Goal: Use online tool/utility: Utilize a website feature to perform a specific function

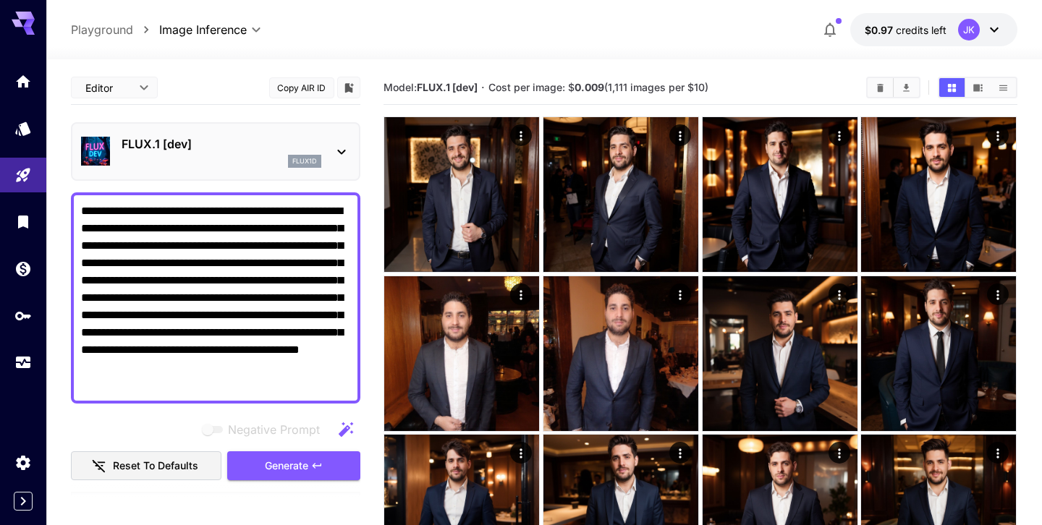
scroll to position [26, 0]
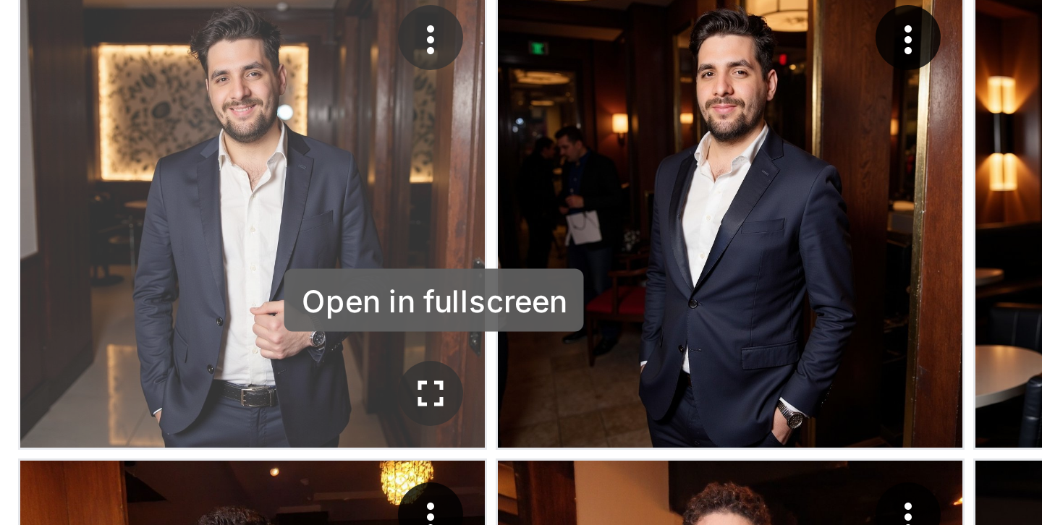
click at [517, 253] on icon "Open in fullscreen" at bounding box center [521, 254] width 9 height 9
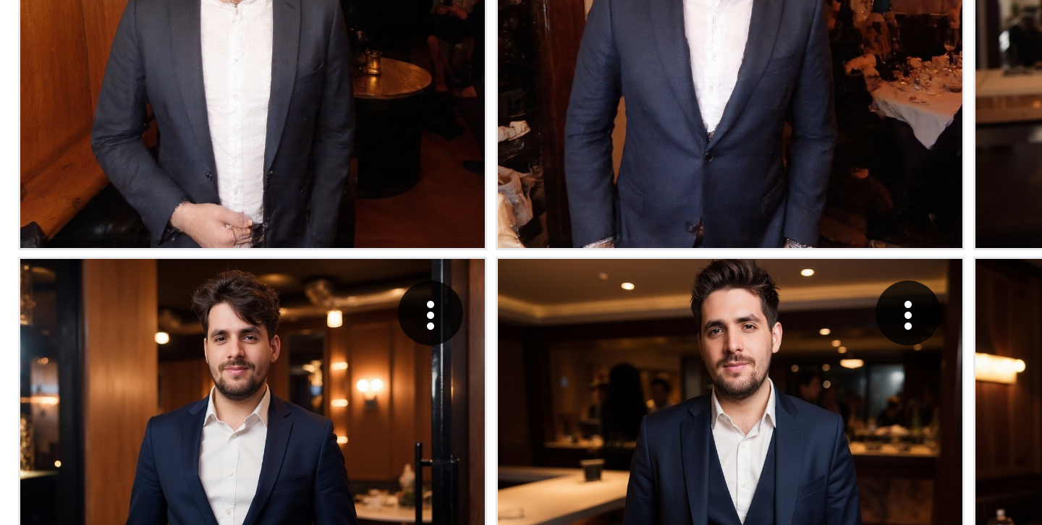
scroll to position [0, 0]
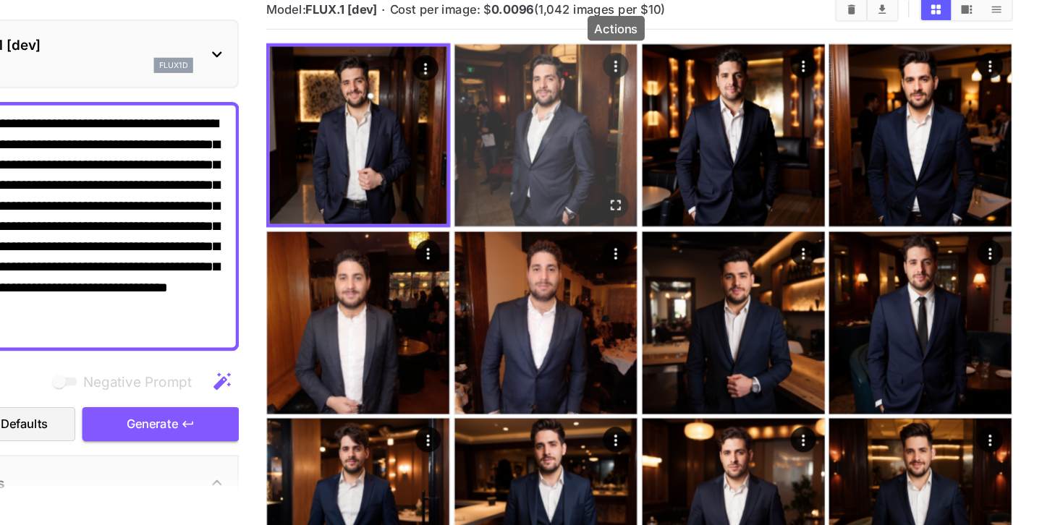
click at [684, 130] on icon "Actions" at bounding box center [680, 136] width 14 height 14
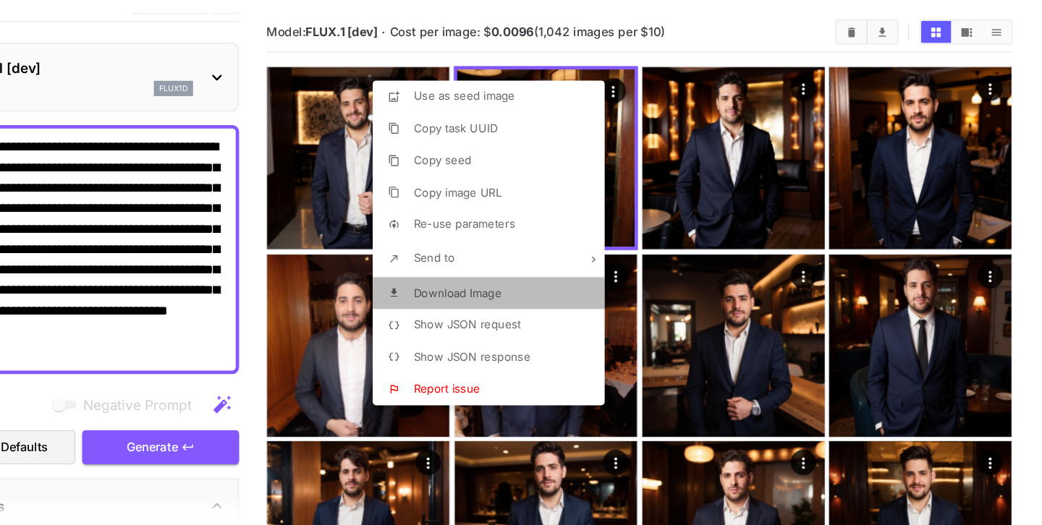
click at [636, 299] on li "Download Image" at bounding box center [576, 309] width 205 height 27
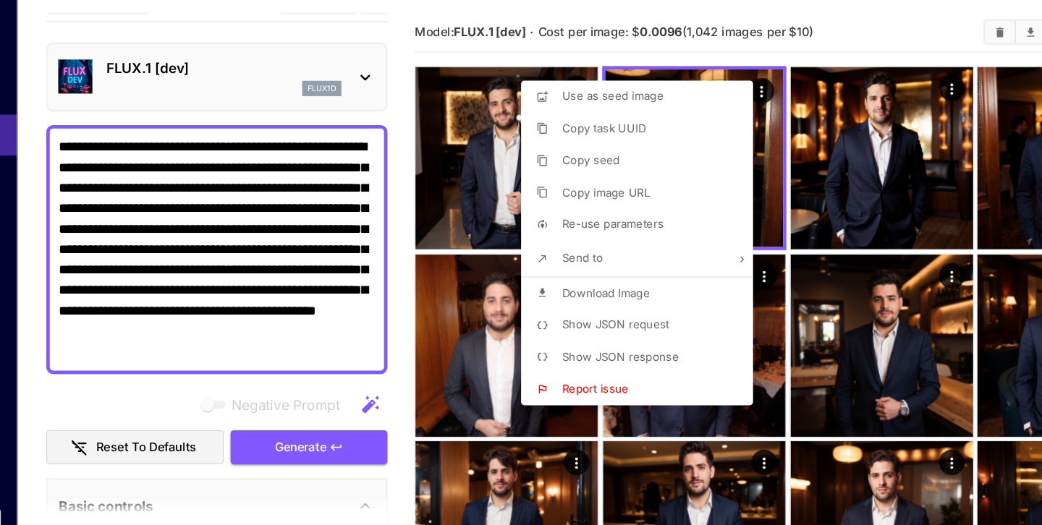
click at [195, 230] on div at bounding box center [521, 262] width 1042 height 525
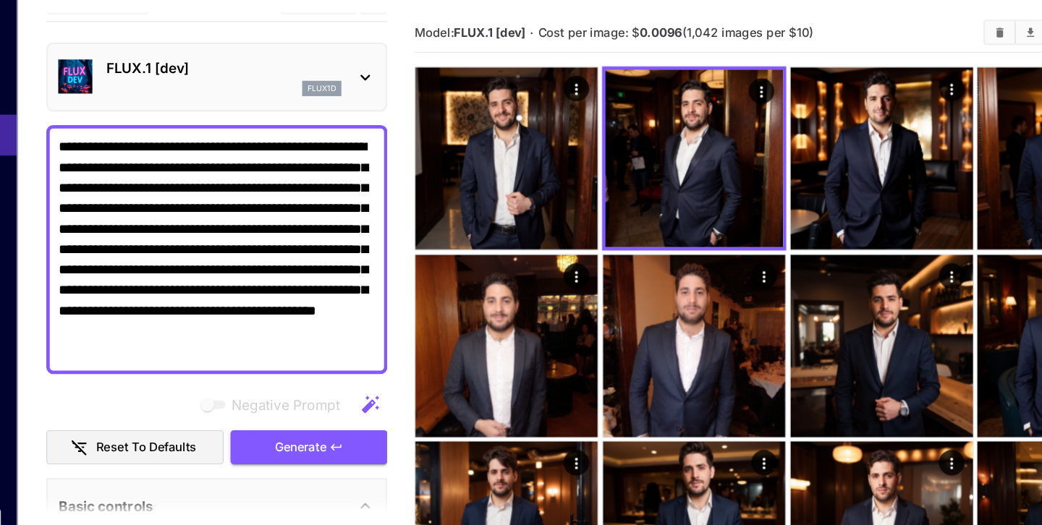
click at [235, 229] on textarea "**********" at bounding box center [215, 272] width 269 height 191
click at [228, 237] on textarea "**********" at bounding box center [215, 272] width 269 height 191
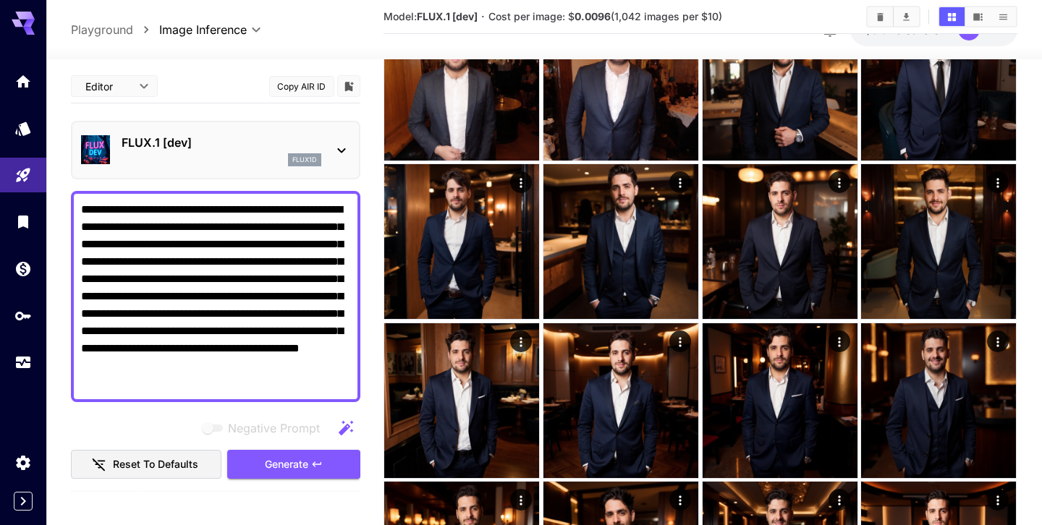
paste textarea
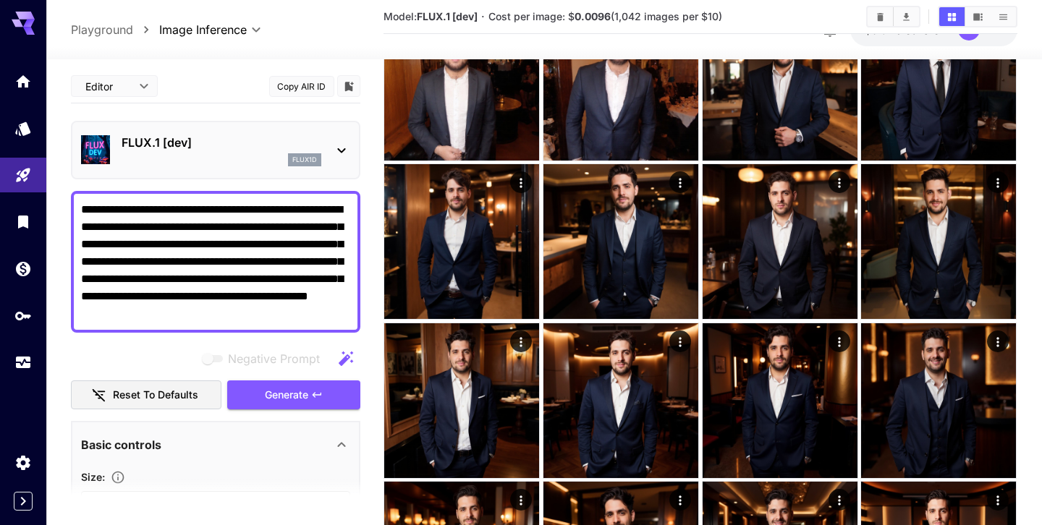
type textarea "**********"
click at [341, 355] on icon "button" at bounding box center [345, 358] width 17 height 17
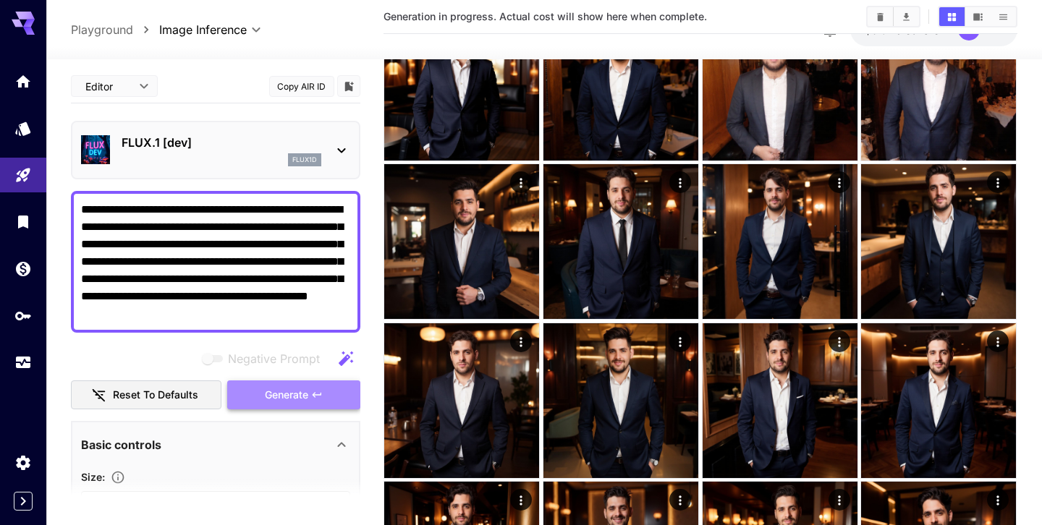
click at [337, 398] on button "Generate" at bounding box center [293, 396] width 133 height 30
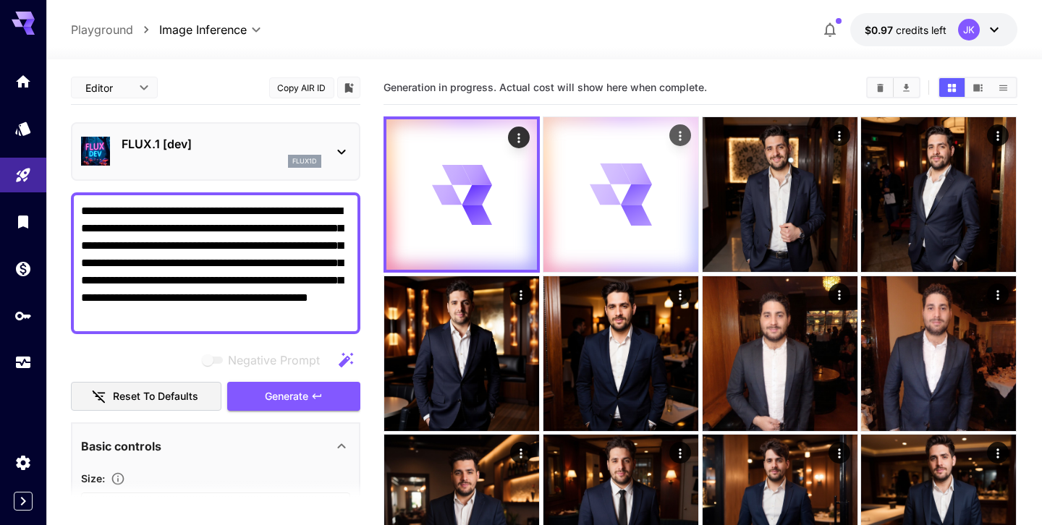
click at [493, 174] on icon at bounding box center [477, 175] width 30 height 20
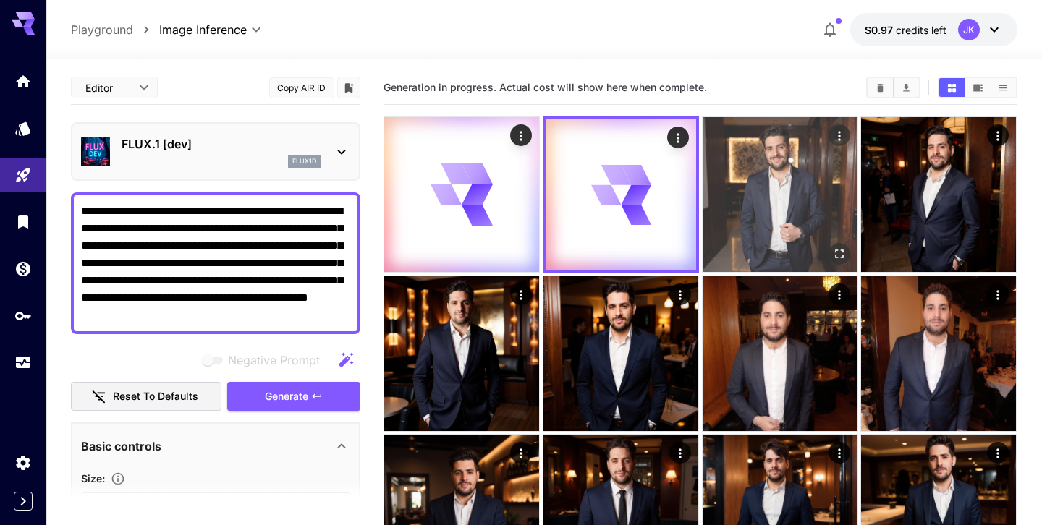
click at [750, 158] on img at bounding box center [780, 194] width 155 height 155
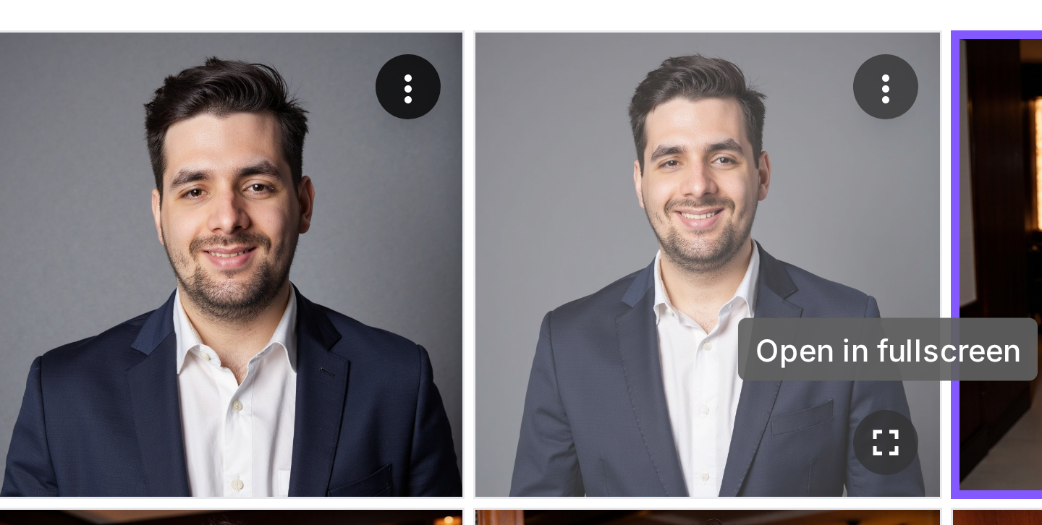
click at [683, 251] on icon "Open in fullscreen" at bounding box center [680, 254] width 9 height 9
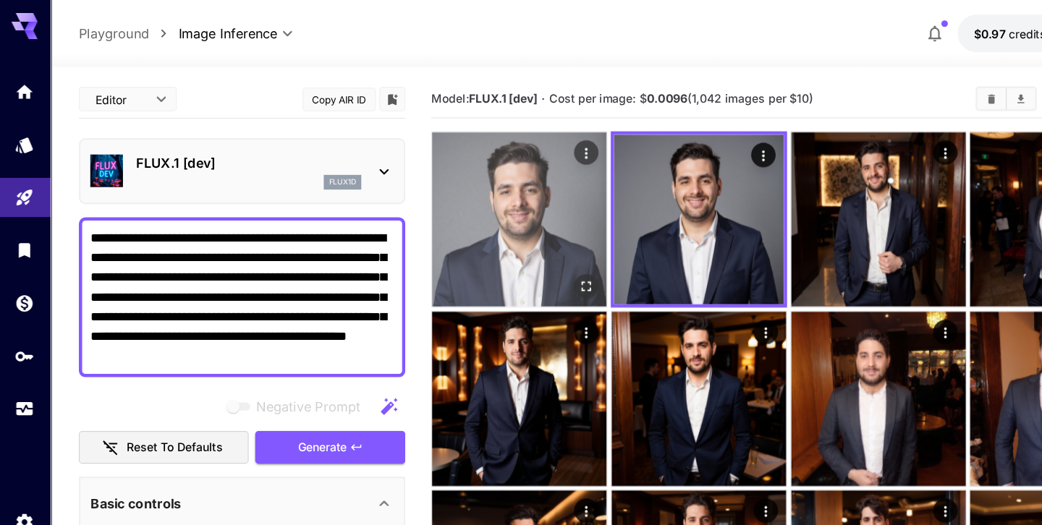
click at [451, 225] on img at bounding box center [461, 194] width 155 height 155
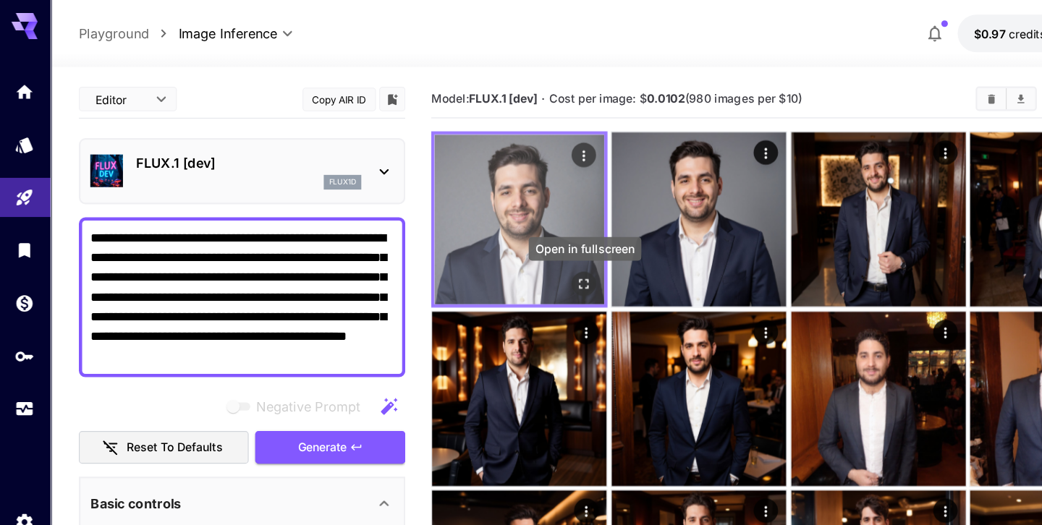
click at [526, 253] on icon "Open in fullscreen" at bounding box center [519, 252] width 14 height 14
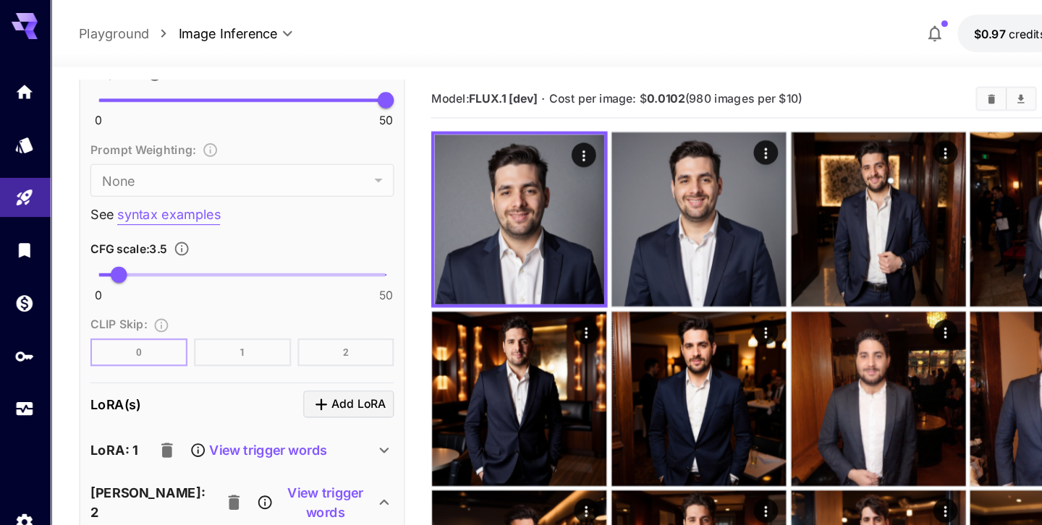
scroll to position [1146, 0]
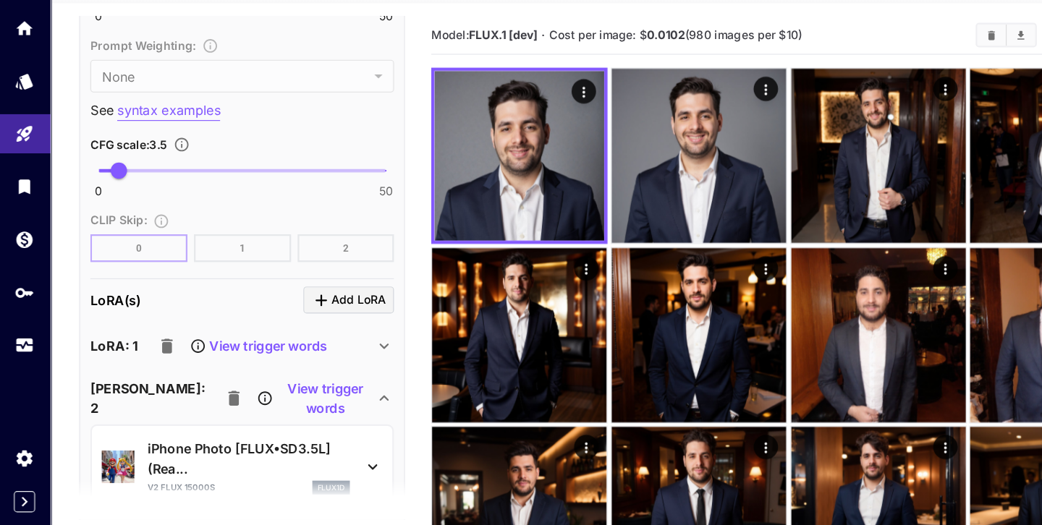
click at [246, 410] on p "View trigger words" at bounding box center [290, 409] width 88 height 35
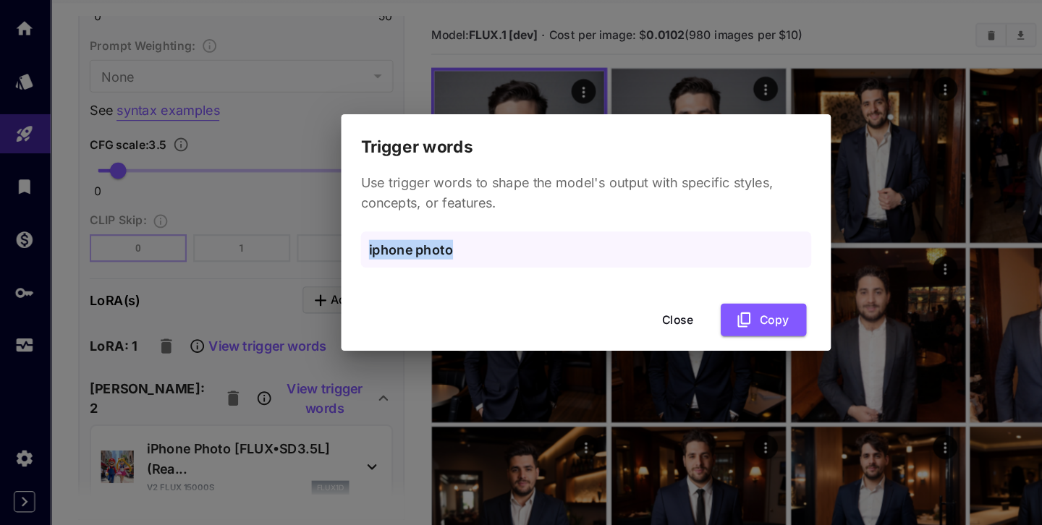
drag, startPoint x: 429, startPoint y: 276, endPoint x: 318, endPoint y: 274, distance: 111.4
click at [318, 274] on div "Use trigger words to shape the model's output with specific styles, concepts, o…" at bounding box center [521, 259] width 434 height 122
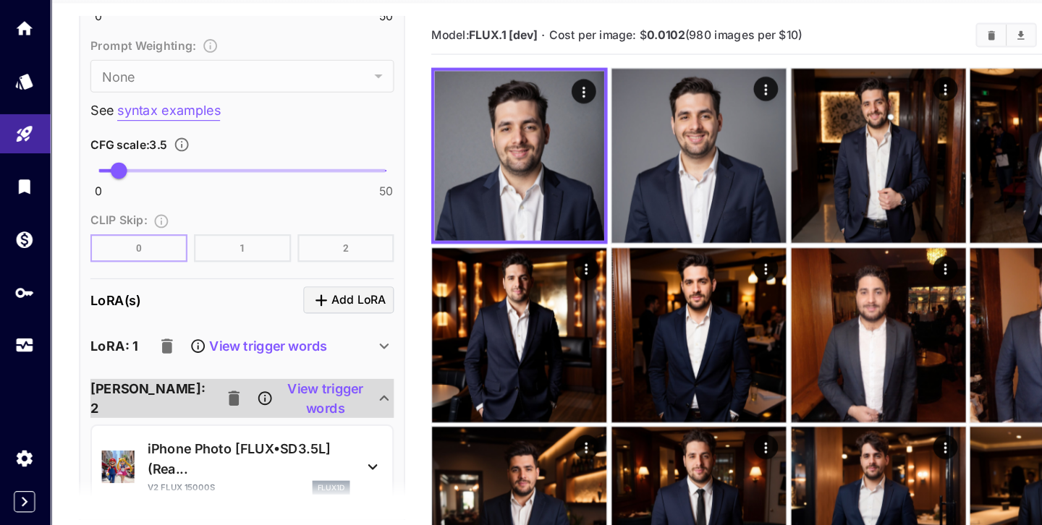
click at [203, 409] on icon "button" at bounding box center [208, 409] width 10 height 13
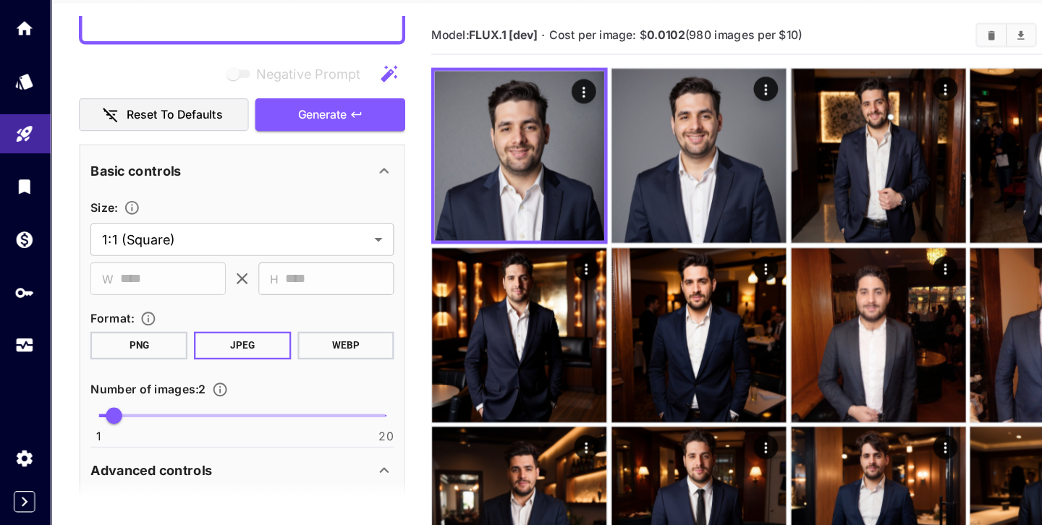
scroll to position [0, 0]
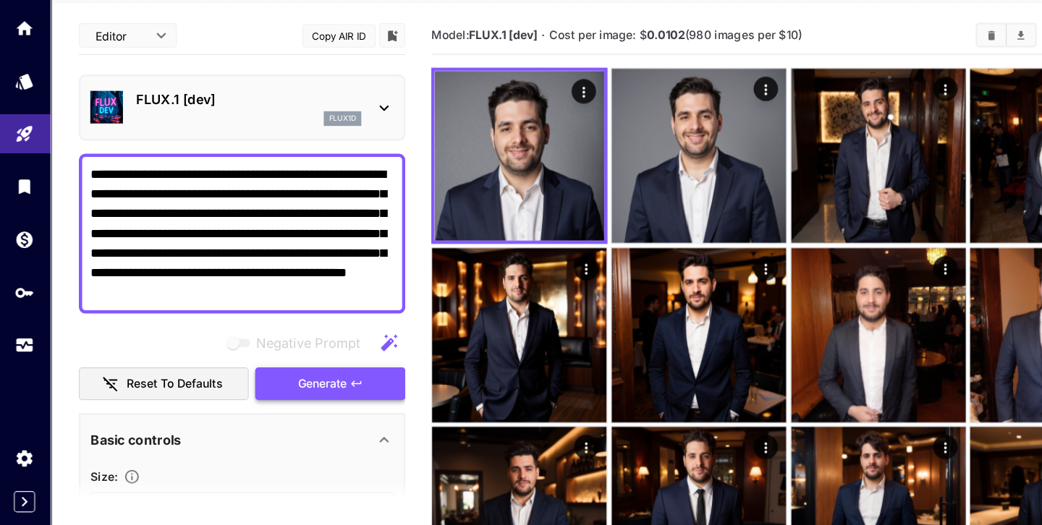
click at [323, 396] on icon "button" at bounding box center [317, 397] width 12 height 12
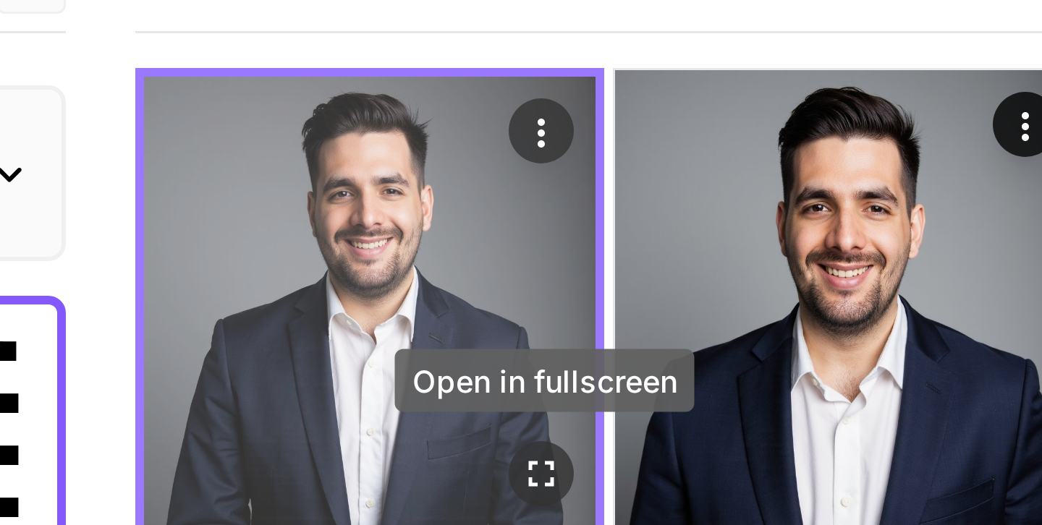
click at [518, 248] on icon "Open in fullscreen" at bounding box center [519, 252] width 14 height 14
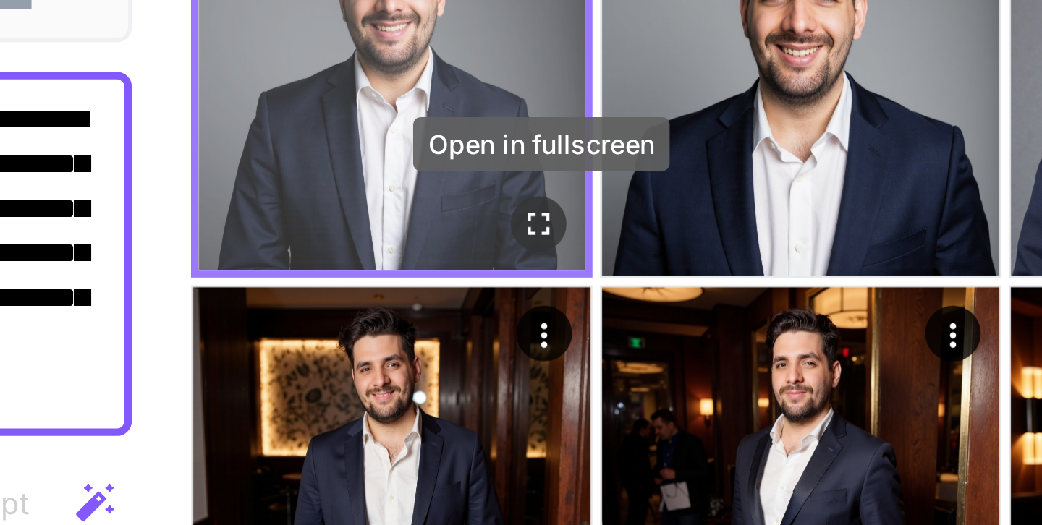
click at [519, 257] on icon "Open in fullscreen" at bounding box center [519, 252] width 14 height 14
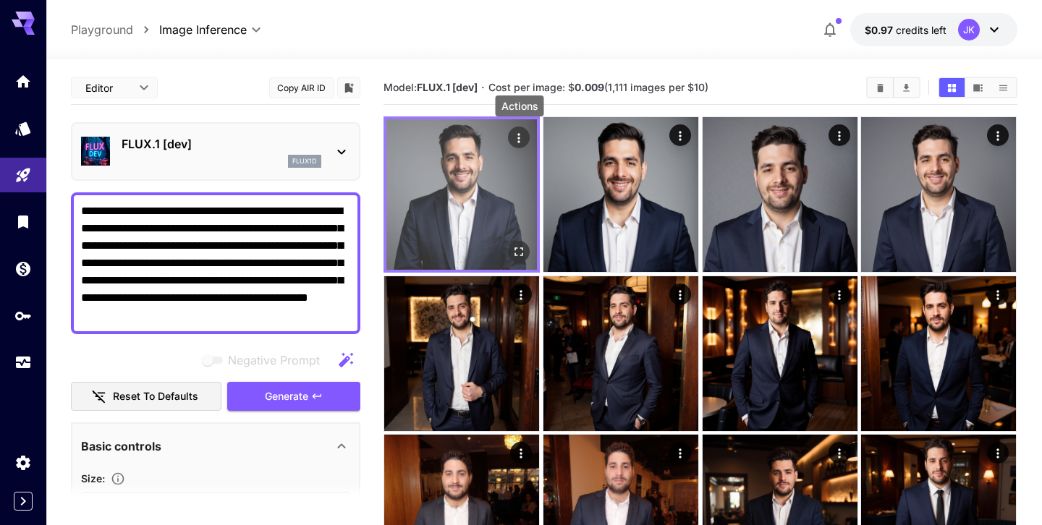
click at [517, 135] on icon "Actions" at bounding box center [519, 138] width 14 height 14
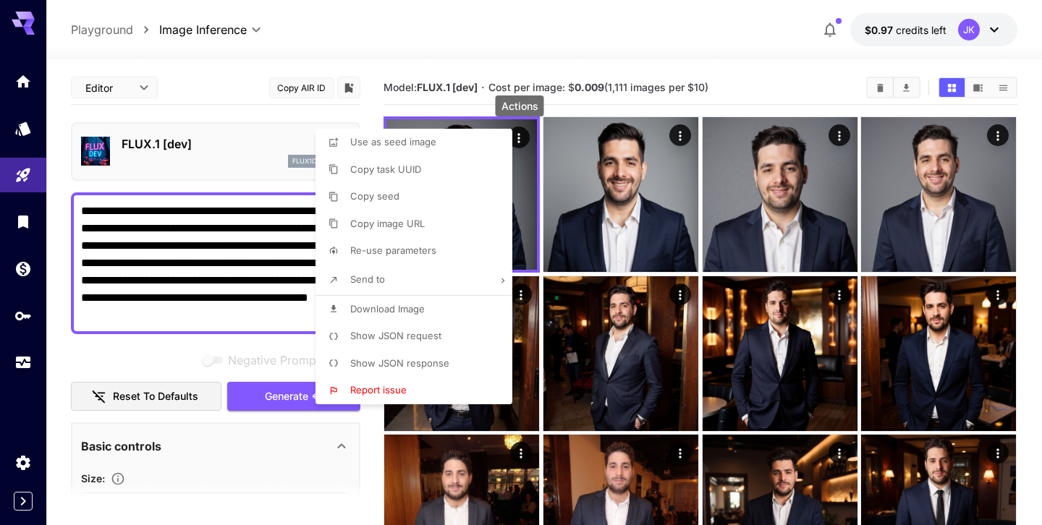
click at [441, 313] on li "Download Image" at bounding box center [417, 309] width 205 height 27
click at [235, 161] on div at bounding box center [521, 262] width 1042 height 525
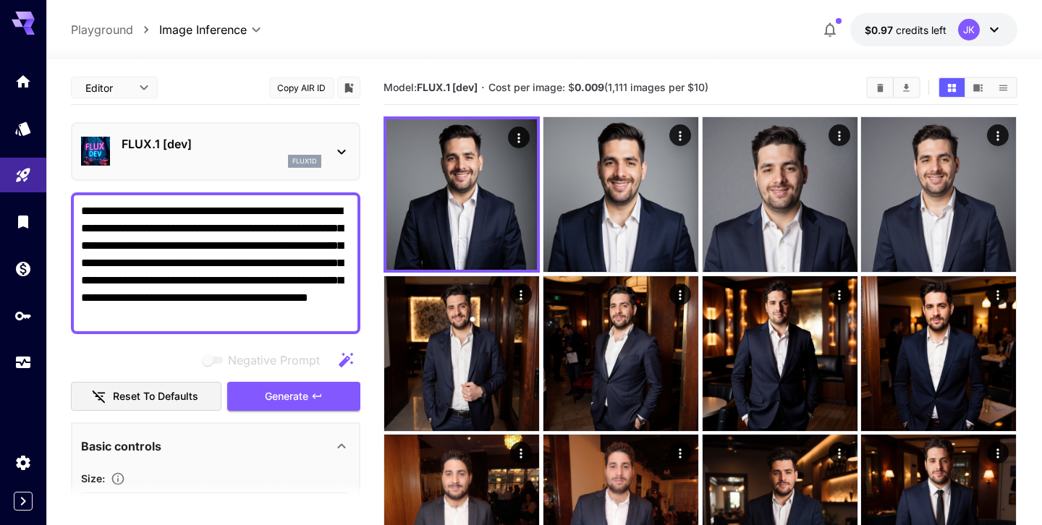
click at [336, 156] on icon at bounding box center [341, 151] width 17 height 17
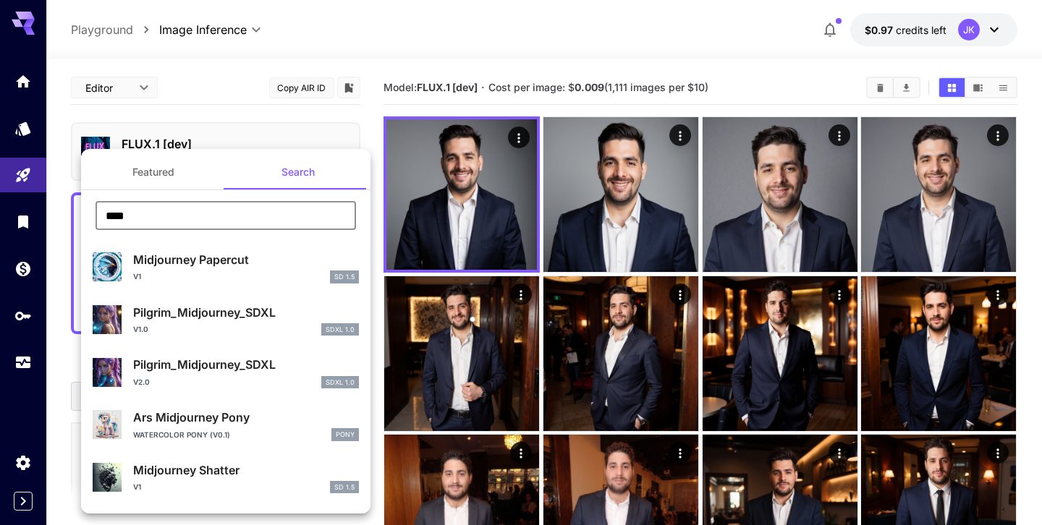
click at [270, 217] on input "****" at bounding box center [226, 215] width 260 height 29
click at [194, 175] on button "Featured" at bounding box center [153, 172] width 145 height 35
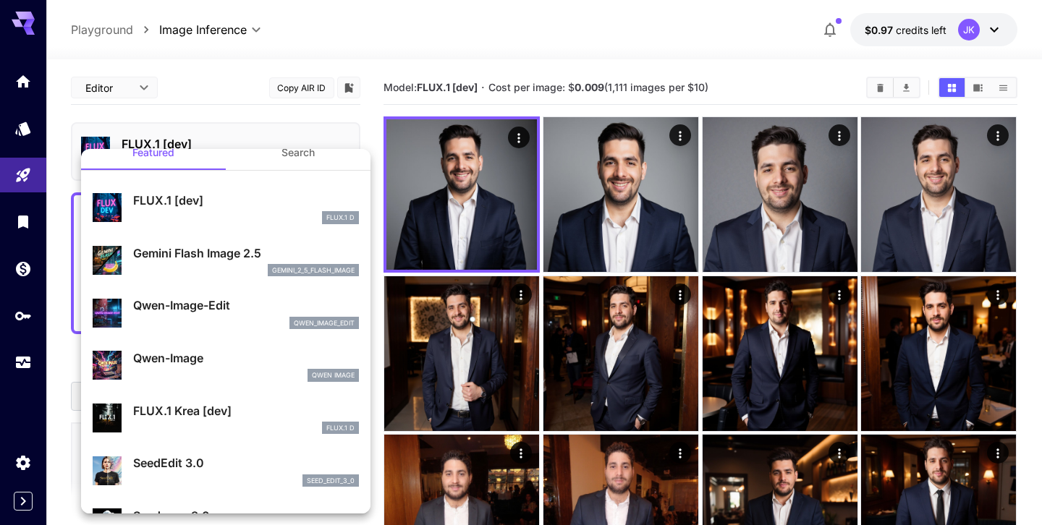
scroll to position [21, 0]
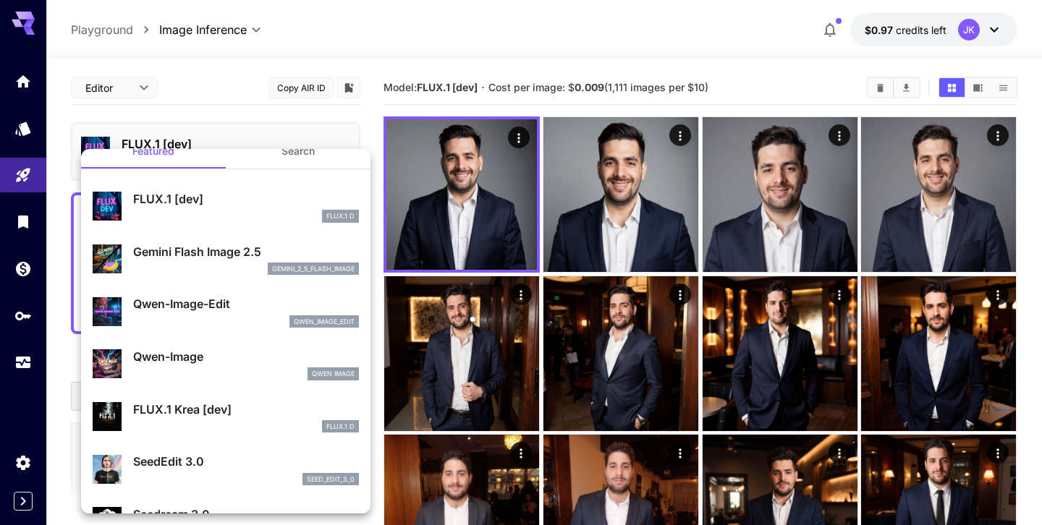
click at [237, 414] on p "FLUX.1 Krea [dev]" at bounding box center [246, 409] width 226 height 17
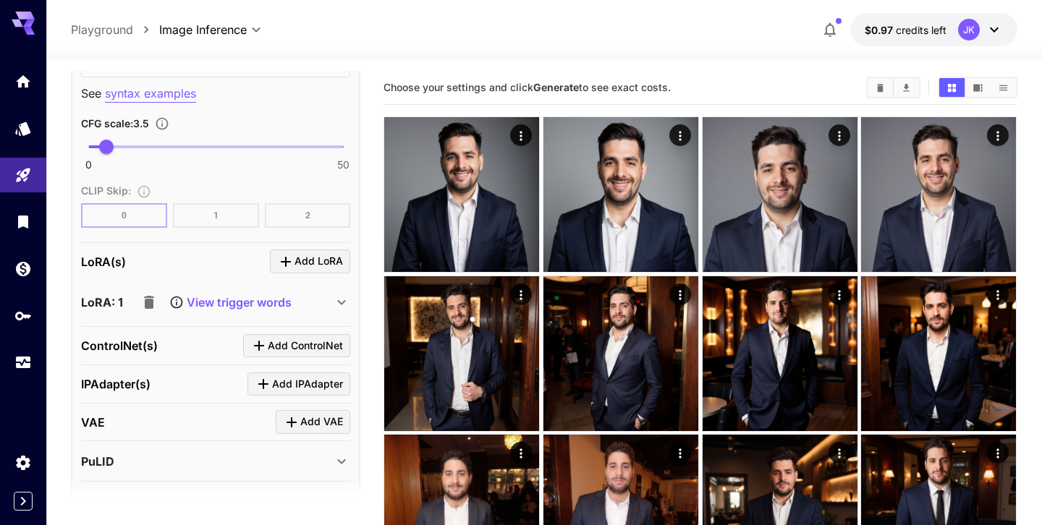
scroll to position [1182, 0]
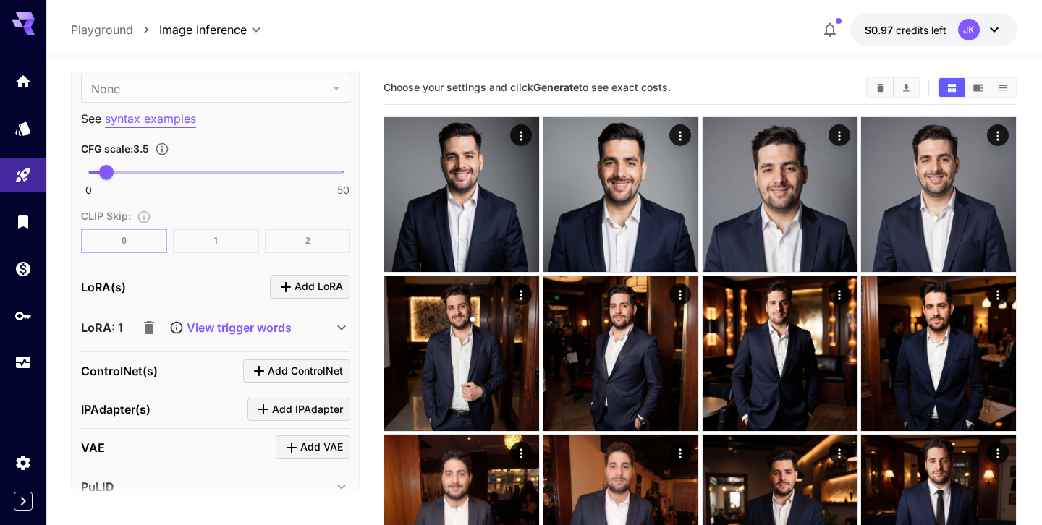
click at [336, 325] on icon at bounding box center [341, 327] width 17 height 17
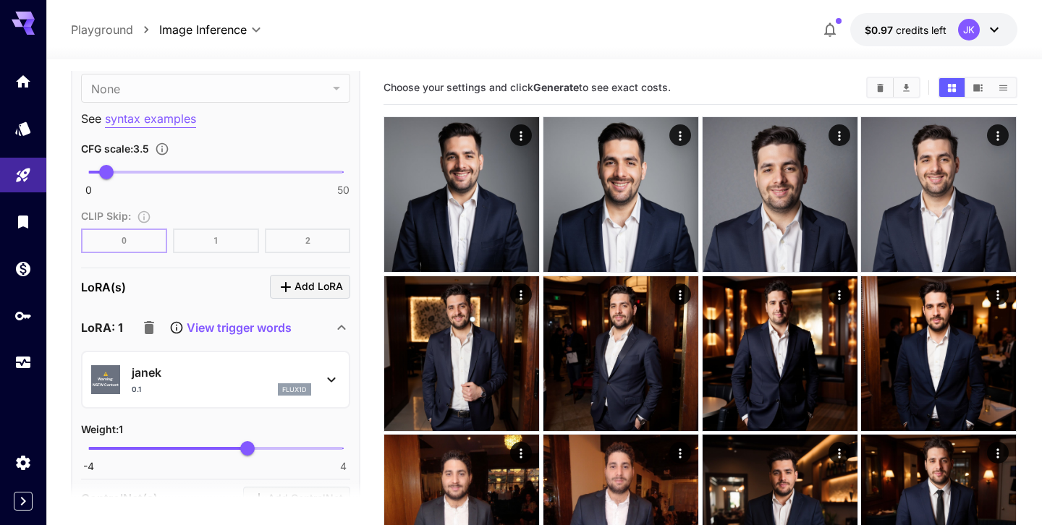
click at [336, 325] on icon at bounding box center [341, 327] width 17 height 17
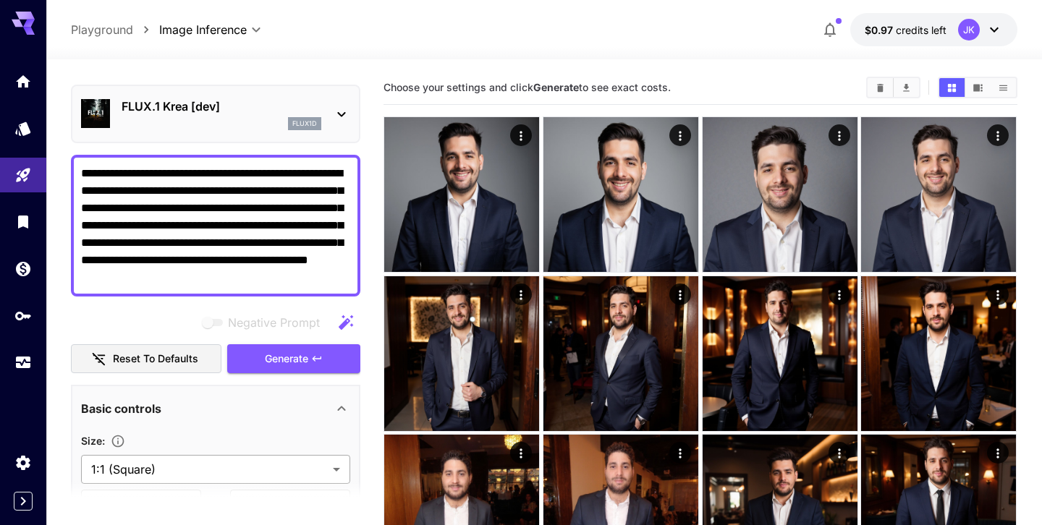
scroll to position [19, 0]
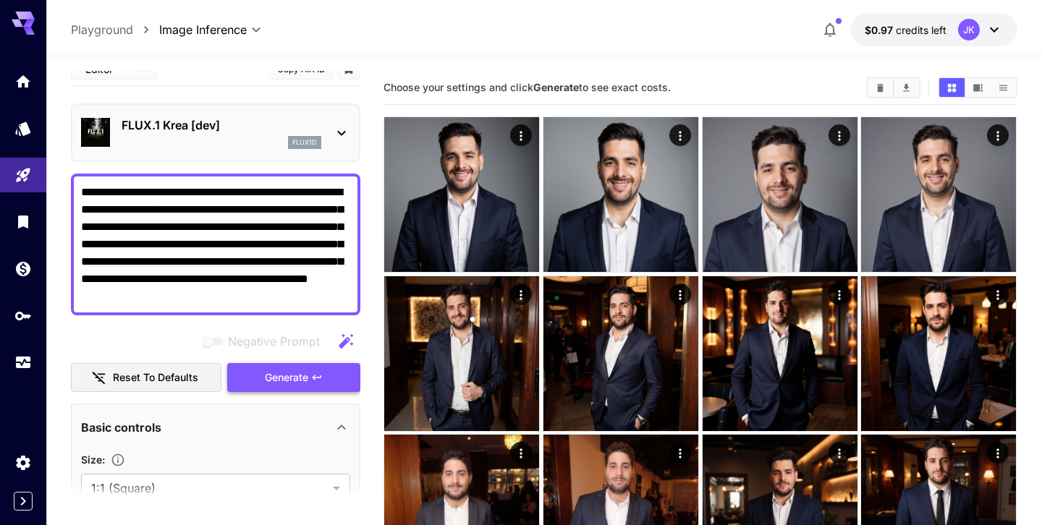
click at [315, 385] on button "Generate" at bounding box center [293, 378] width 133 height 30
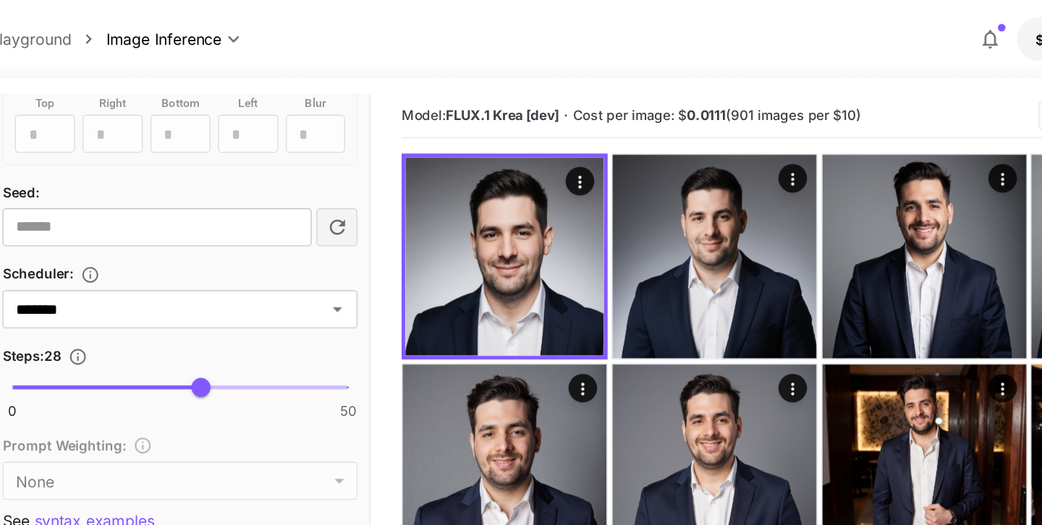
scroll to position [918, 0]
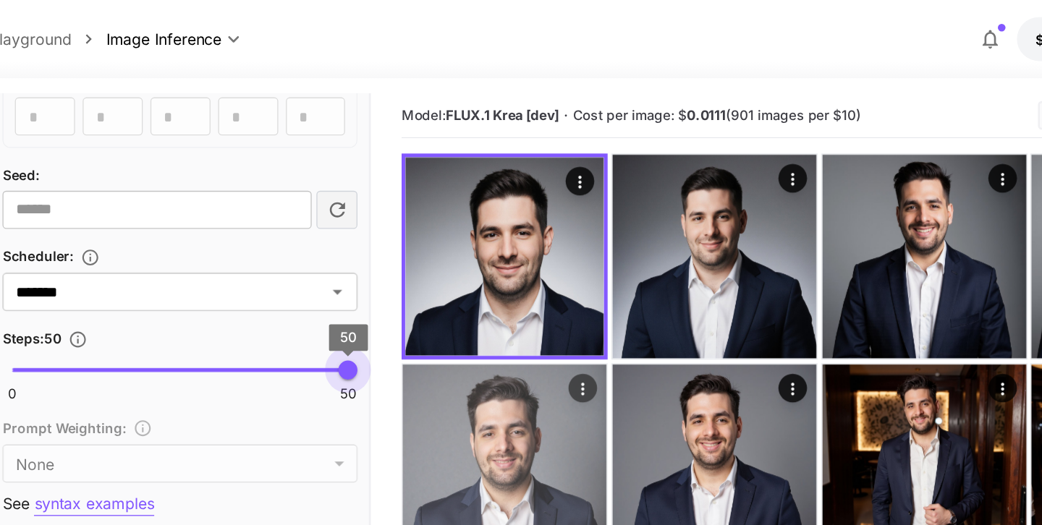
drag, startPoint x: 236, startPoint y: 275, endPoint x: 490, endPoint y: 295, distance: 254.8
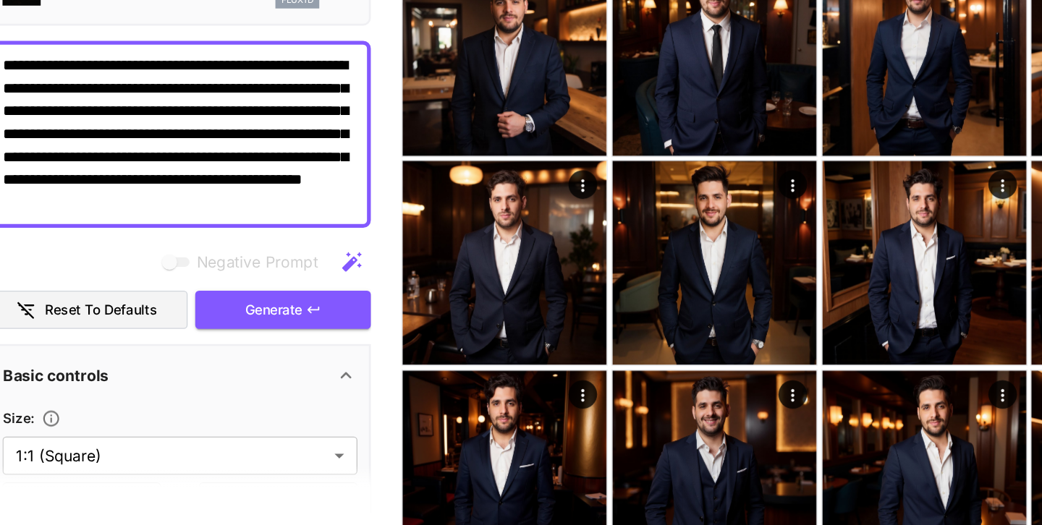
scroll to position [0, 0]
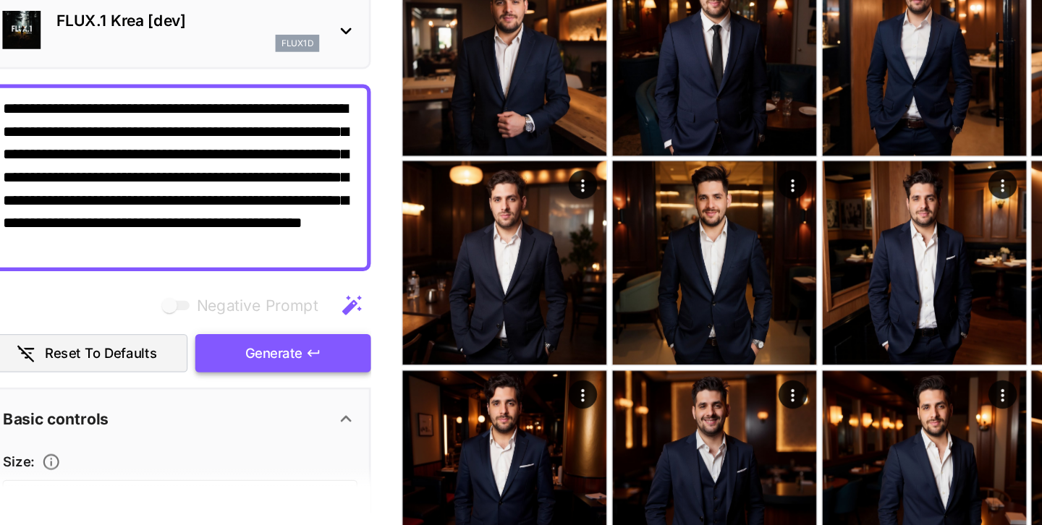
click at [297, 394] on span "Generate" at bounding box center [286, 395] width 43 height 18
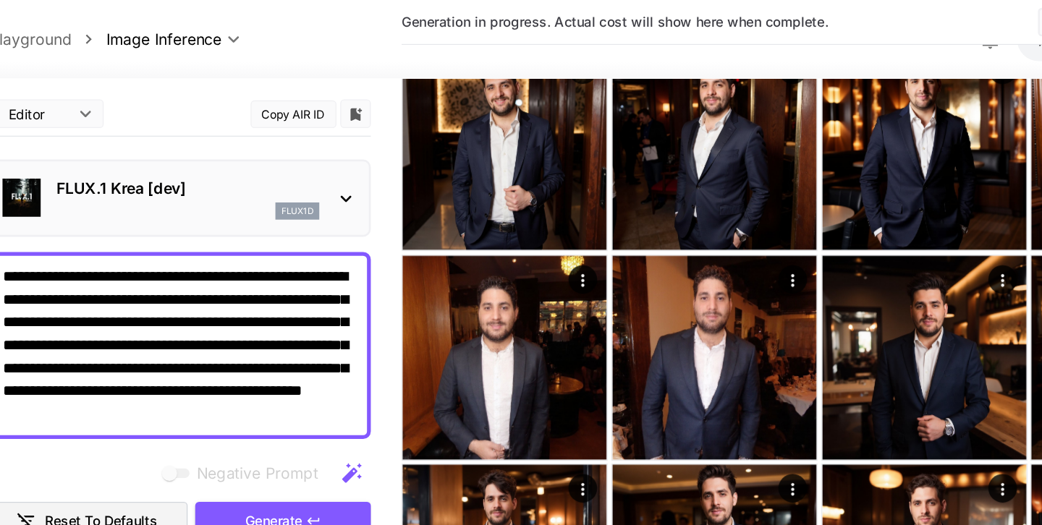
scroll to position [313, 0]
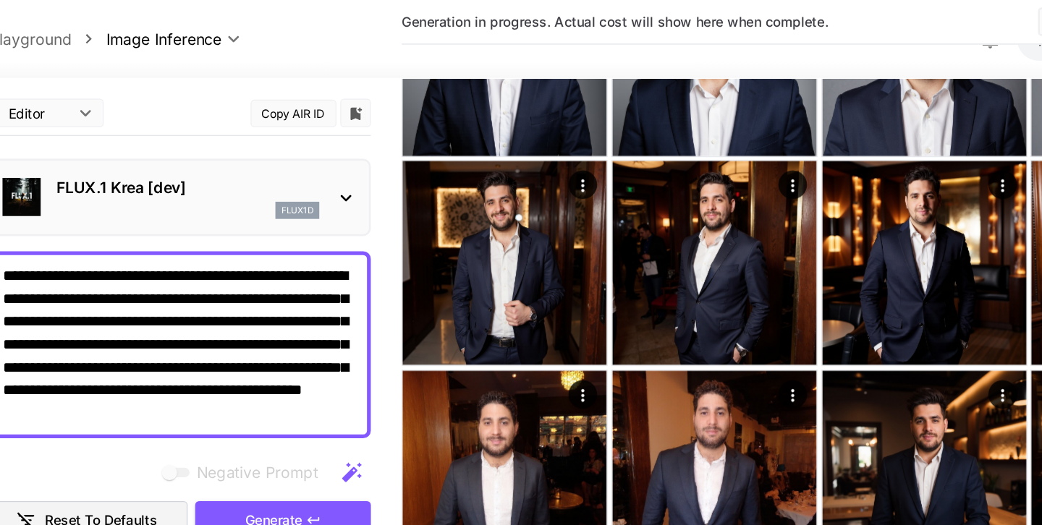
click at [316, 149] on p "FLUX.1 Krea [dev]" at bounding box center [222, 142] width 200 height 17
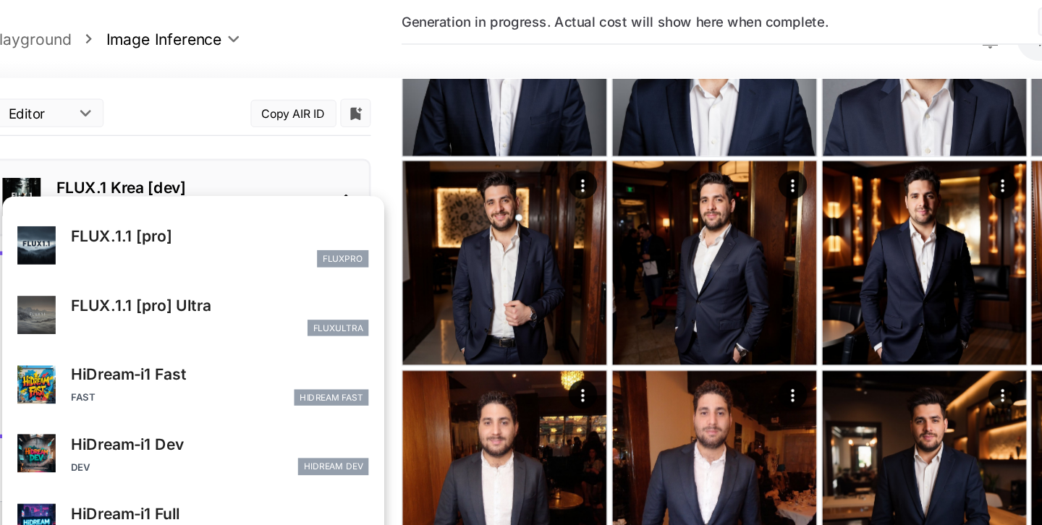
scroll to position [1118, 0]
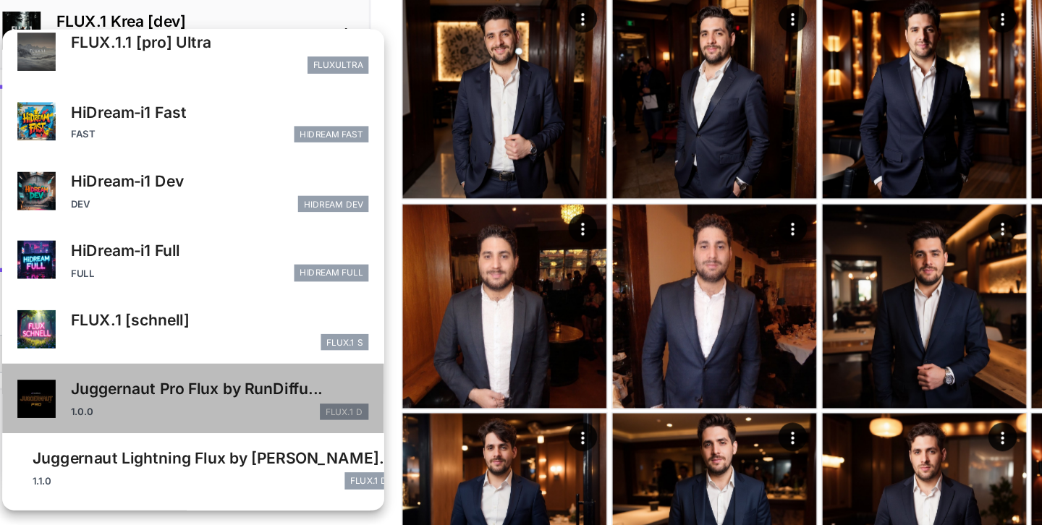
click at [296, 425] on p "Juggernaut Pro Flux by RunDiffu..." at bounding box center [246, 420] width 226 height 17
type input "**"
type input "*"
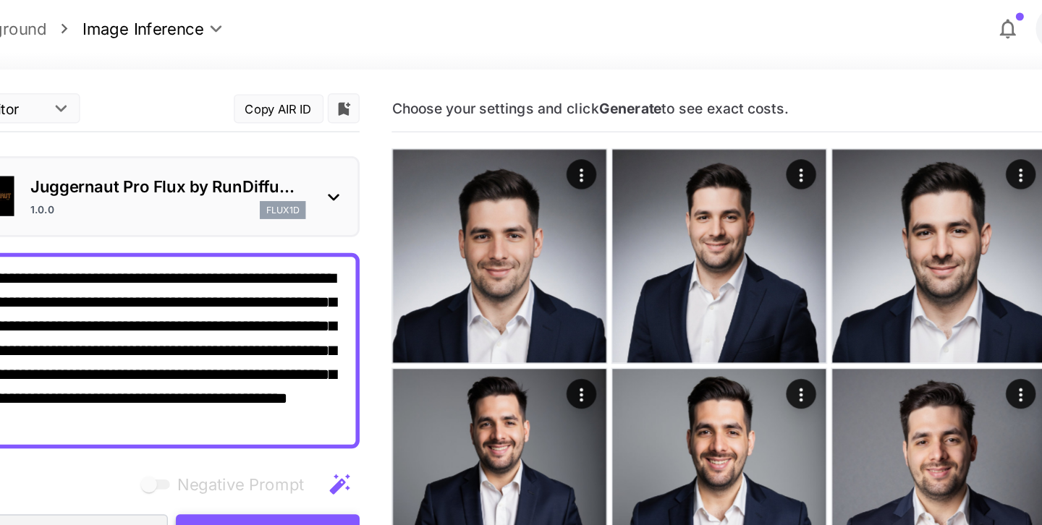
click at [260, 384] on button "Generate" at bounding box center [293, 397] width 133 height 30
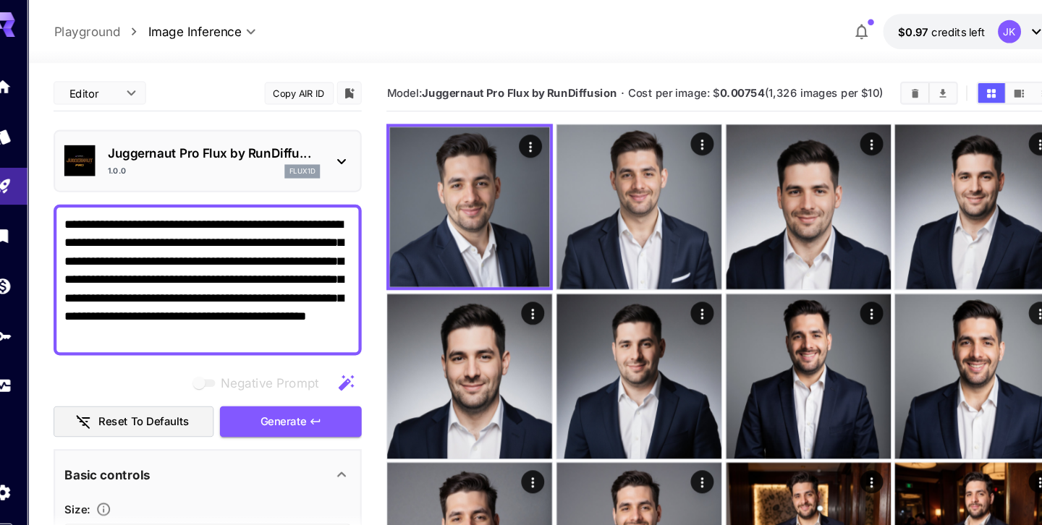
click at [339, 147] on icon at bounding box center [341, 151] width 17 height 17
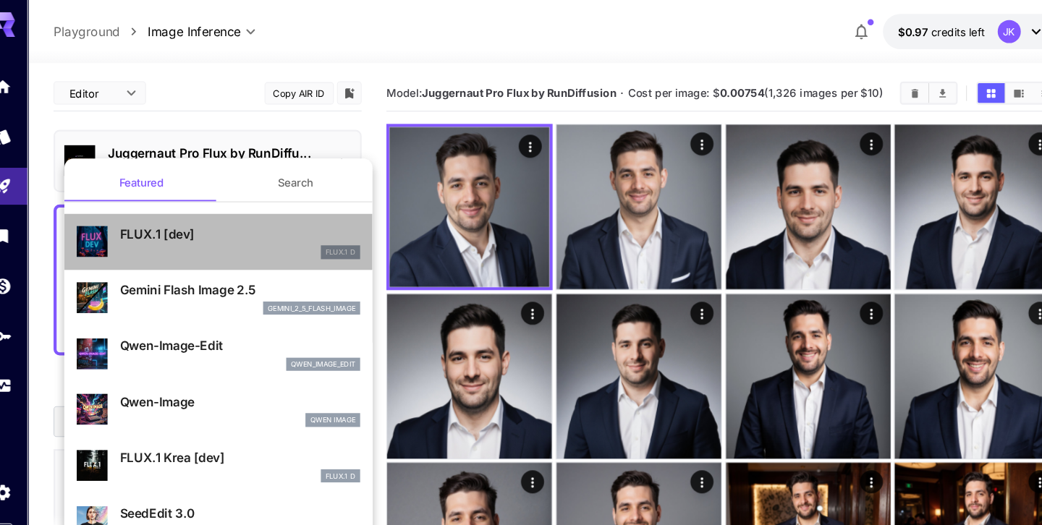
click at [273, 235] on div "FLUX.1 D" at bounding box center [246, 237] width 226 height 13
type input "**"
type input "***"
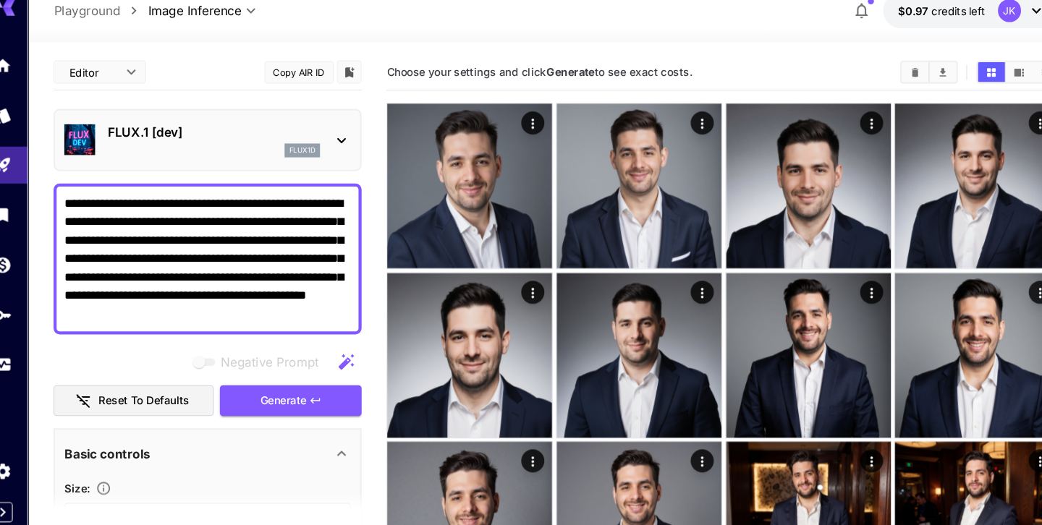
click at [266, 295] on textarea "**********" at bounding box center [215, 264] width 269 height 122
paste textarea
type textarea "**********"
click at [344, 359] on icon "button" at bounding box center [346, 359] width 14 height 14
click at [339, 394] on button "Generate" at bounding box center [293, 397] width 133 height 30
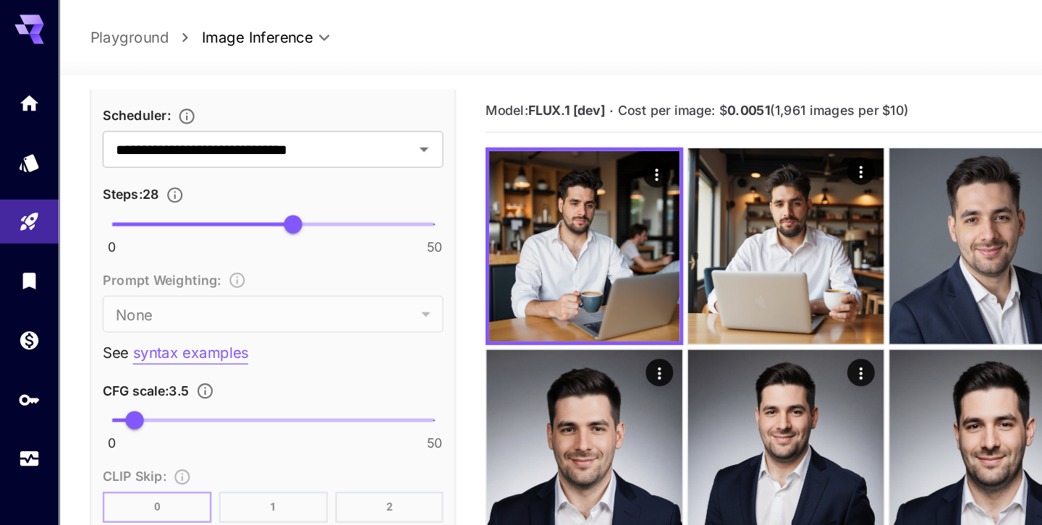
scroll to position [1109, 0]
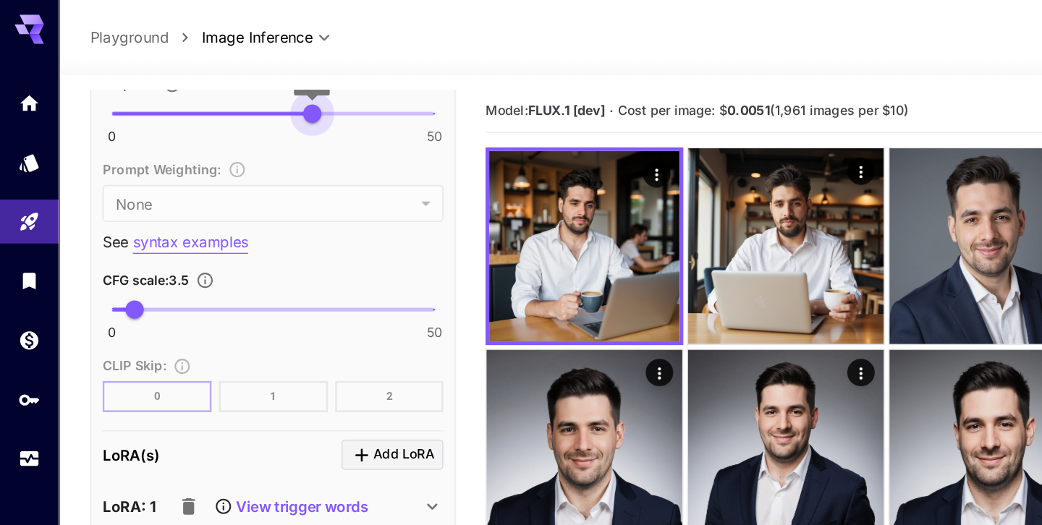
click at [245, 90] on span "31" at bounding box center [246, 89] width 14 height 14
type input "**"
drag, startPoint x: 245, startPoint y: 90, endPoint x: 404, endPoint y: 87, distance: 159.2
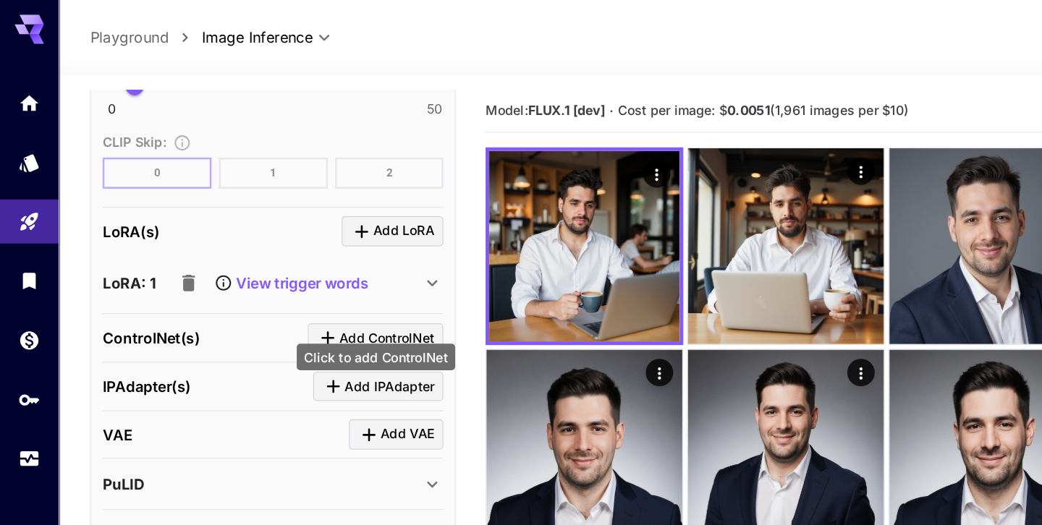
scroll to position [1302, 0]
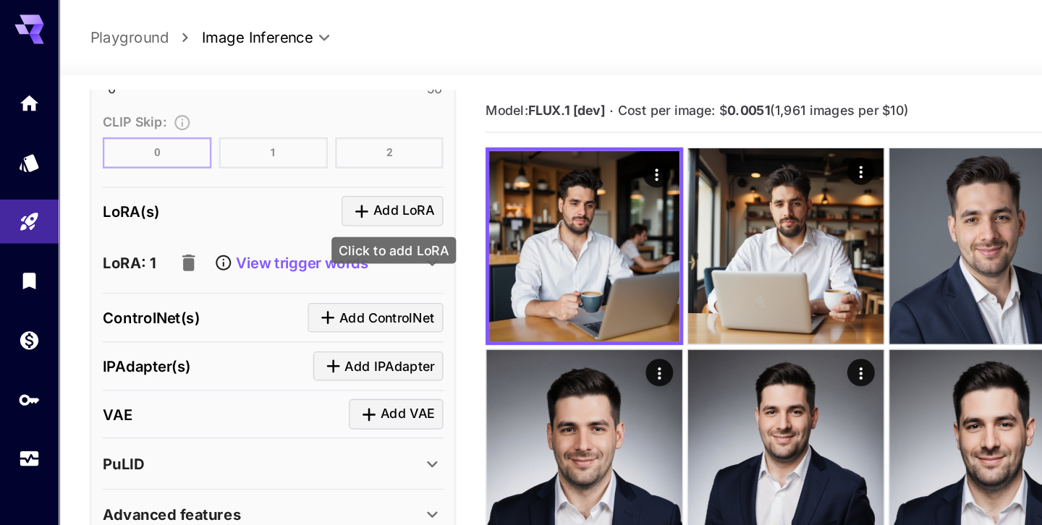
click at [329, 166] on span "Add LoRA" at bounding box center [318, 167] width 48 height 18
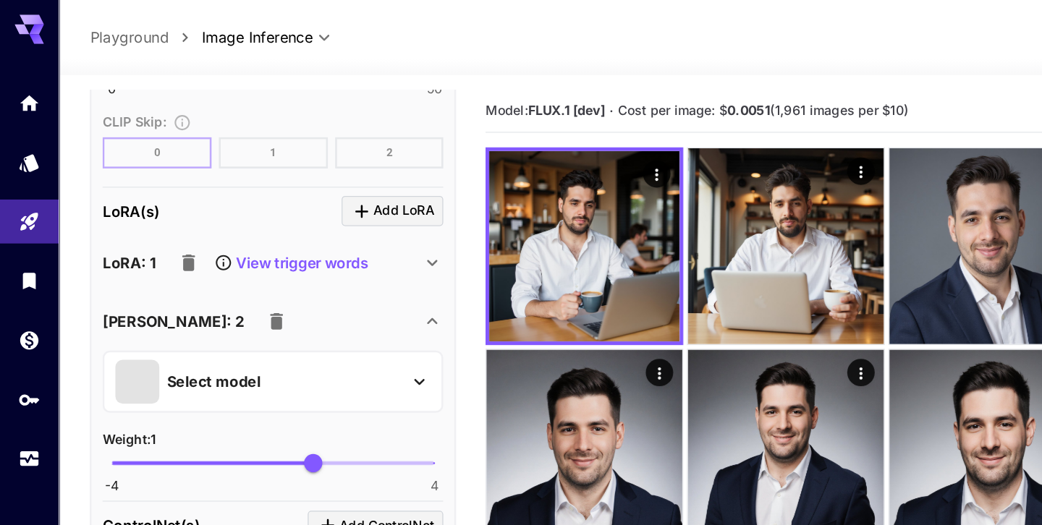
click at [270, 305] on div "Select model" at bounding box center [204, 301] width 226 height 35
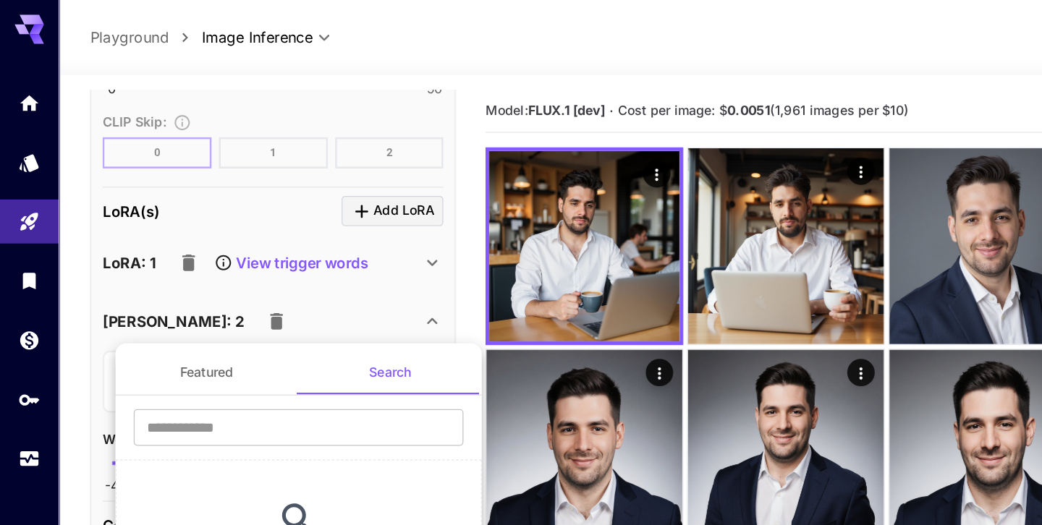
click at [200, 287] on button "Featured" at bounding box center [163, 294] width 145 height 35
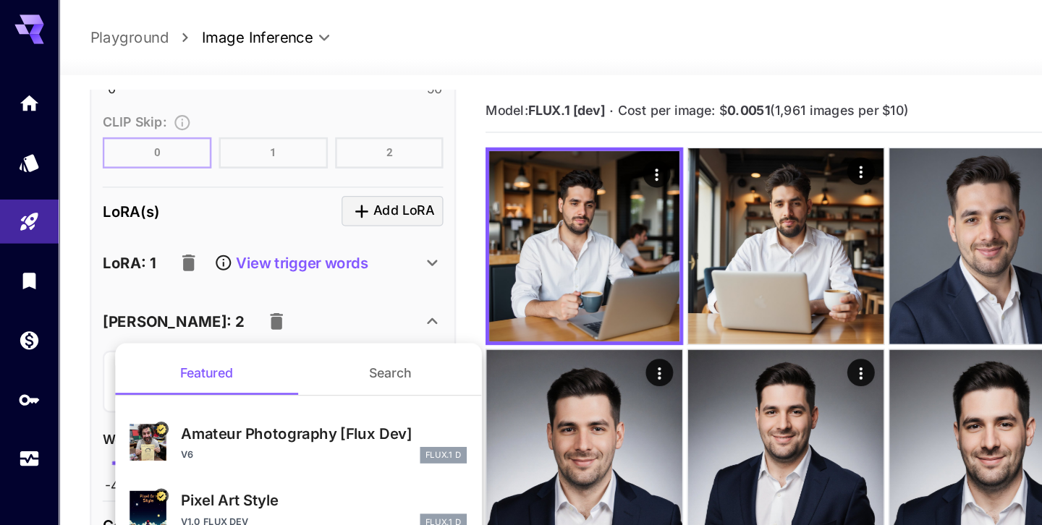
click at [315, 300] on button "Search" at bounding box center [308, 294] width 145 height 35
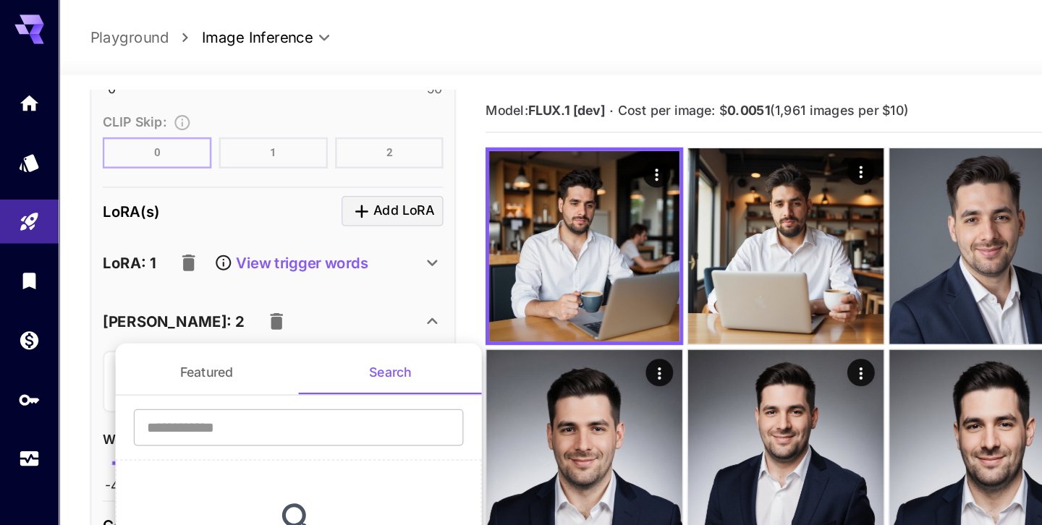
click at [296, 321] on section "​ Start Searching Type and hit enter to explore over 200k models." at bounding box center [235, 410] width 289 height 195
click at [296, 330] on input "text" at bounding box center [236, 337] width 260 height 29
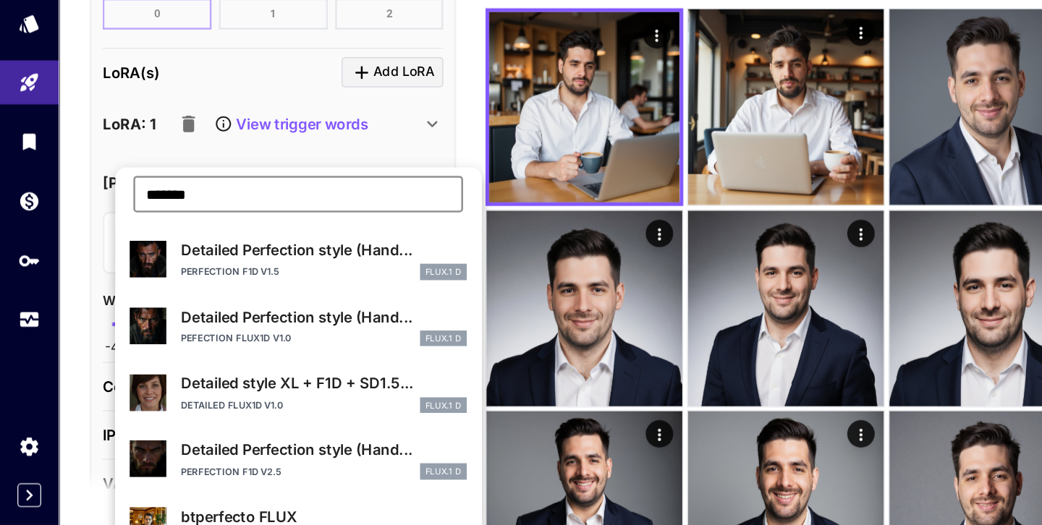
scroll to position [47, 0]
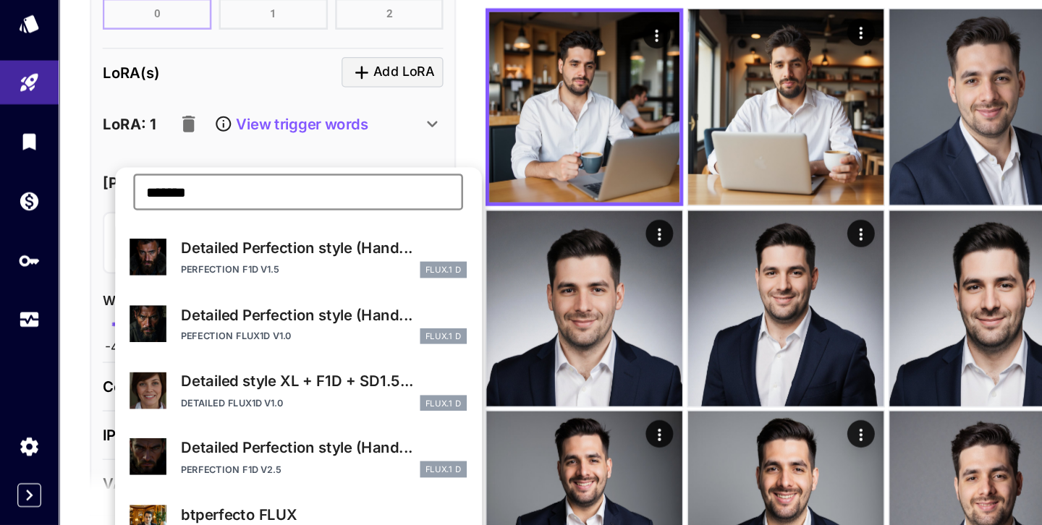
type input "*******"
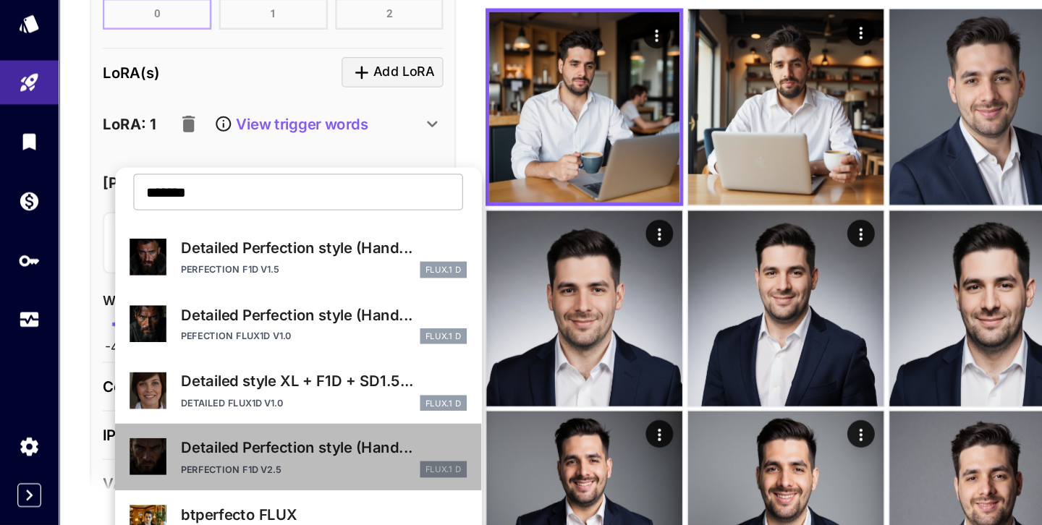
click at [255, 483] on div "Perfection F1D v2.5 FLUX.1 D" at bounding box center [256, 481] width 226 height 13
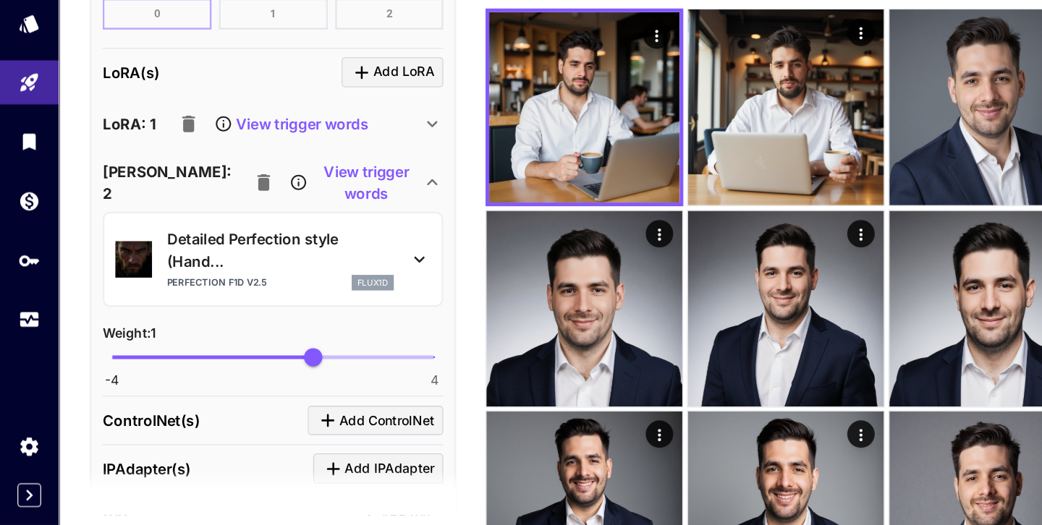
click at [271, 255] on p "View trigger words" at bounding box center [290, 254] width 88 height 35
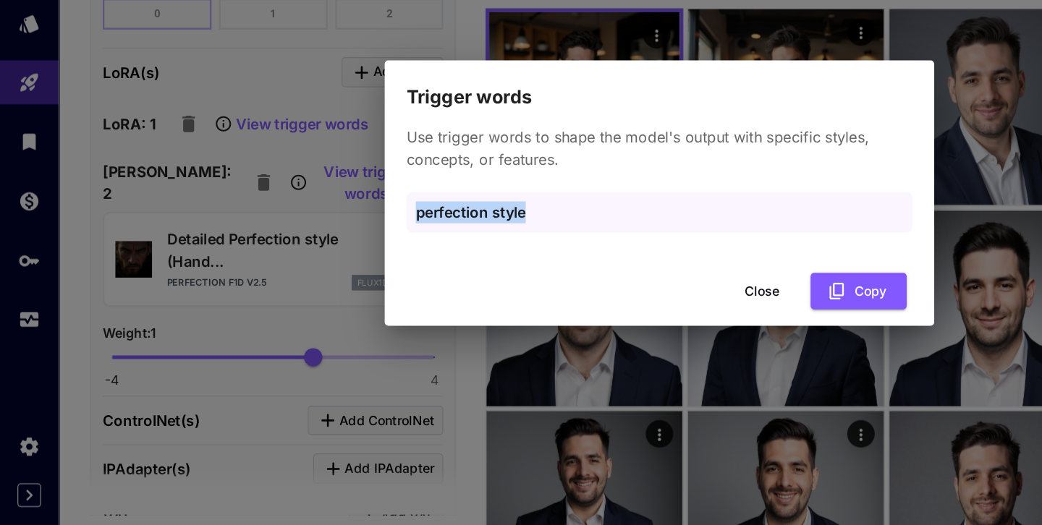
drag, startPoint x: 438, startPoint y: 280, endPoint x: 287, endPoint y: 276, distance: 151.3
click at [287, 276] on div "Trigger words Use trigger words to shape the model's output with specific style…" at bounding box center [521, 262] width 1042 height 525
copy p "perfection style"
click at [678, 340] on button "Copy" at bounding box center [678, 341] width 76 height 30
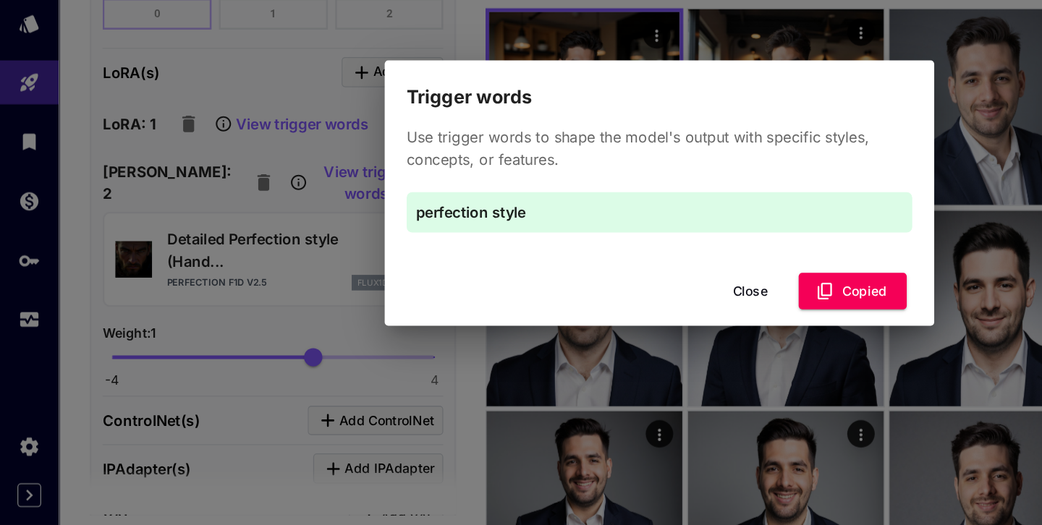
click at [596, 345] on button "Close" at bounding box center [592, 341] width 65 height 30
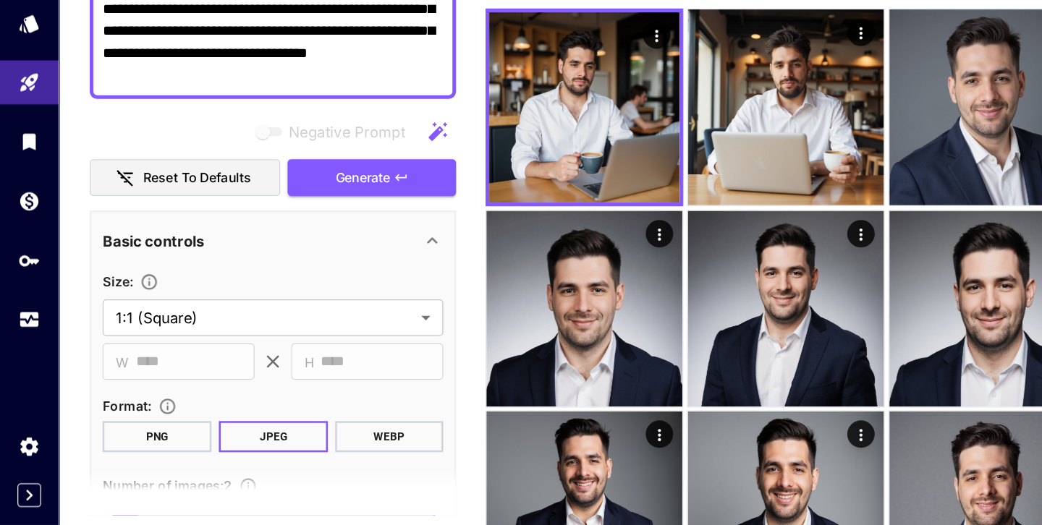
scroll to position [0, 0]
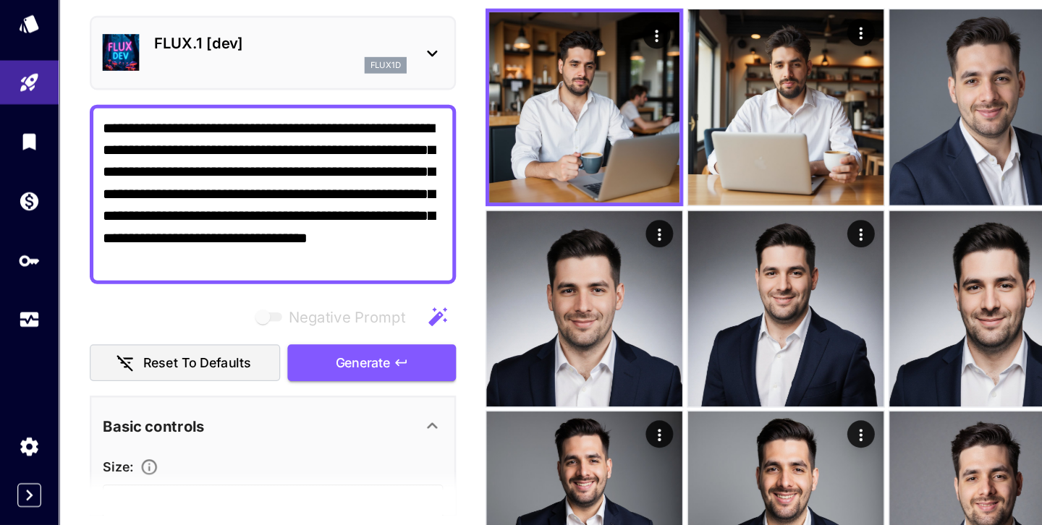
click at [353, 315] on div "**********" at bounding box center [215, 263] width 289 height 142
click at [351, 315] on div "**********" at bounding box center [215, 263] width 289 height 142
click at [340, 316] on textarea "**********" at bounding box center [215, 264] width 269 height 122
paste textarea "**********"
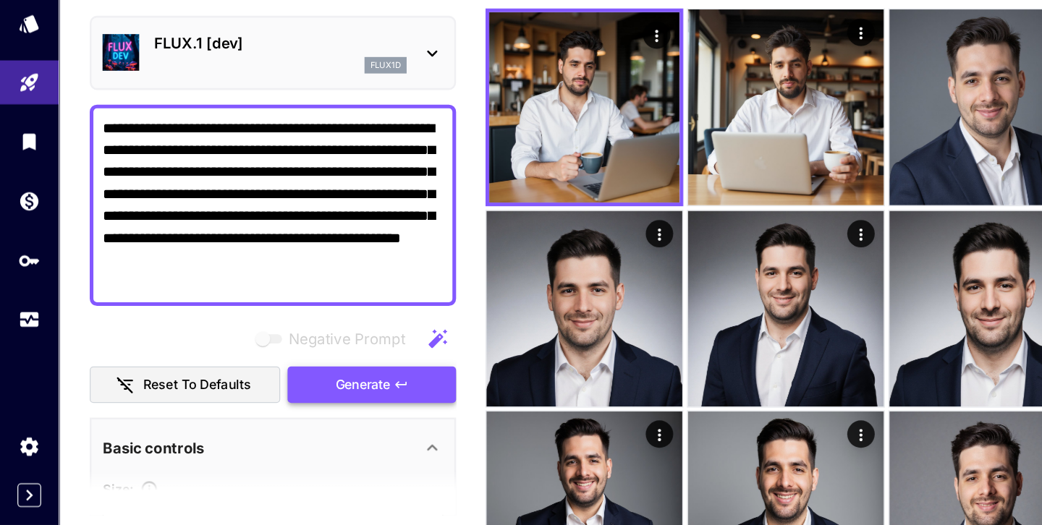
click at [305, 405] on span "Generate" at bounding box center [286, 414] width 43 height 18
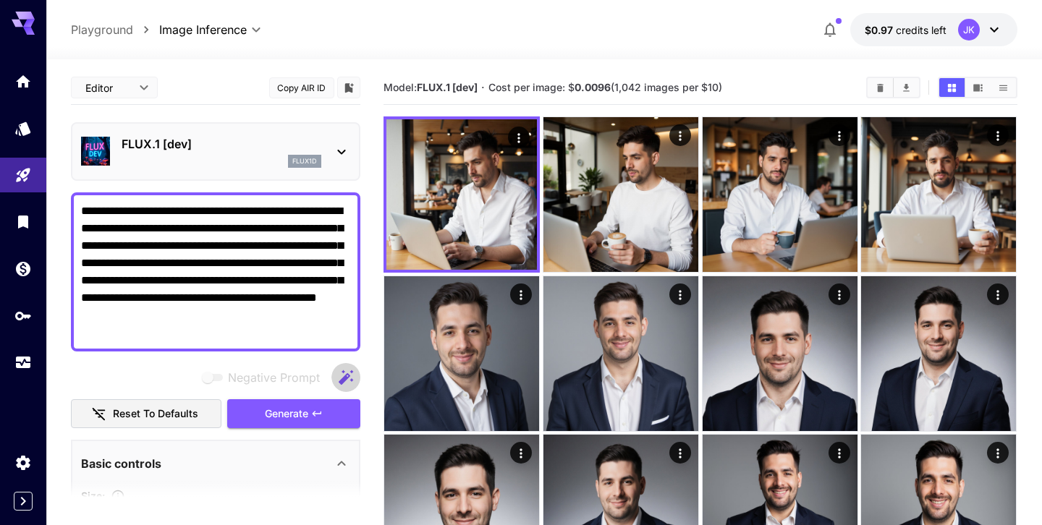
click at [342, 373] on icon "button" at bounding box center [345, 377] width 17 height 17
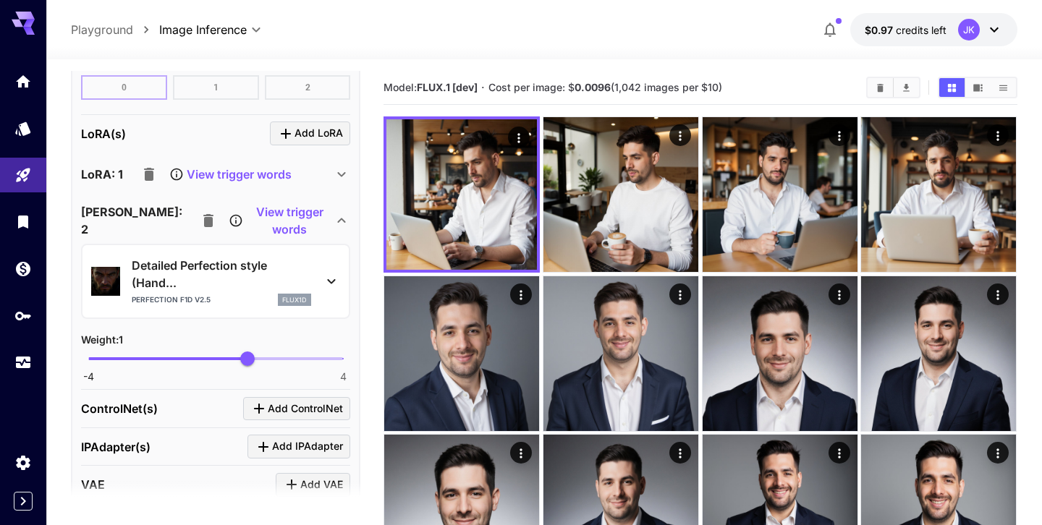
scroll to position [1349, 0]
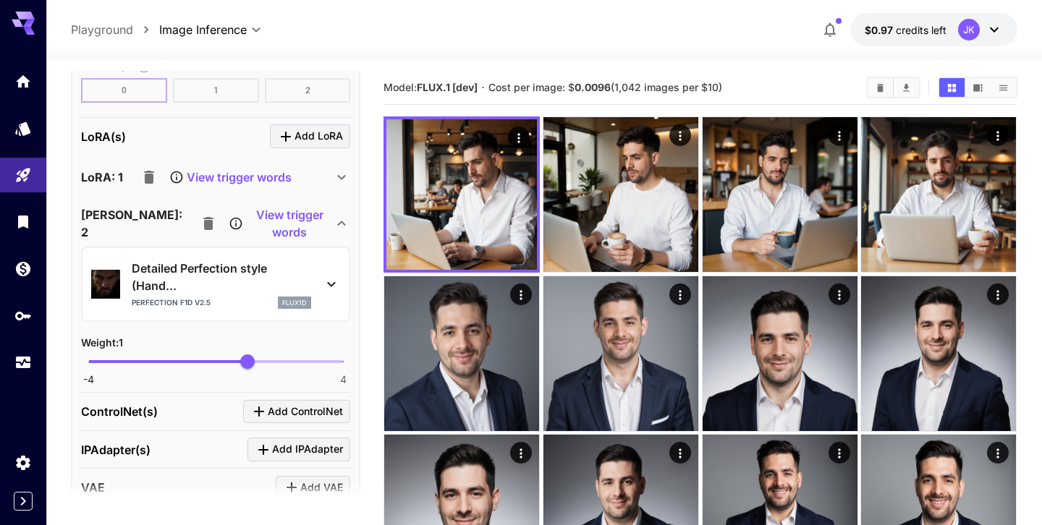
click at [329, 288] on icon at bounding box center [331, 284] width 17 height 17
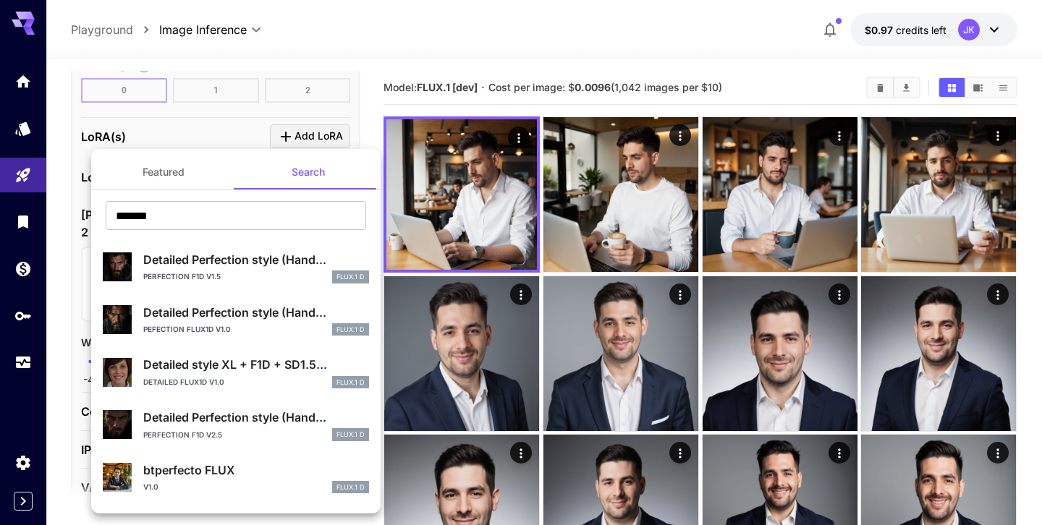
click at [266, 127] on div at bounding box center [521, 262] width 1042 height 525
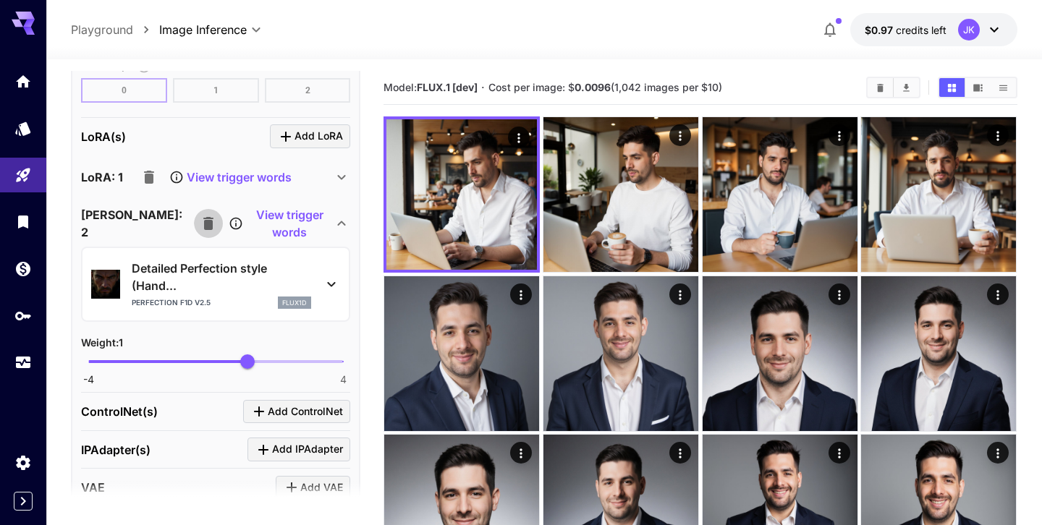
click at [200, 219] on icon "button" at bounding box center [208, 223] width 17 height 17
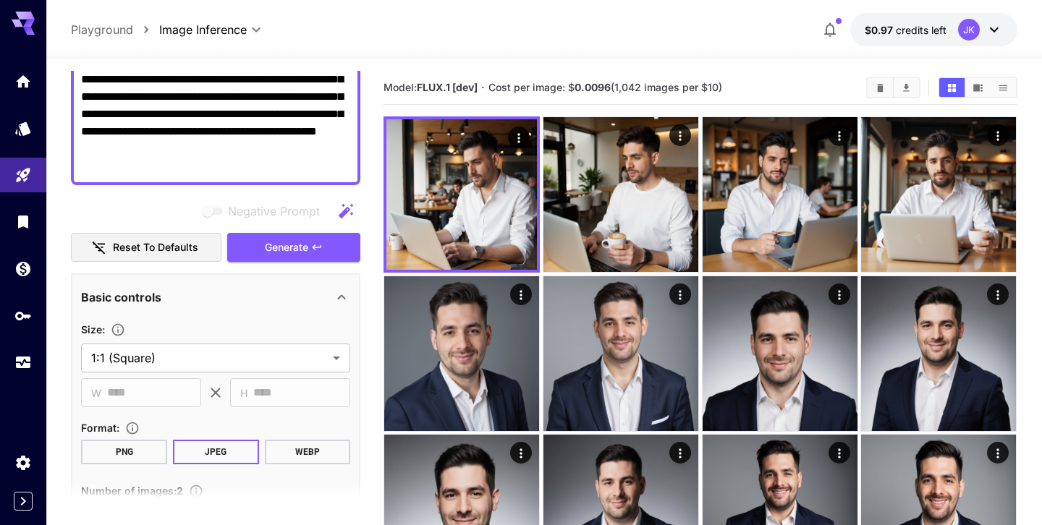
scroll to position [62, 0]
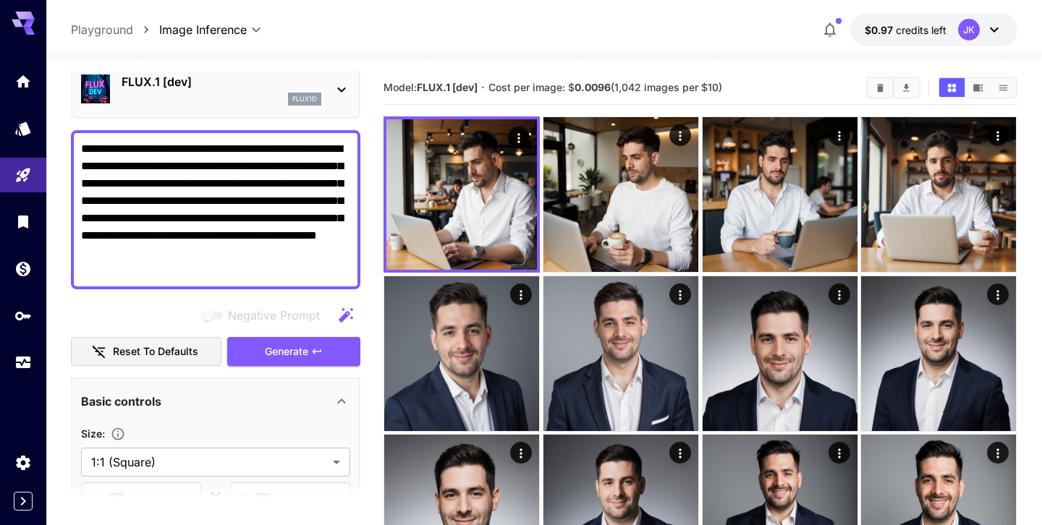
click at [255, 221] on textarea "**********" at bounding box center [215, 209] width 269 height 139
paste textarea "**********"
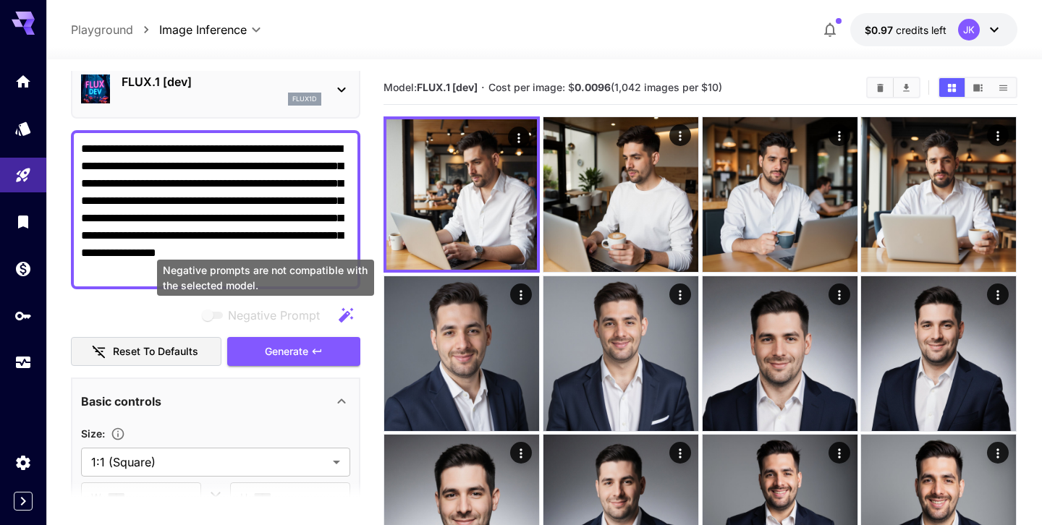
type textarea "**********"
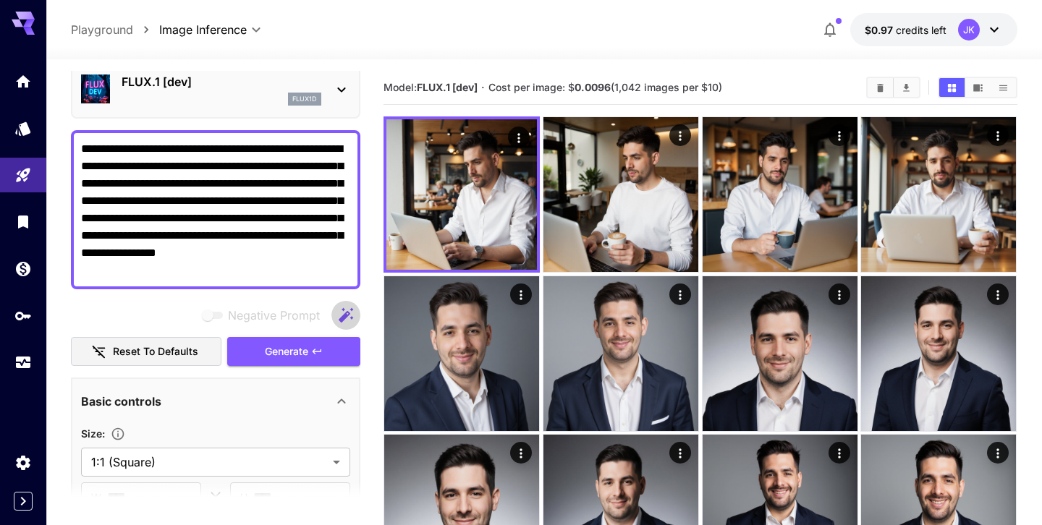
click at [347, 315] on icon "button" at bounding box center [346, 314] width 14 height 14
click at [341, 350] on button "Generate" at bounding box center [293, 352] width 133 height 30
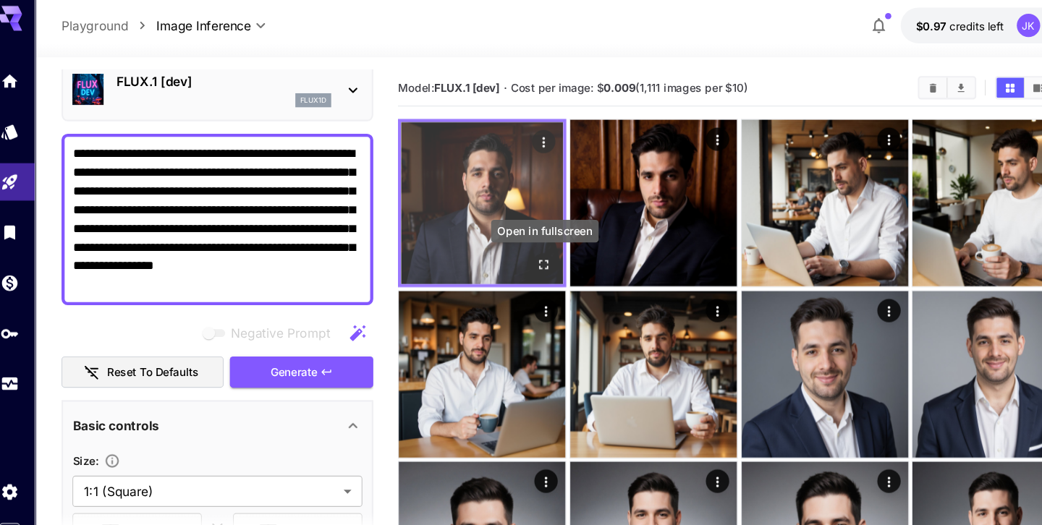
click at [522, 249] on icon "Open in fullscreen" at bounding box center [519, 252] width 14 height 14
click at [519, 138] on icon "Actions" at bounding box center [519, 137] width 2 height 9
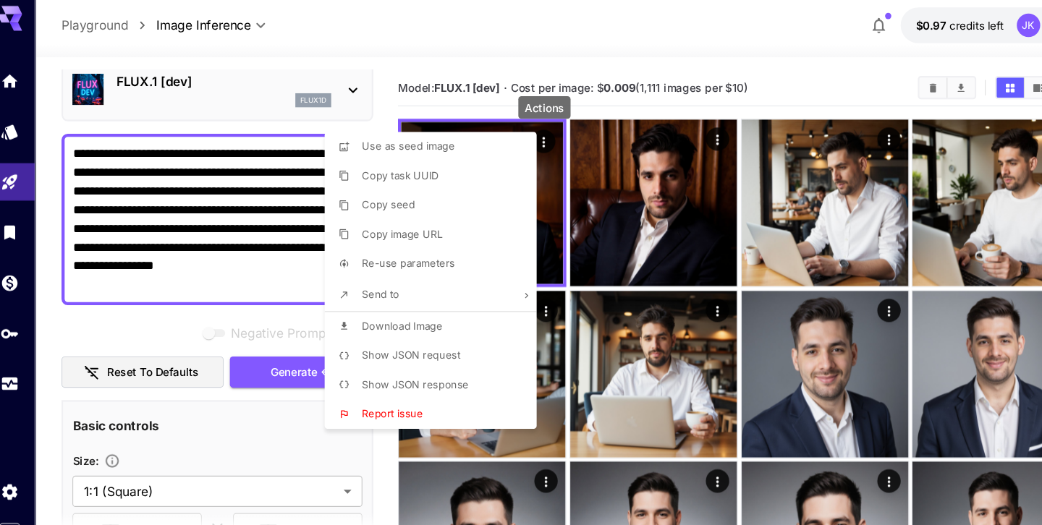
click at [465, 301] on li "Download Image" at bounding box center [417, 309] width 205 height 27
click at [227, 166] on div at bounding box center [521, 262] width 1042 height 525
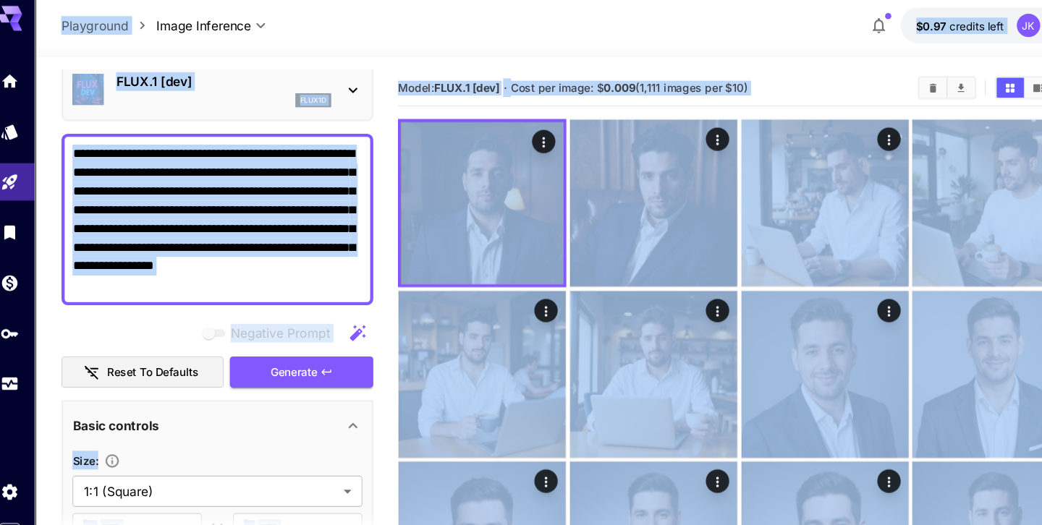
click at [279, 208] on textarea "**********" at bounding box center [215, 209] width 269 height 139
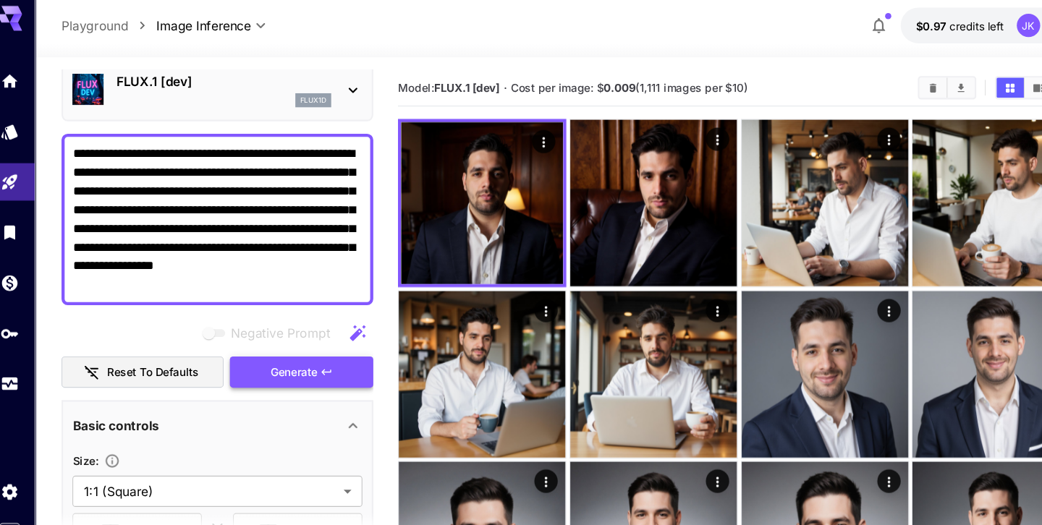
paste textarea
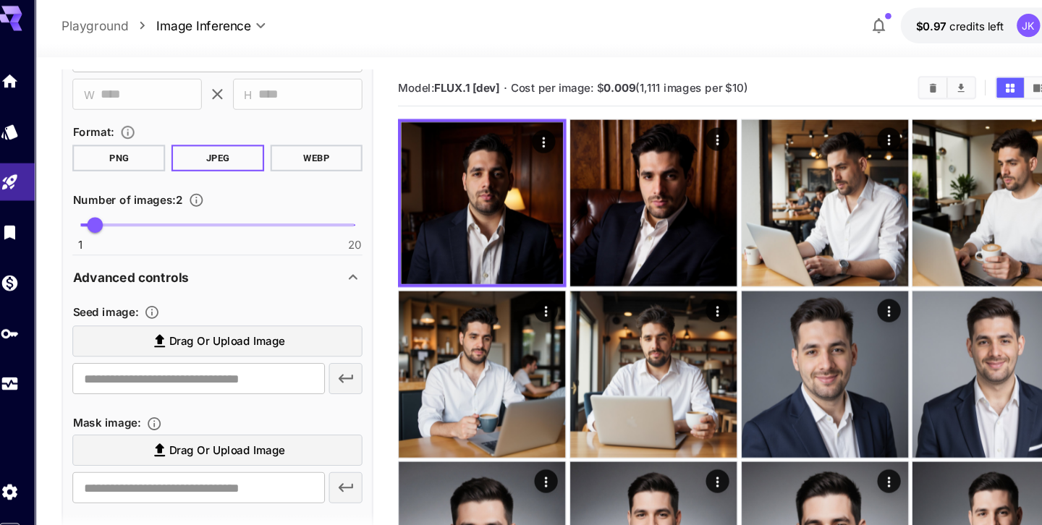
scroll to position [497, 0]
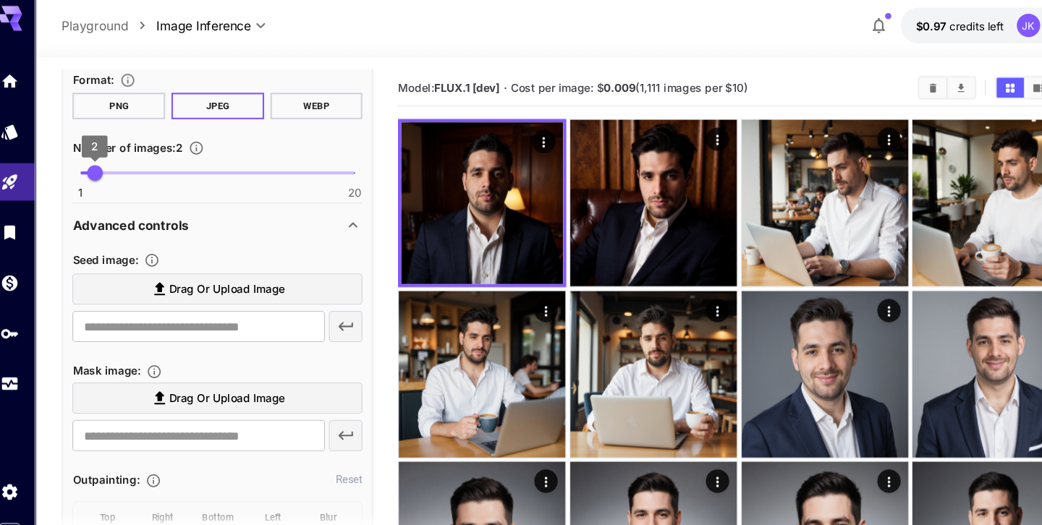
type textarea "**********"
type input "*"
drag, startPoint x: 110, startPoint y: 161, endPoint x: 127, endPoint y: 161, distance: 17.4
click at [127, 161] on span "4" at bounding box center [129, 166] width 14 height 14
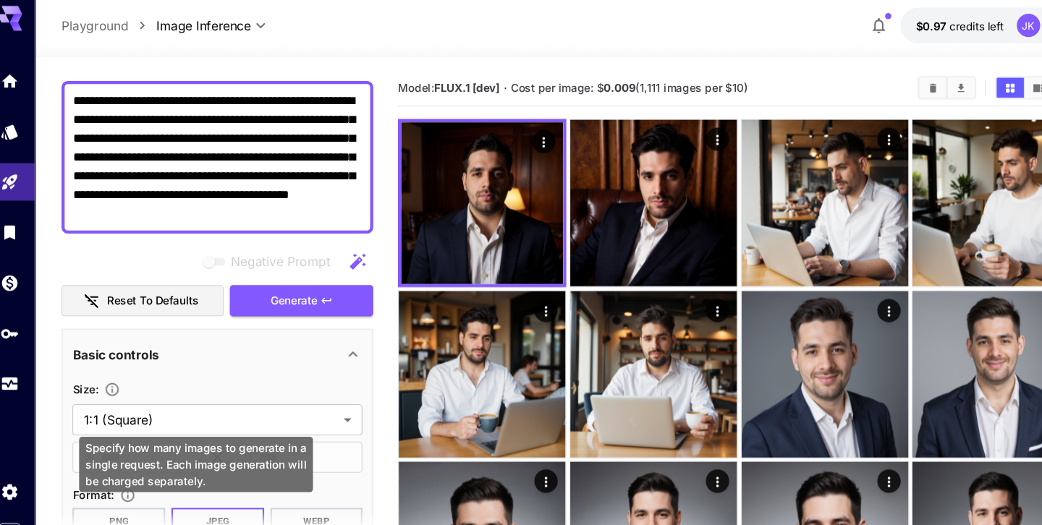
scroll to position [0, 0]
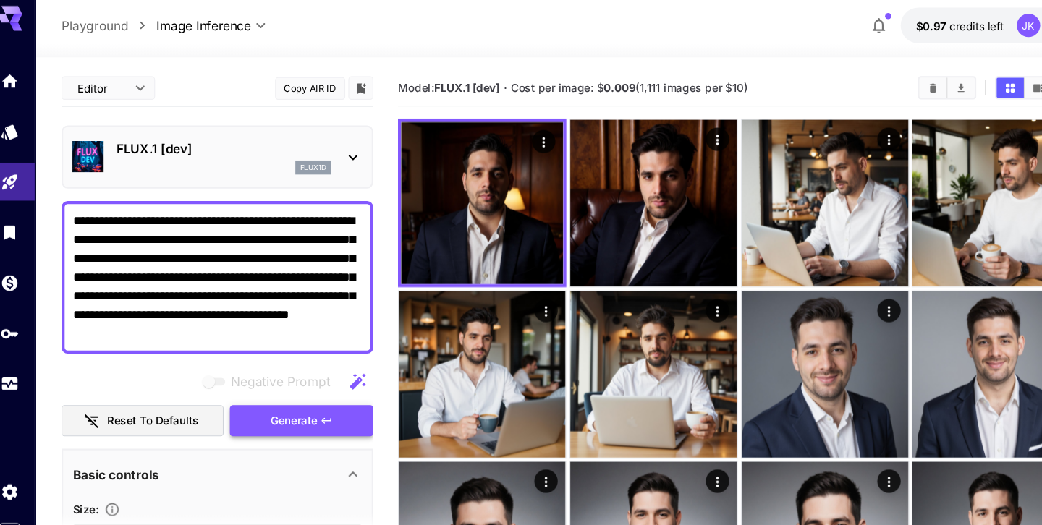
click at [308, 395] on span "Generate" at bounding box center [286, 397] width 43 height 18
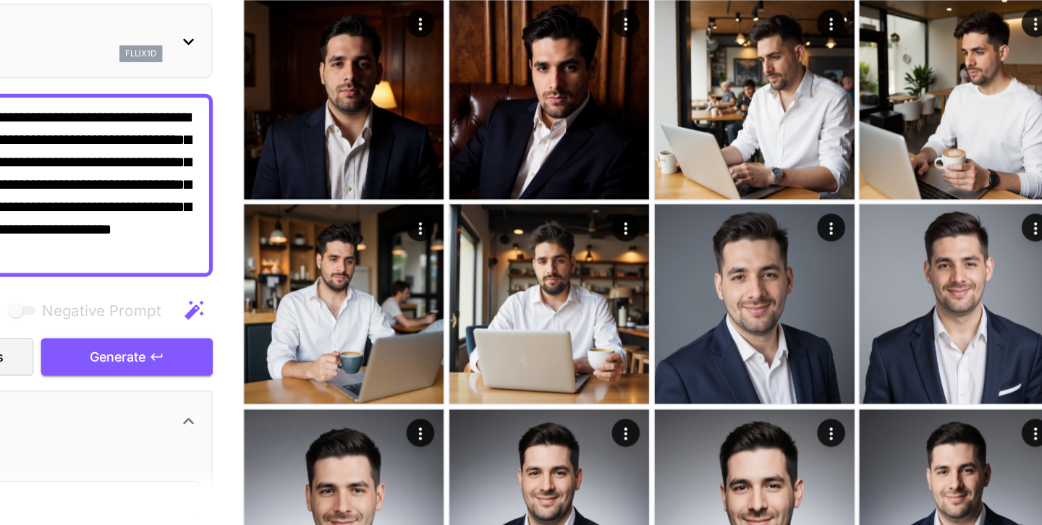
scroll to position [162, 0]
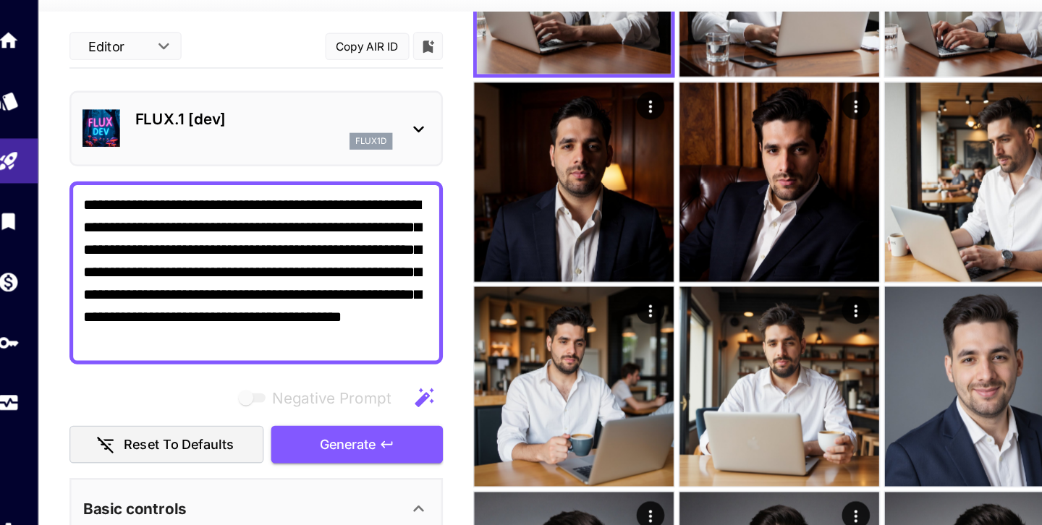
drag, startPoint x: 318, startPoint y: 211, endPoint x: 142, endPoint y: 225, distance: 177.1
click at [142, 225] on textarea "**********" at bounding box center [215, 262] width 269 height 122
drag, startPoint x: 319, startPoint y: 207, endPoint x: 107, endPoint y: 226, distance: 212.9
click at [107, 226] on textarea "**********" at bounding box center [215, 262] width 269 height 122
paste textarea
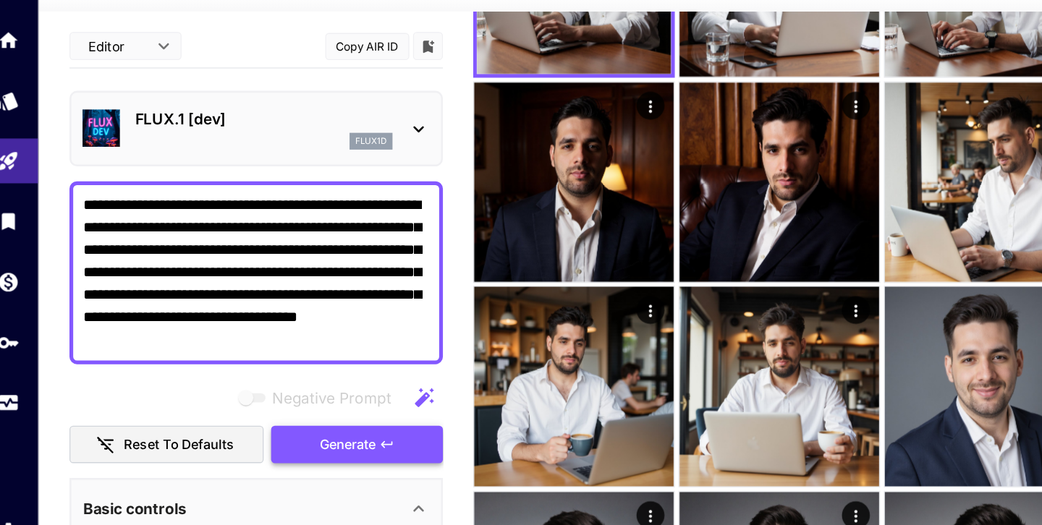
type textarea "**********"
click at [335, 390] on button "Generate" at bounding box center [293, 396] width 133 height 30
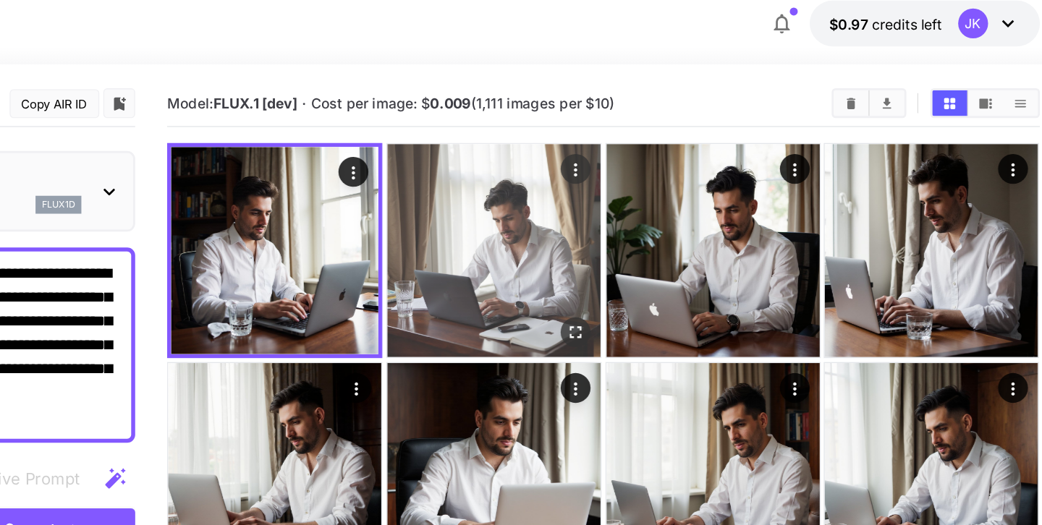
scroll to position [0, 0]
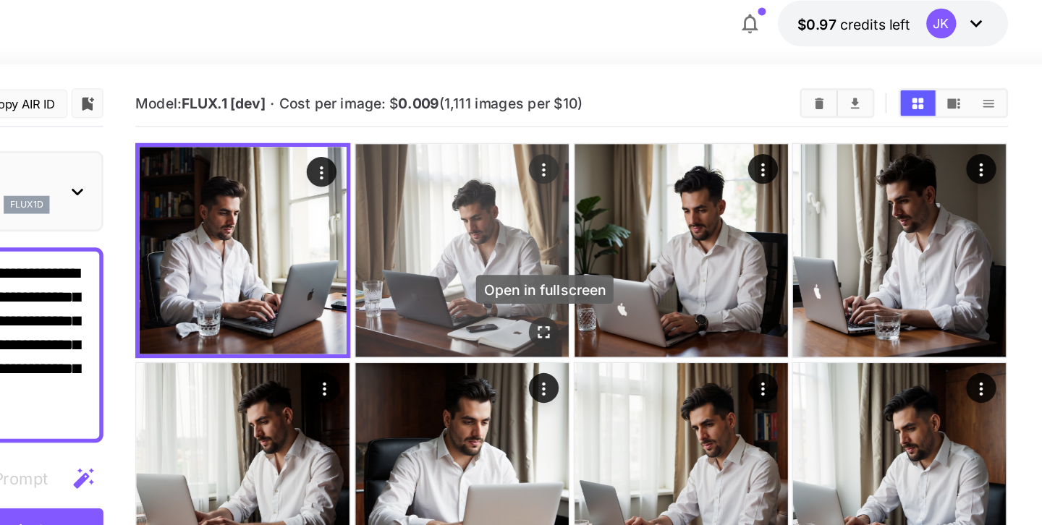
click at [678, 255] on icon "Open in fullscreen" at bounding box center [680, 254] width 14 height 14
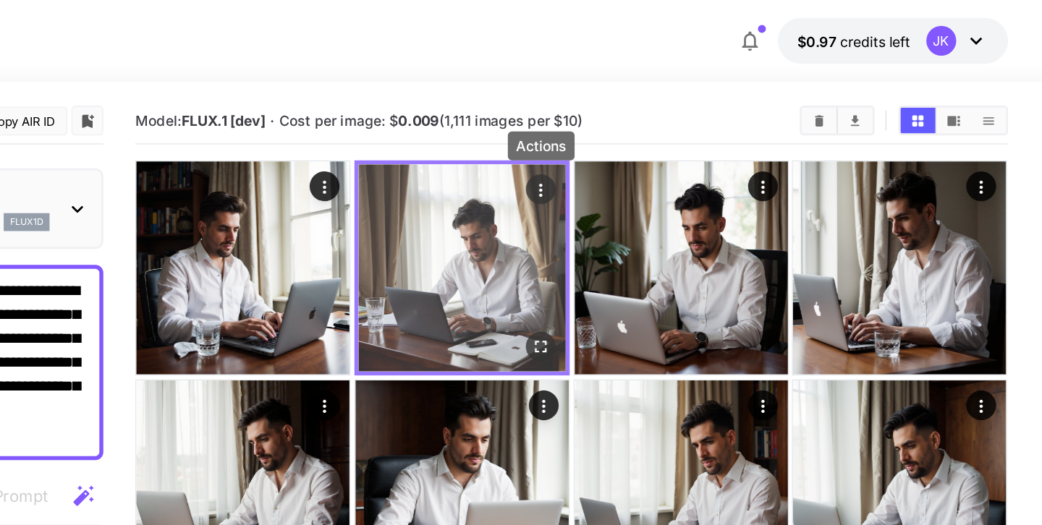
click at [684, 141] on icon "Actions" at bounding box center [678, 138] width 14 height 14
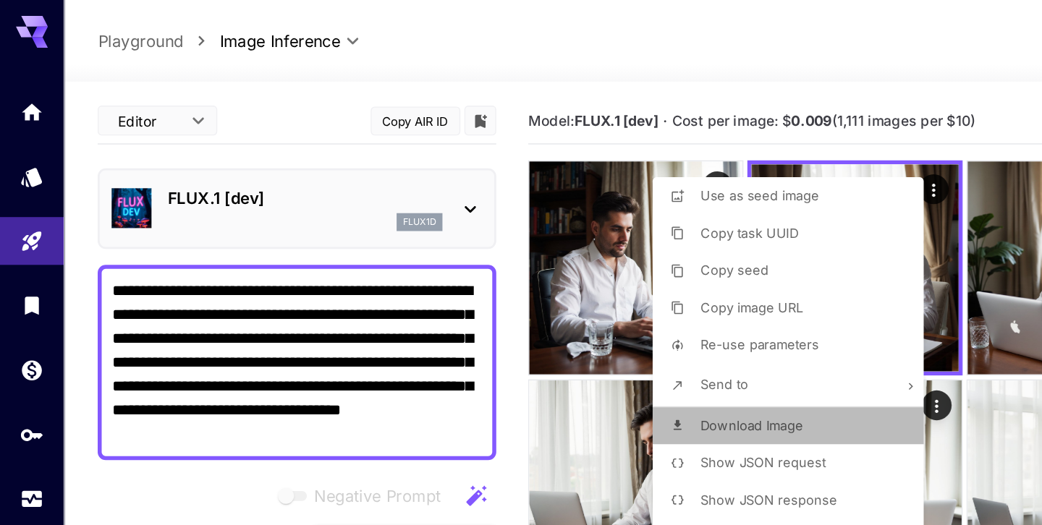
click at [573, 316] on li "Download Image" at bounding box center [576, 309] width 205 height 27
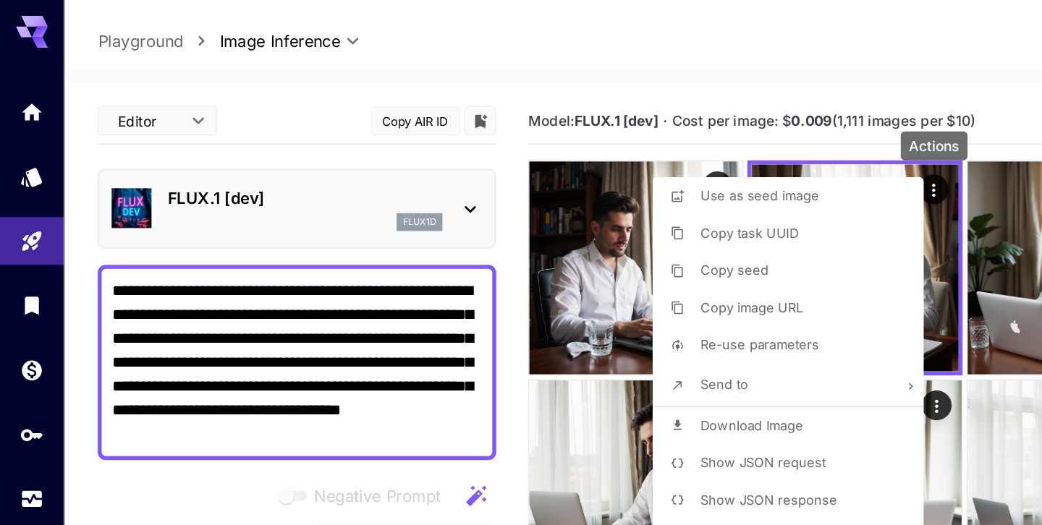
click at [269, 265] on div at bounding box center [521, 262] width 1042 height 525
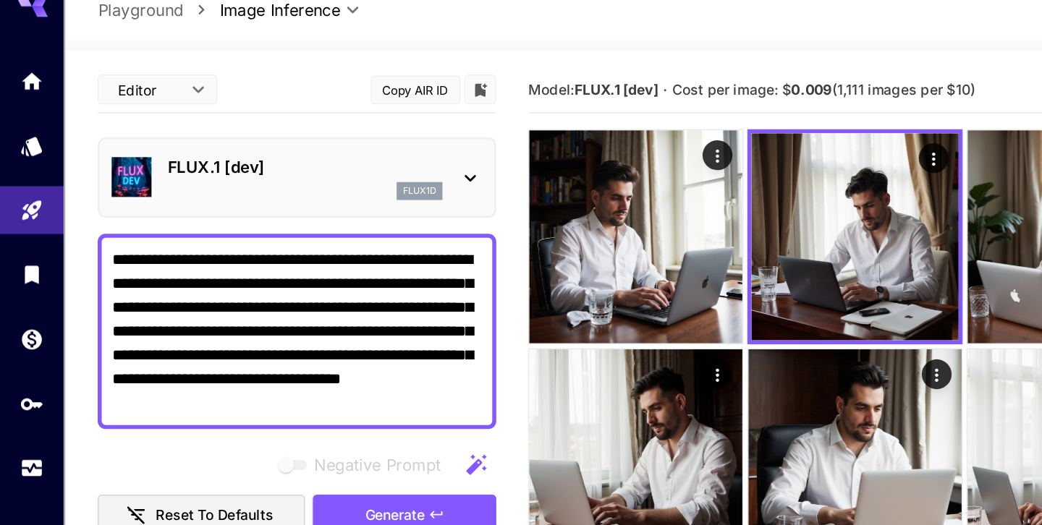
click at [289, 281] on textarea "**********" at bounding box center [215, 264] width 269 height 122
paste textarea
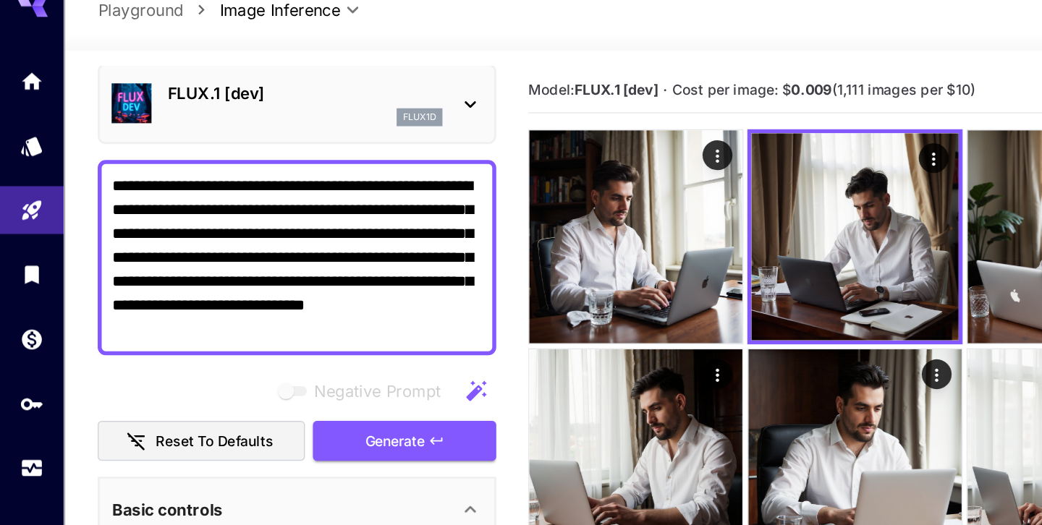
scroll to position [59, 0]
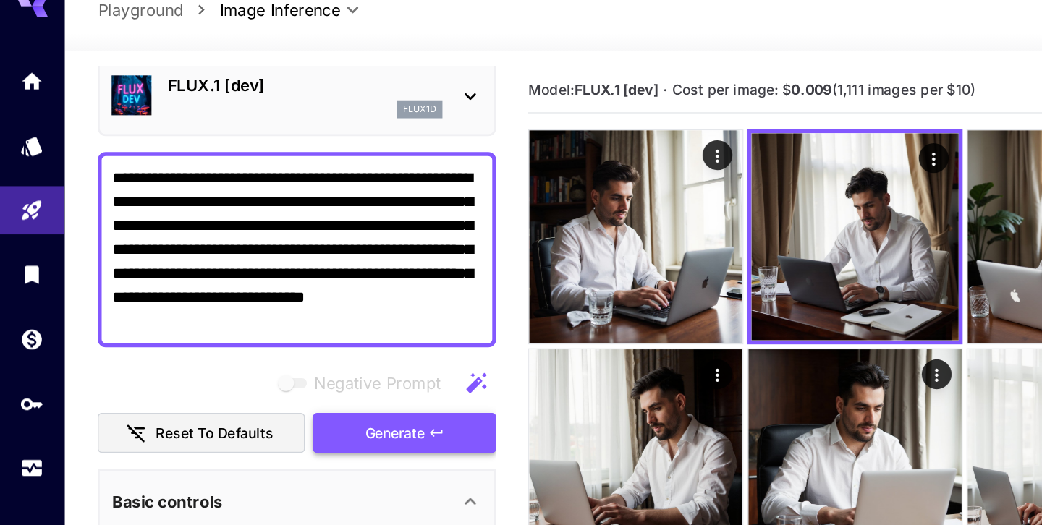
type textarea "**********"
click at [327, 336] on button "Generate" at bounding box center [293, 338] width 133 height 30
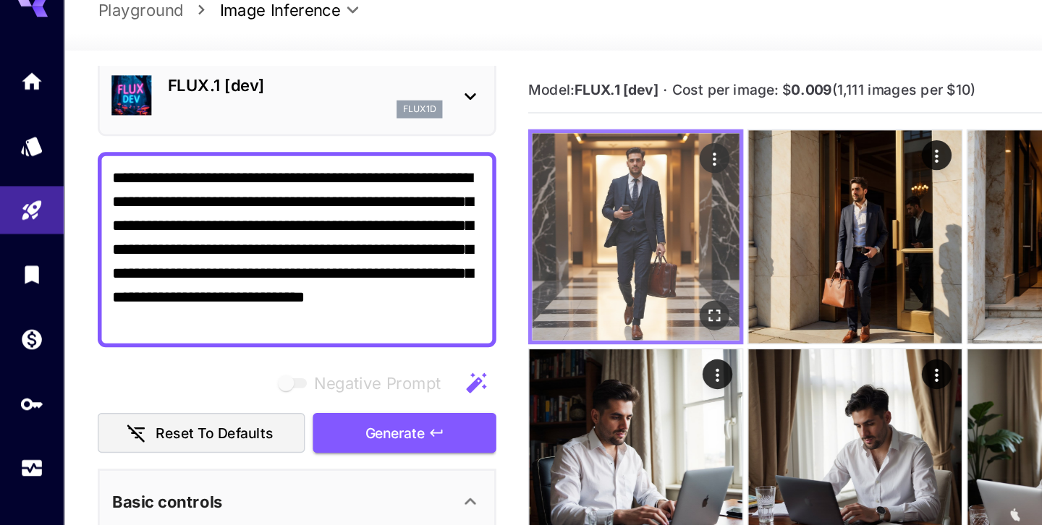
click at [468, 166] on img at bounding box center [461, 194] width 150 height 150
click at [463, 200] on img at bounding box center [461, 194] width 150 height 150
click at [520, 249] on icon "Open in fullscreen" at bounding box center [519, 252] width 14 height 14
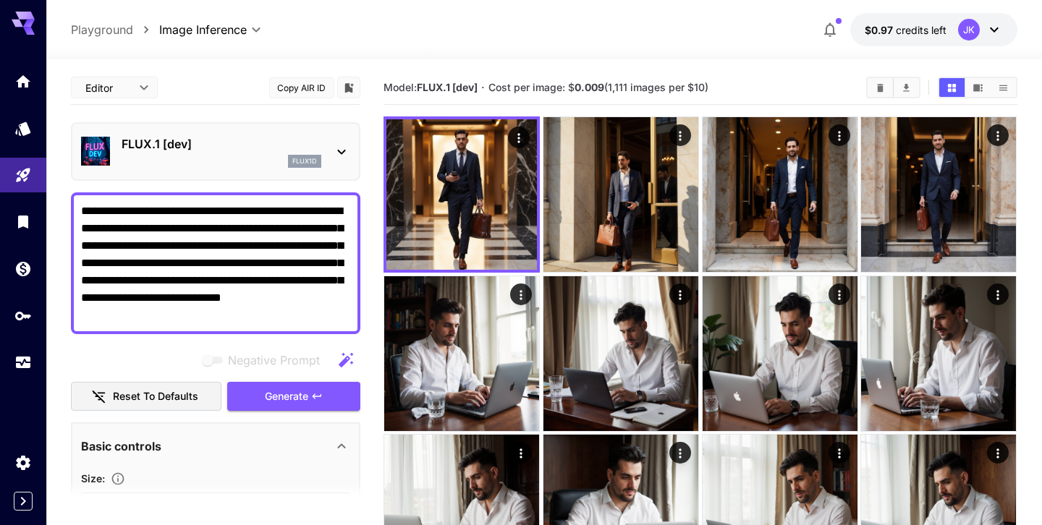
scroll to position [59, 0]
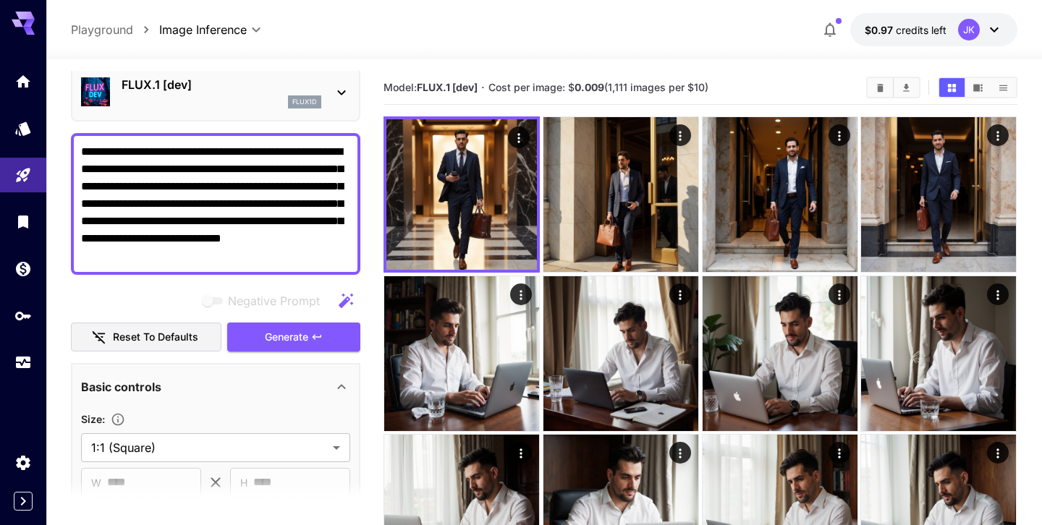
drag, startPoint x: 157, startPoint y: 255, endPoint x: 318, endPoint y: 255, distance: 160.6
click at [318, 255] on textarea "**********" at bounding box center [215, 204] width 269 height 122
type textarea "**********"
click at [342, 303] on icon "button" at bounding box center [346, 300] width 14 height 14
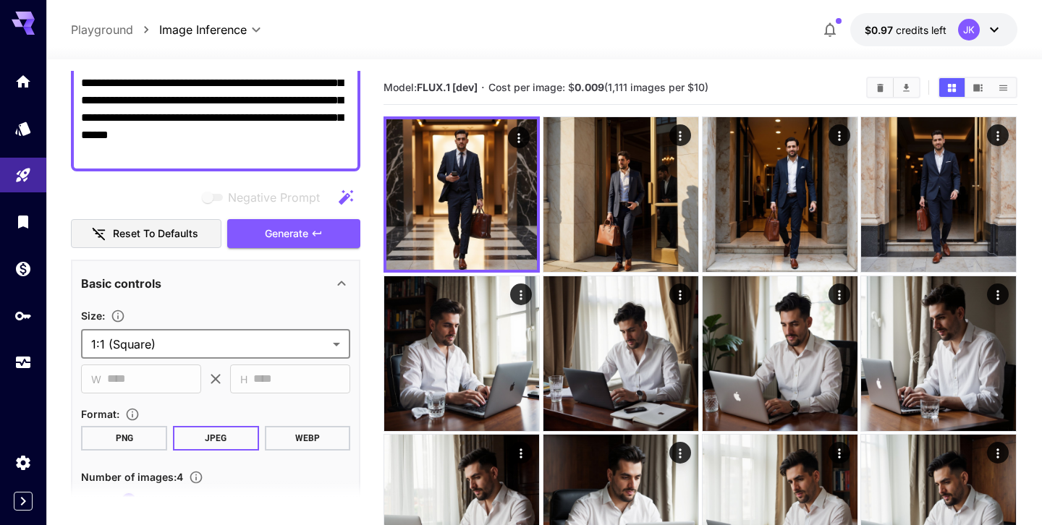
scroll to position [207, 0]
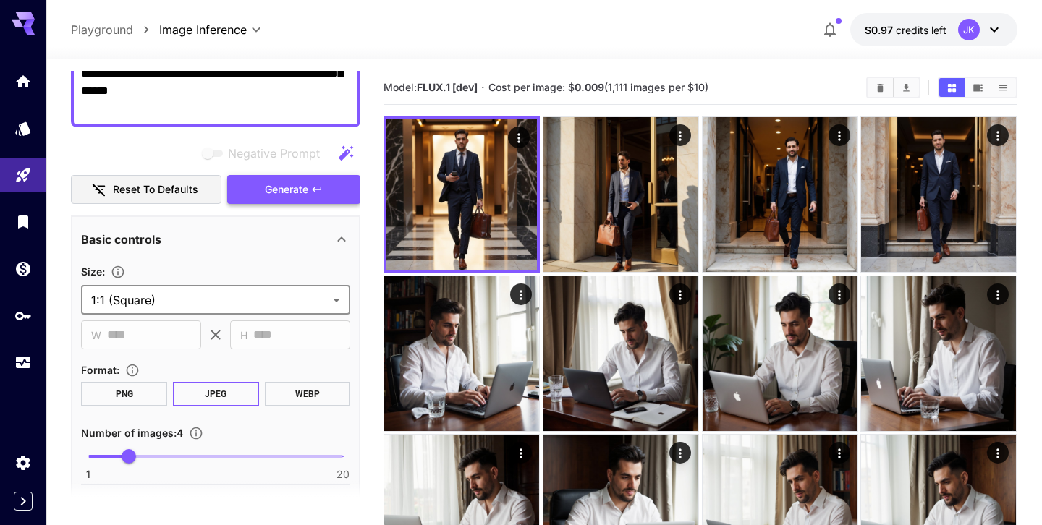
click at [317, 184] on icon "button" at bounding box center [317, 190] width 12 height 12
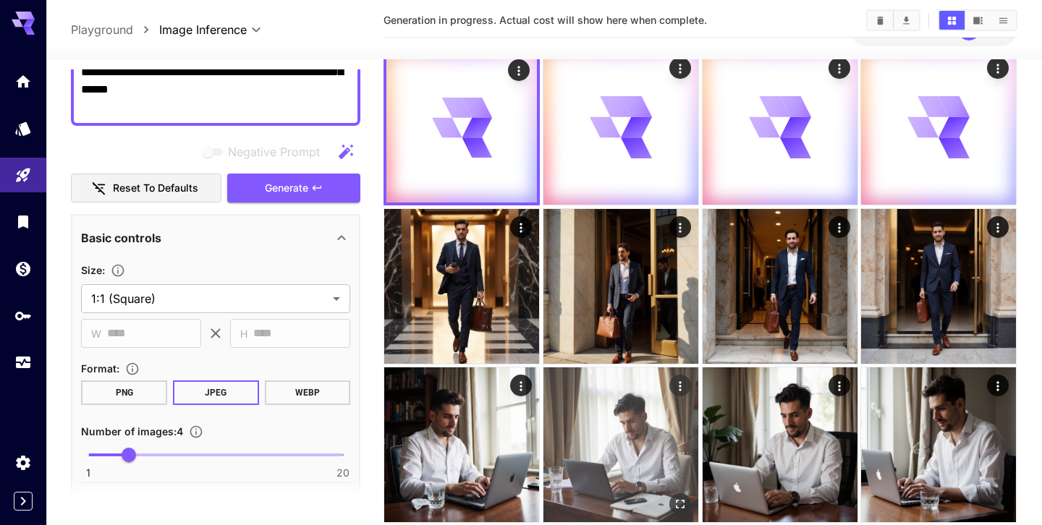
scroll to position [46, 0]
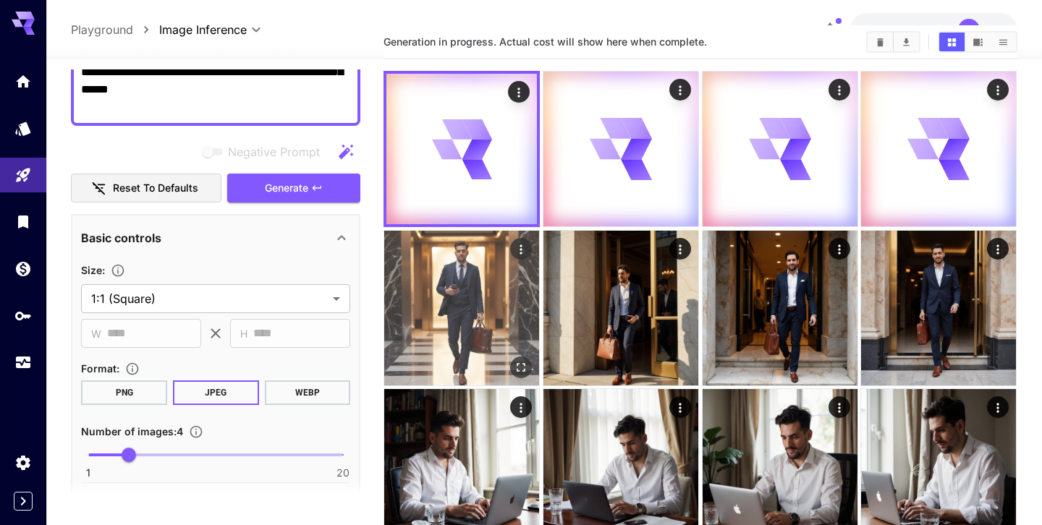
click at [454, 276] on img at bounding box center [461, 308] width 155 height 155
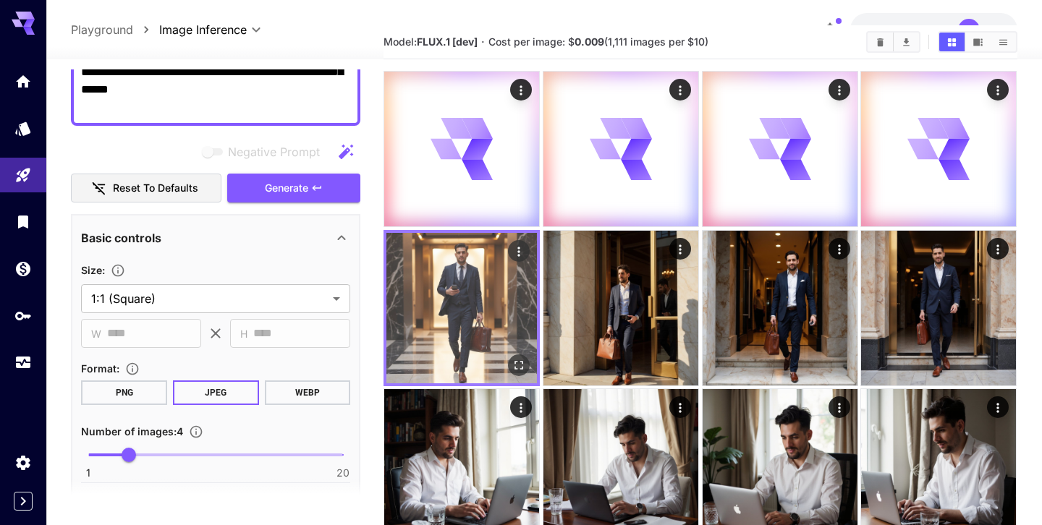
click at [524, 361] on icon "Open in fullscreen" at bounding box center [519, 365] width 14 height 14
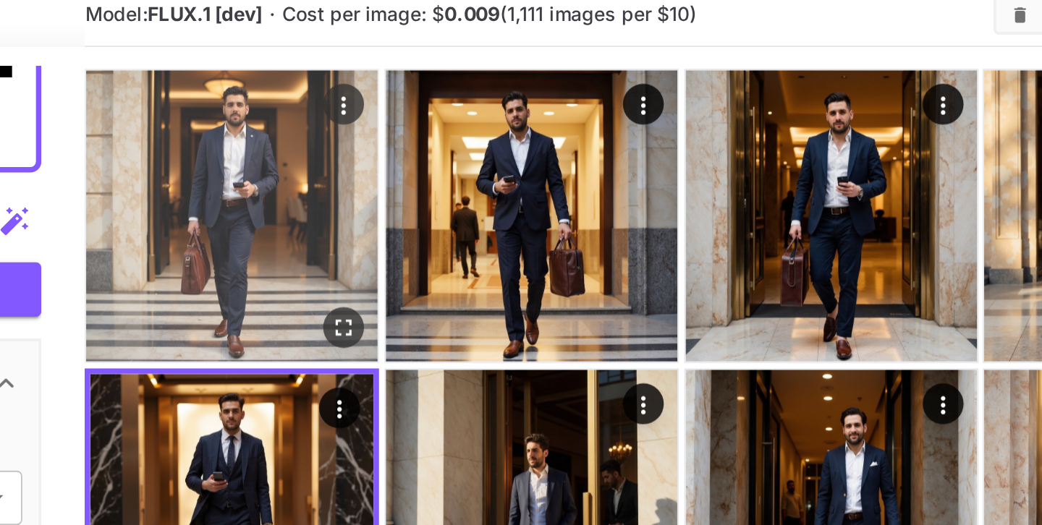
click at [520, 208] on icon "Open in fullscreen" at bounding box center [521, 208] width 14 height 14
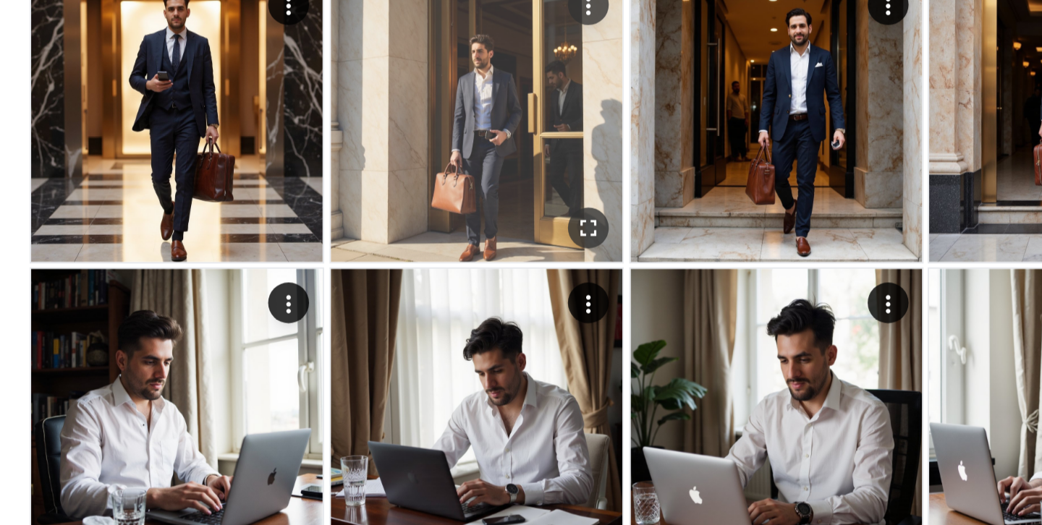
scroll to position [45, 0]
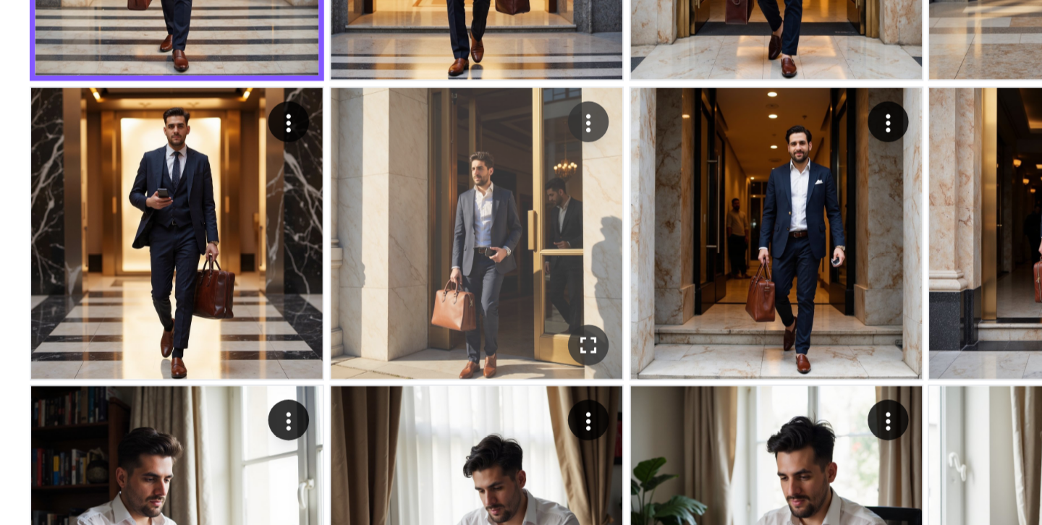
click at [618, 281] on img at bounding box center [620, 309] width 155 height 155
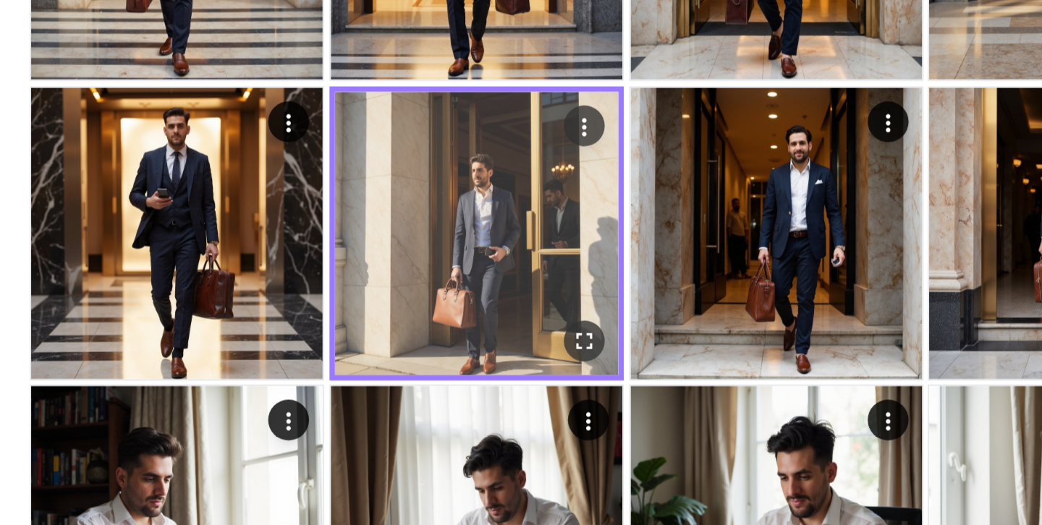
scroll to position [43, 0]
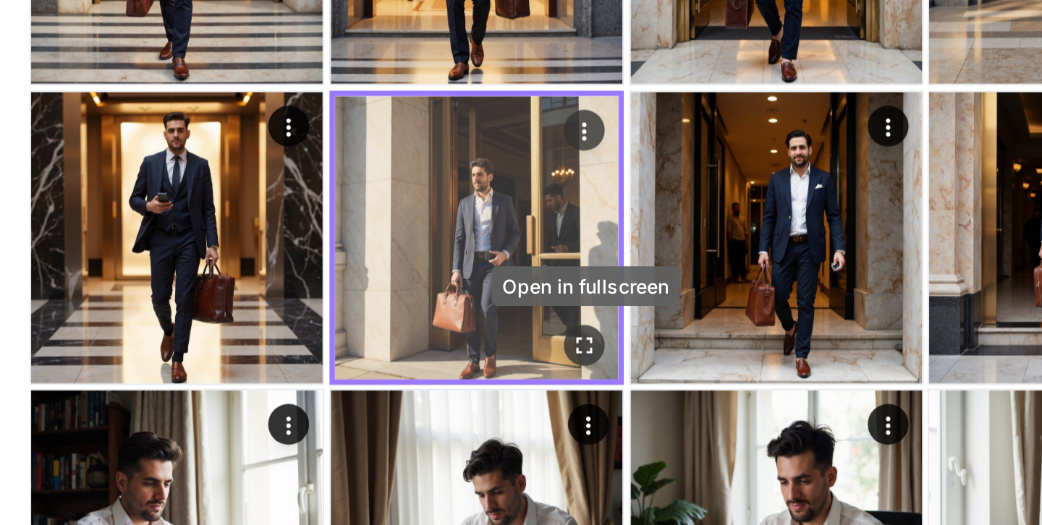
click at [671, 365] on icon "Open in fullscreen" at bounding box center [678, 368] width 14 height 14
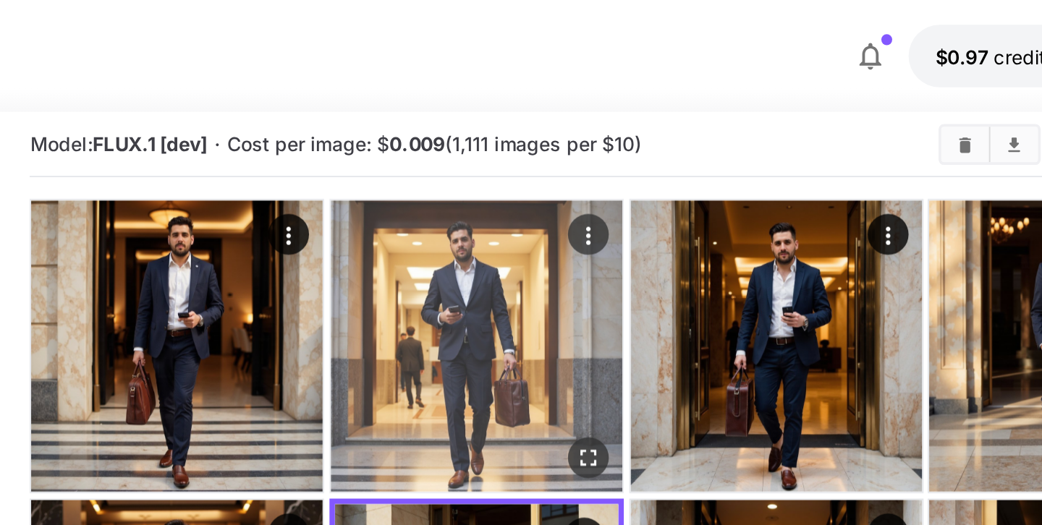
scroll to position [0, 0]
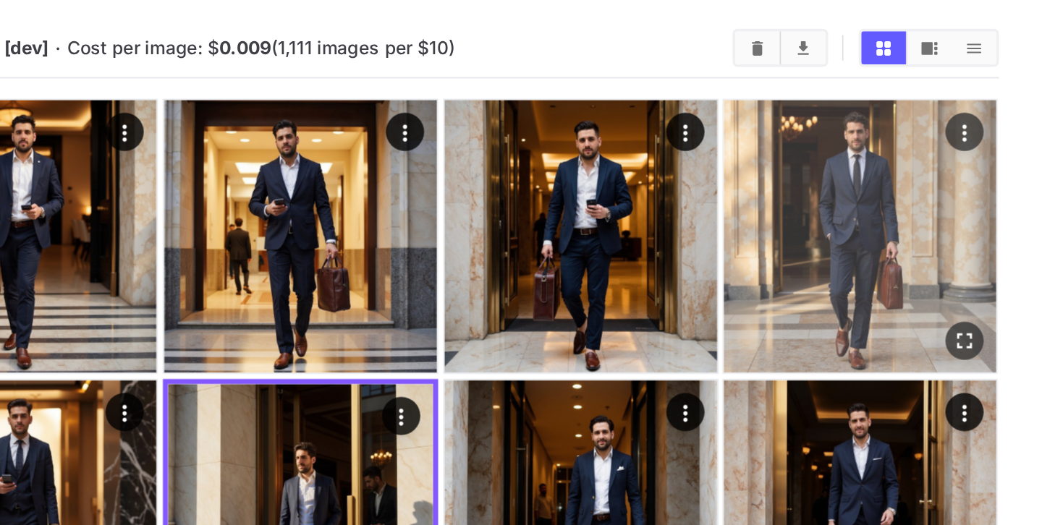
click at [922, 171] on img at bounding box center [938, 194] width 155 height 155
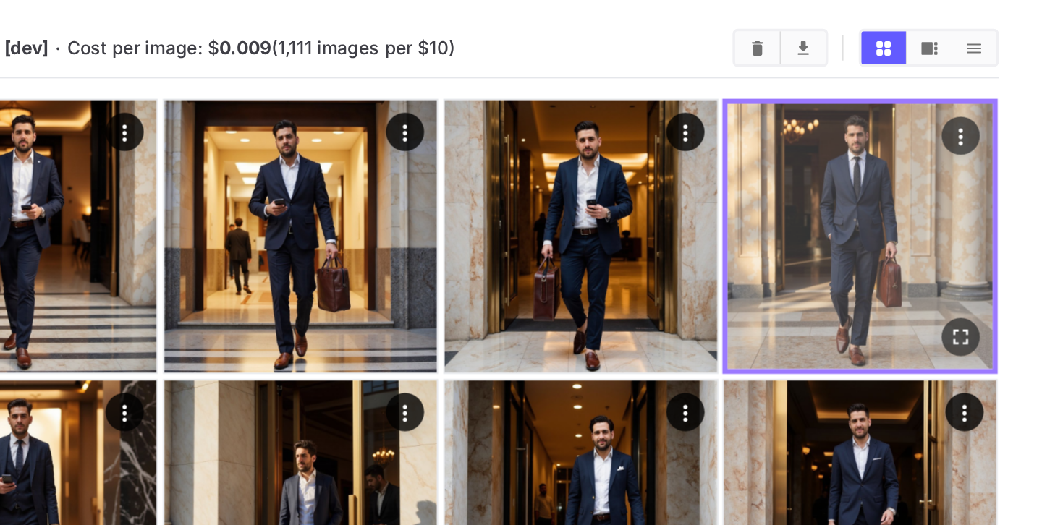
click at [1001, 260] on button "Open in fullscreen" at bounding box center [996, 252] width 22 height 22
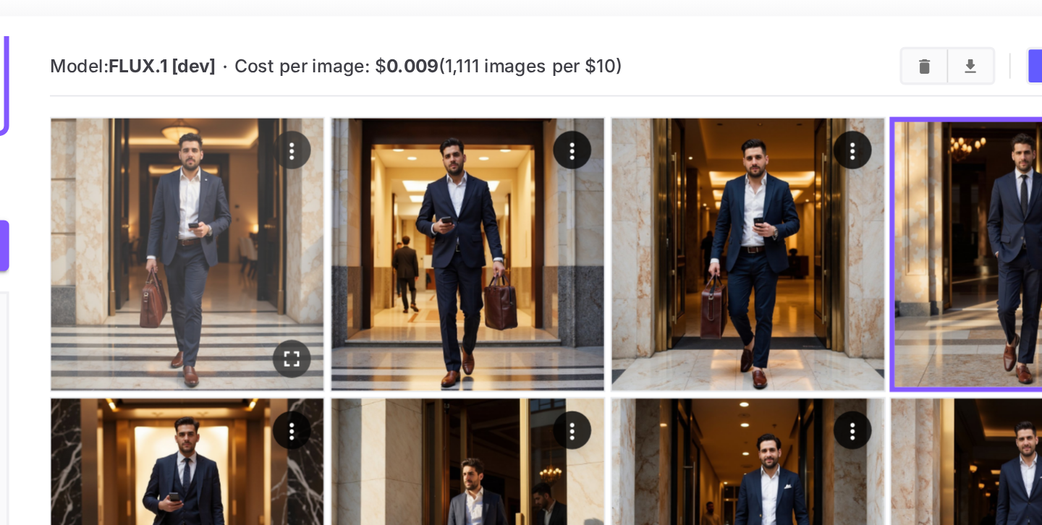
click at [497, 189] on img at bounding box center [461, 194] width 155 height 155
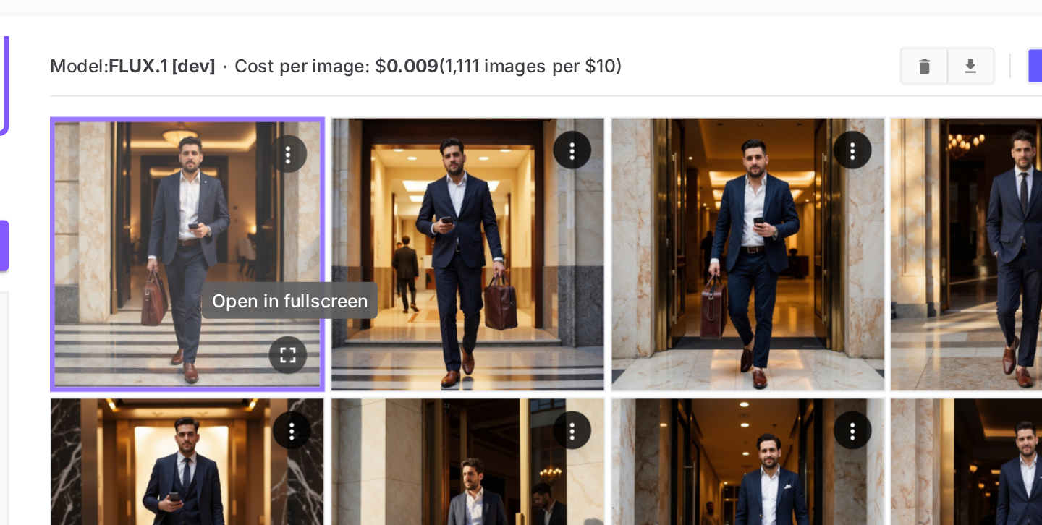
click at [516, 257] on icon "Open in fullscreen" at bounding box center [519, 252] width 14 height 14
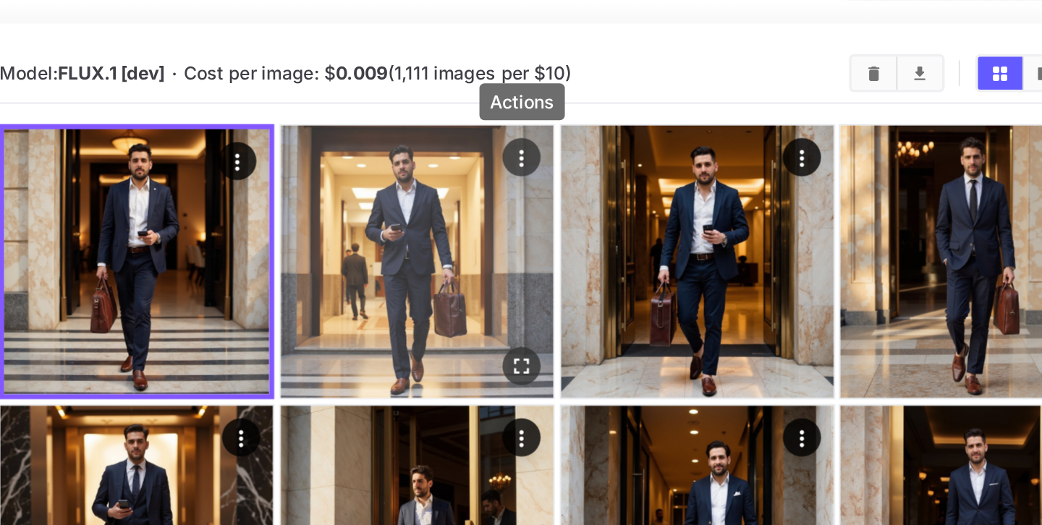
click at [679, 135] on icon "Actions" at bounding box center [680, 136] width 14 height 14
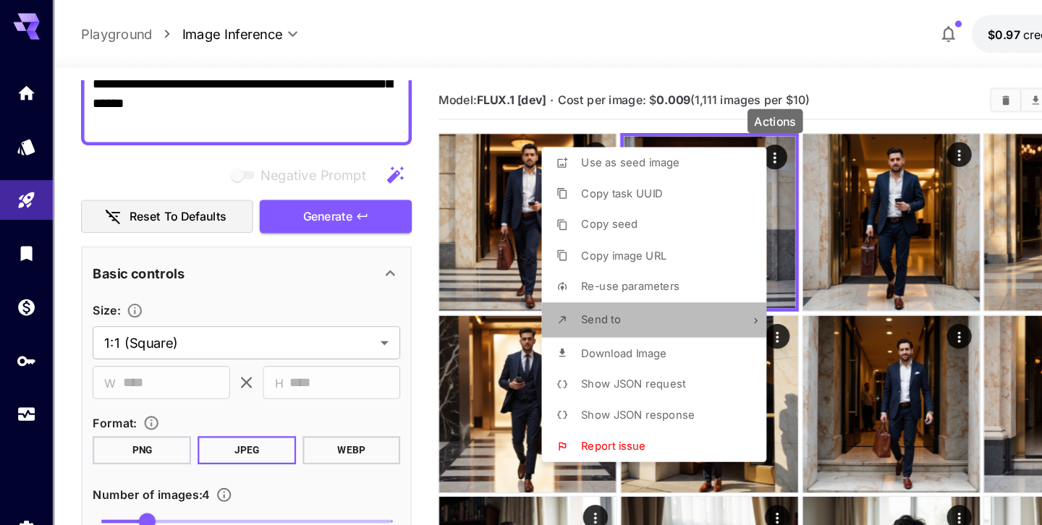
click at [661, 281] on icon at bounding box center [661, 281] width 10 height 10
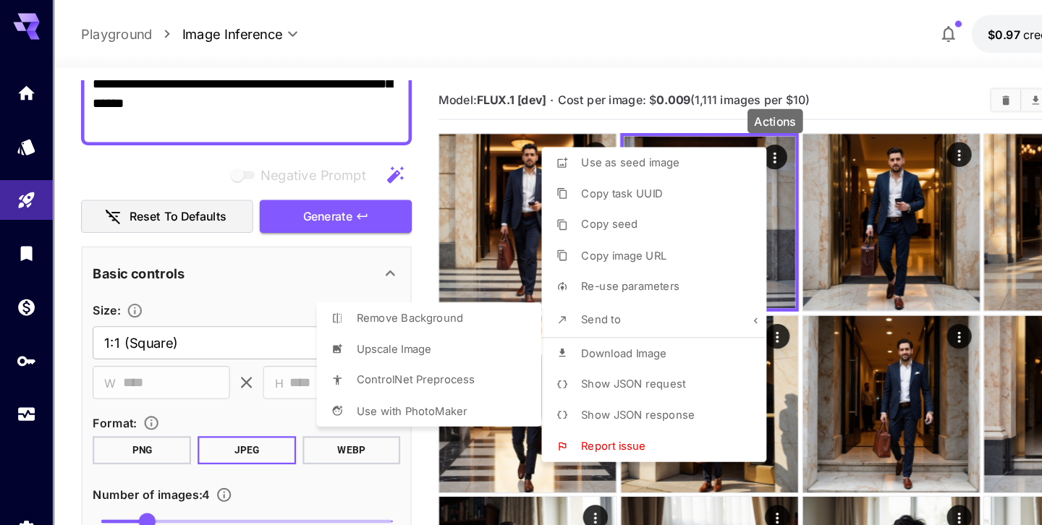
click at [474, 238] on li "Use with PhotoMaker" at bounding box center [576, 224] width 205 height 27
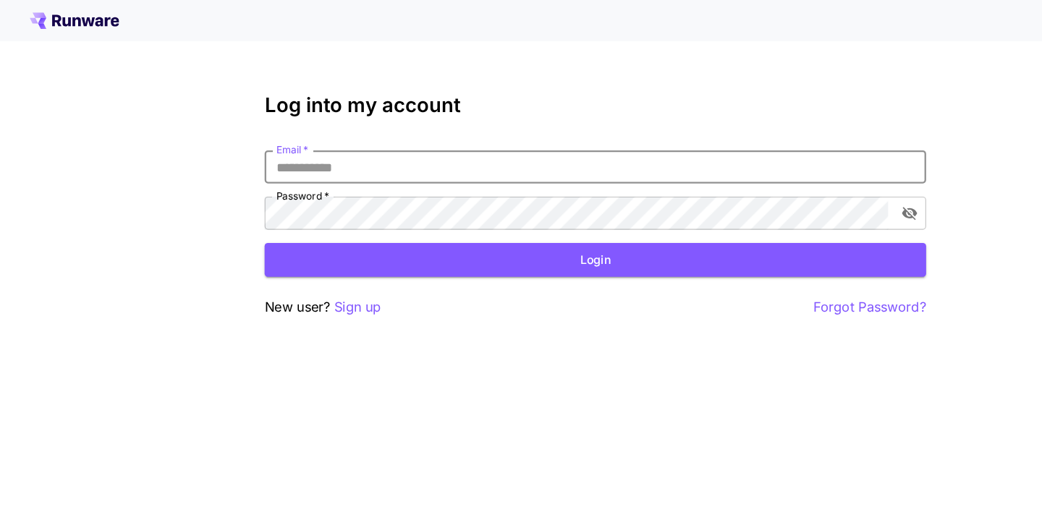
click at [565, 137] on input "Email   *" at bounding box center [521, 146] width 579 height 29
click at [810, 146] on nordpass-icon at bounding box center [810, 146] width 0 height 0
click at [0, 525] on nordpass-autofill-portal at bounding box center [0, 525] width 0 height 0
type input "**********"
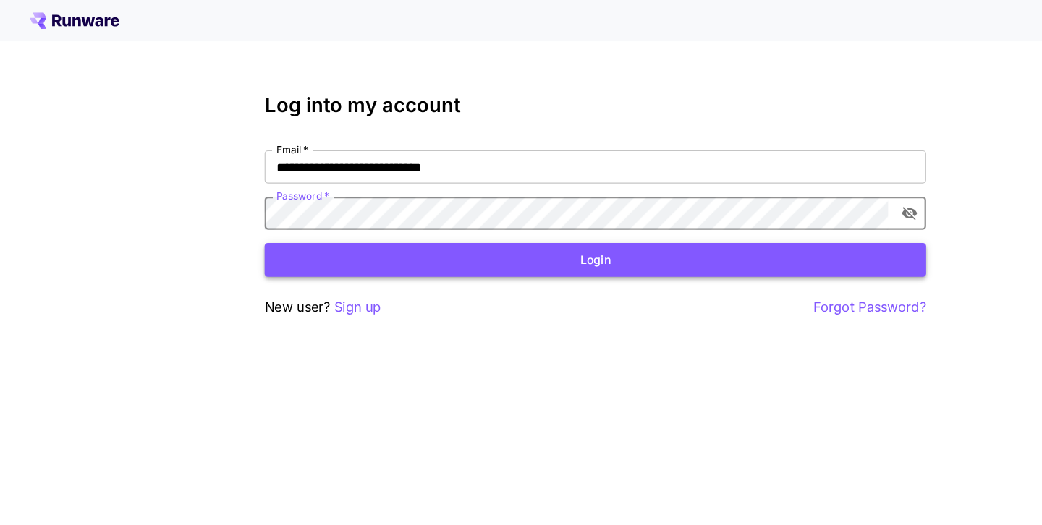
click at [680, 226] on button "Login" at bounding box center [521, 228] width 579 height 30
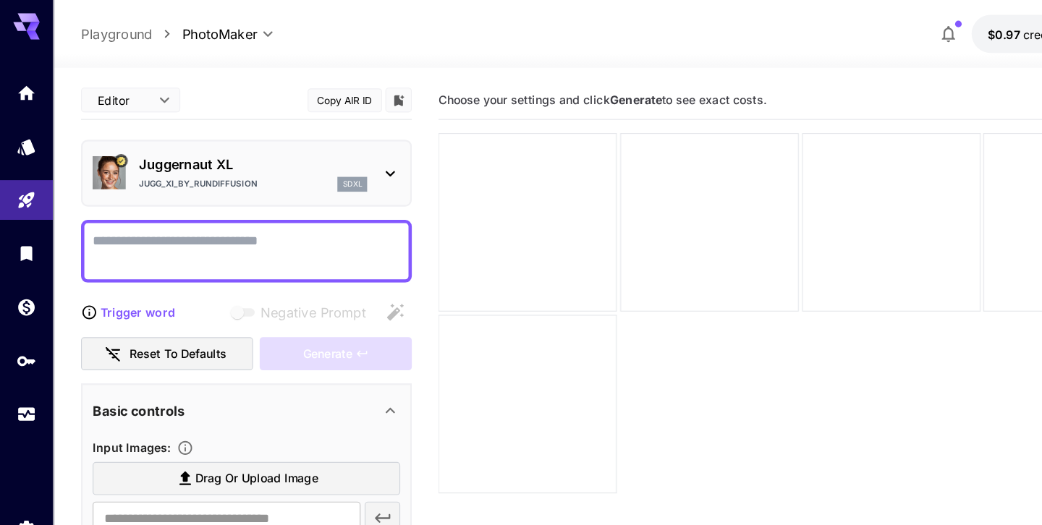
click at [303, 161] on p "sdxl" at bounding box center [308, 161] width 17 height 10
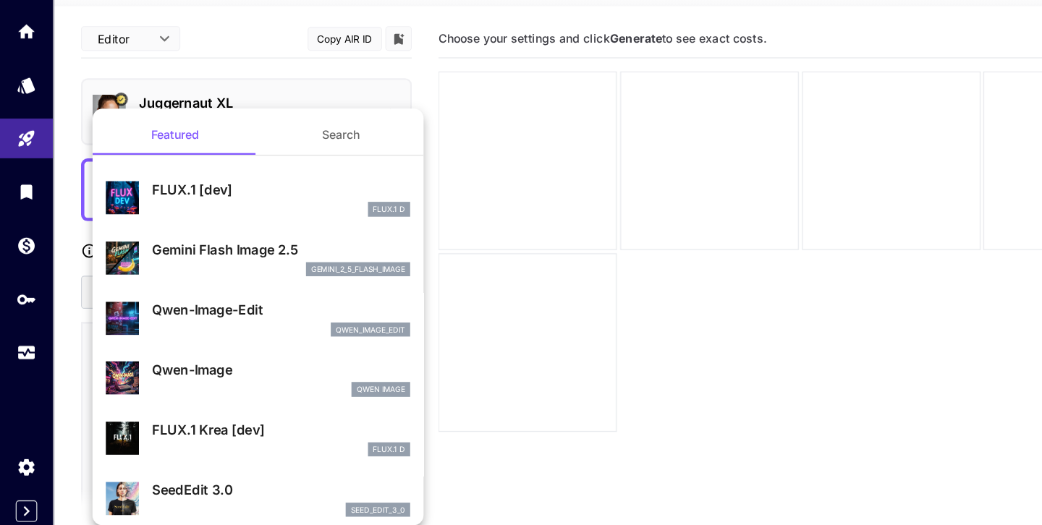
click at [263, 143] on div at bounding box center [521, 262] width 1042 height 525
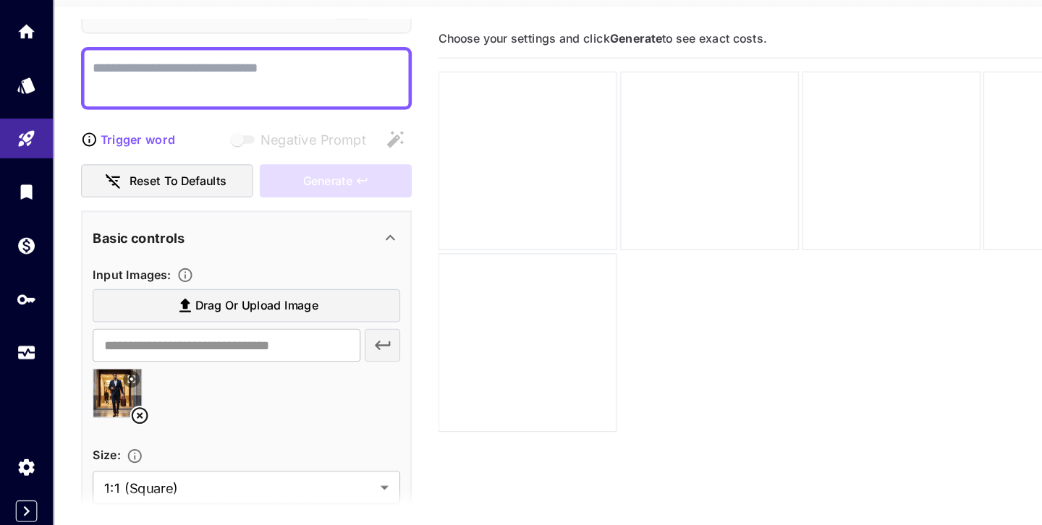
scroll to position [14, 0]
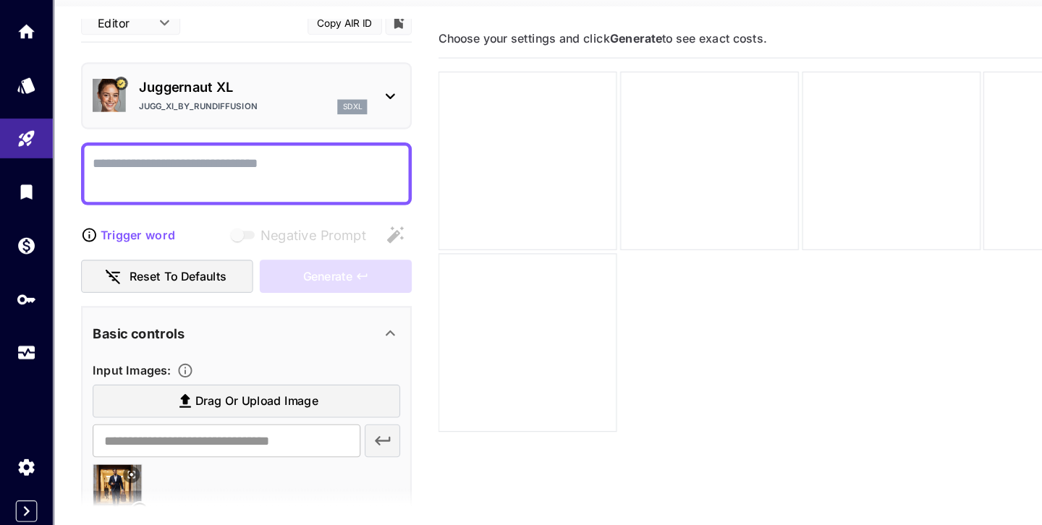
click at [276, 129] on p "Juggernaut XL" at bounding box center [222, 130] width 200 height 17
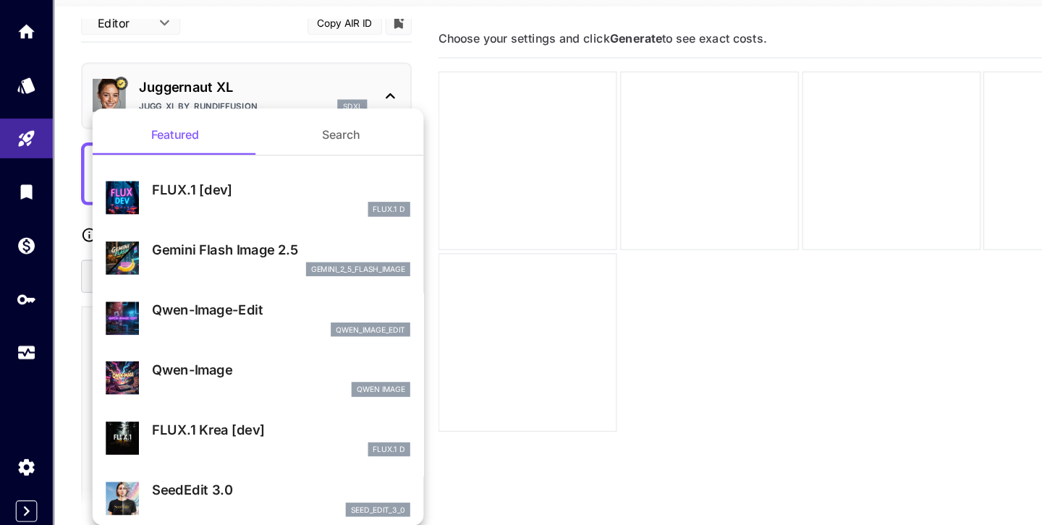
click at [248, 224] on p "FLUX.1 [dev]" at bounding box center [246, 219] width 226 height 17
type input "**"
type input "***"
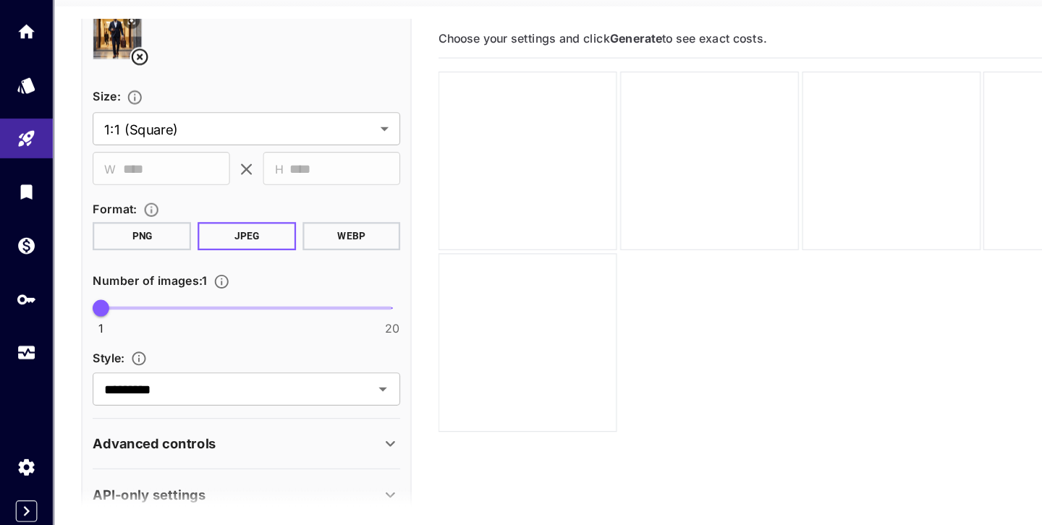
scroll to position [441, 0]
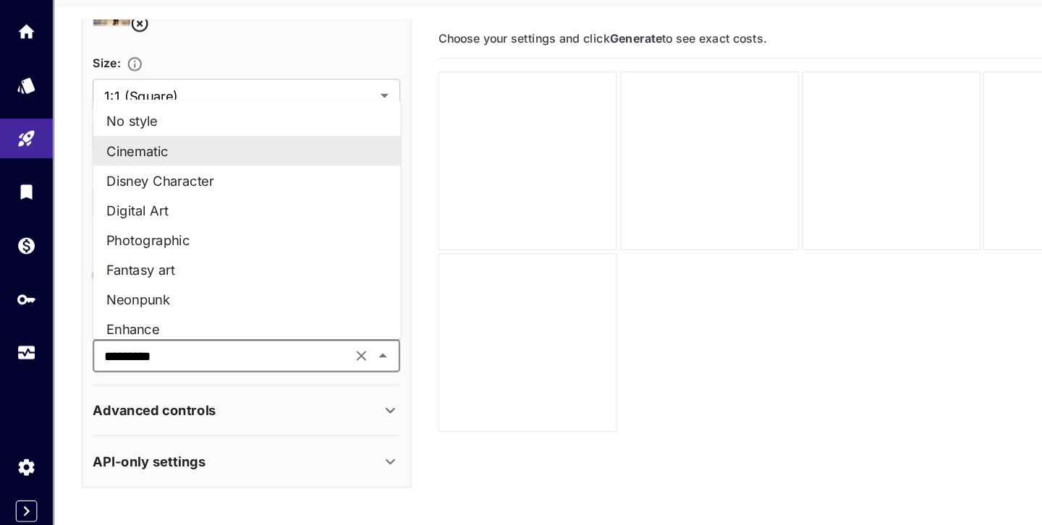
click at [233, 365] on input "*********" at bounding box center [194, 365] width 218 height 20
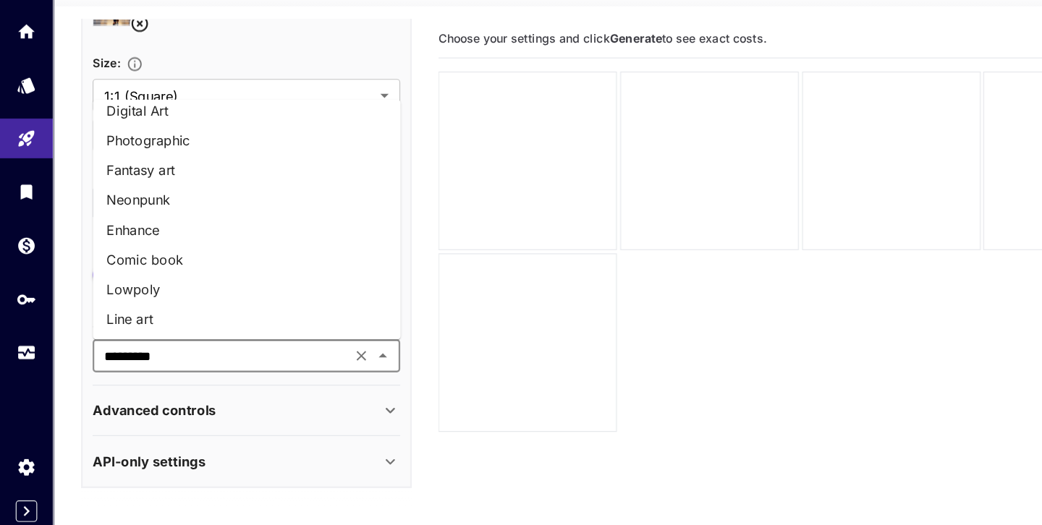
scroll to position [0, 0]
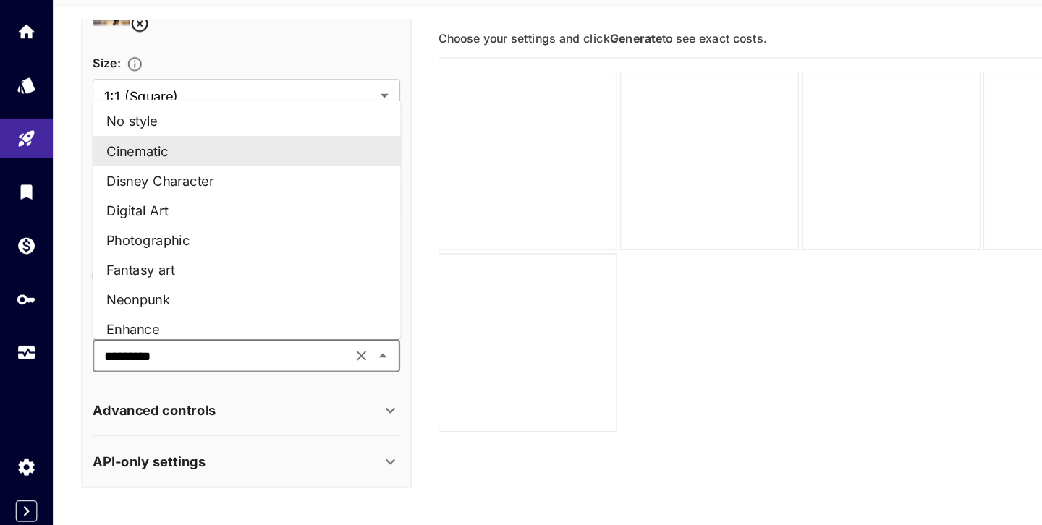
click at [456, 169] on div at bounding box center [461, 194] width 156 height 156
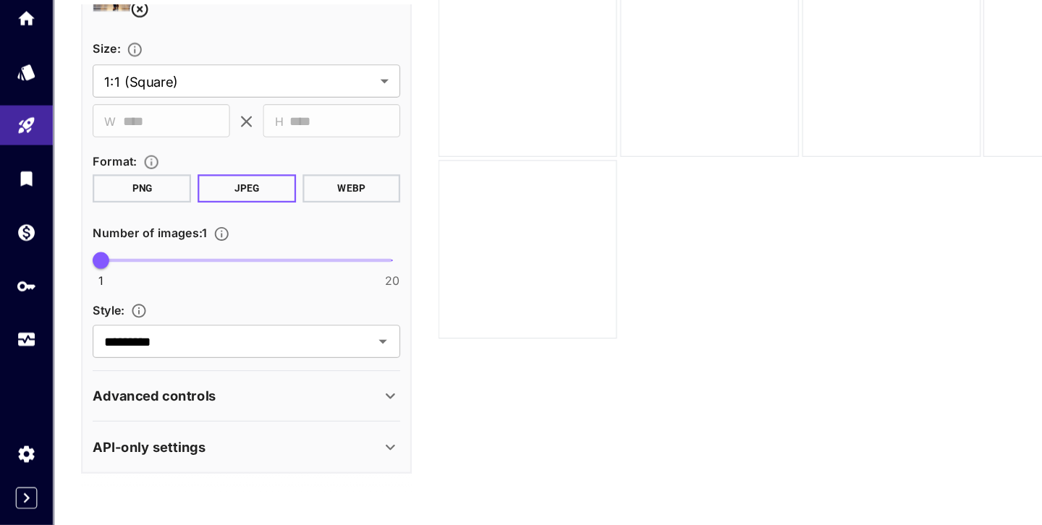
scroll to position [86, 0]
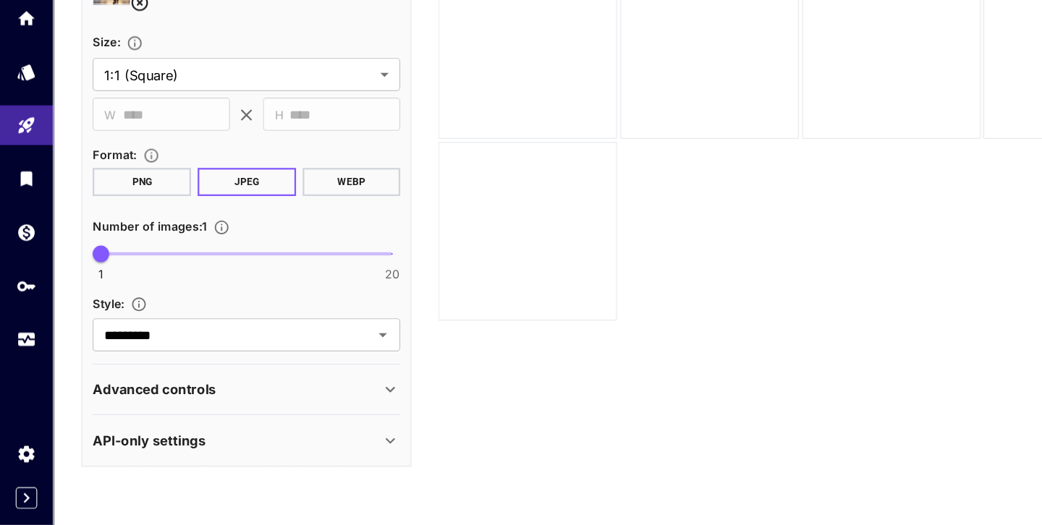
click at [211, 402] on div "Advanced controls" at bounding box center [207, 405] width 252 height 17
click at [212, 402] on div "Advanced controls" at bounding box center [207, 405] width 252 height 17
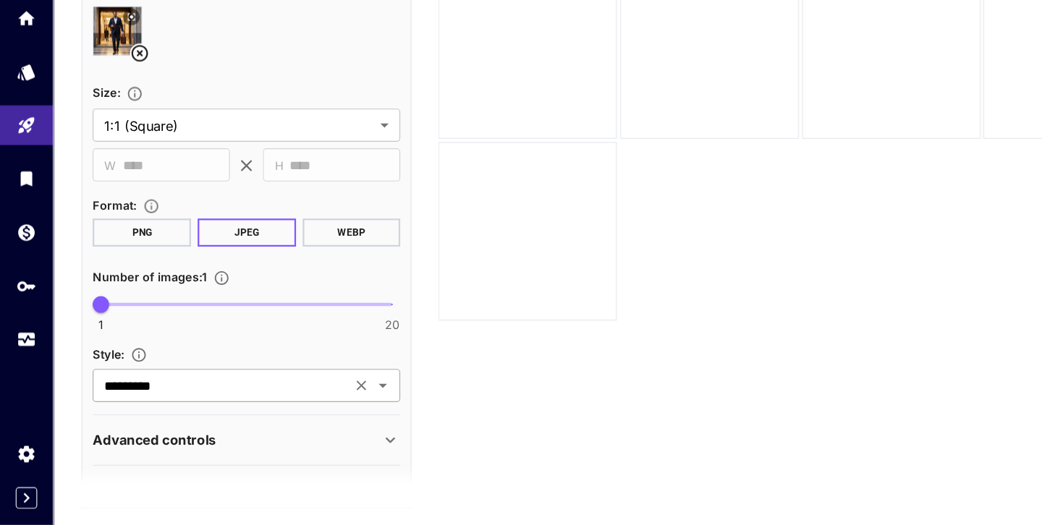
scroll to position [440, 0]
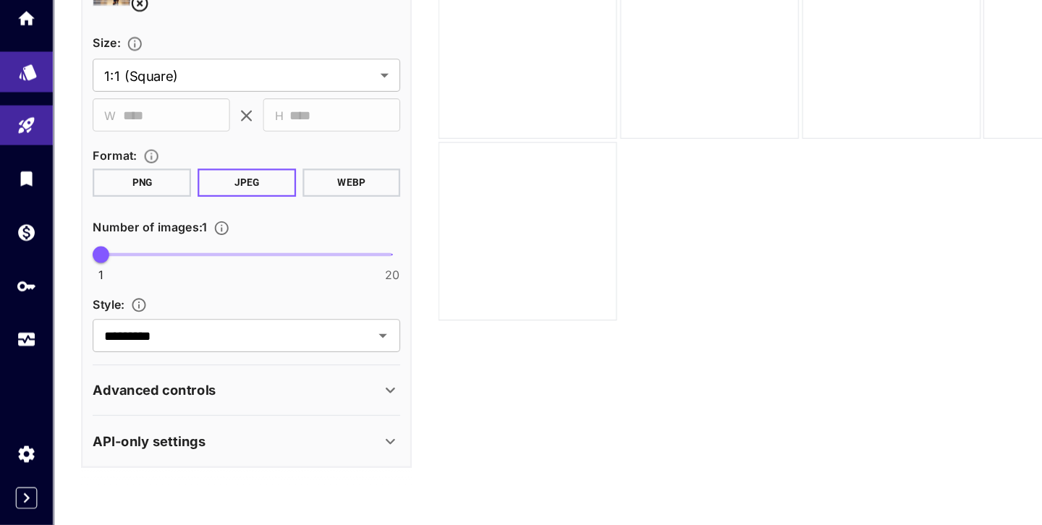
click at [35, 144] on link at bounding box center [23, 128] width 46 height 35
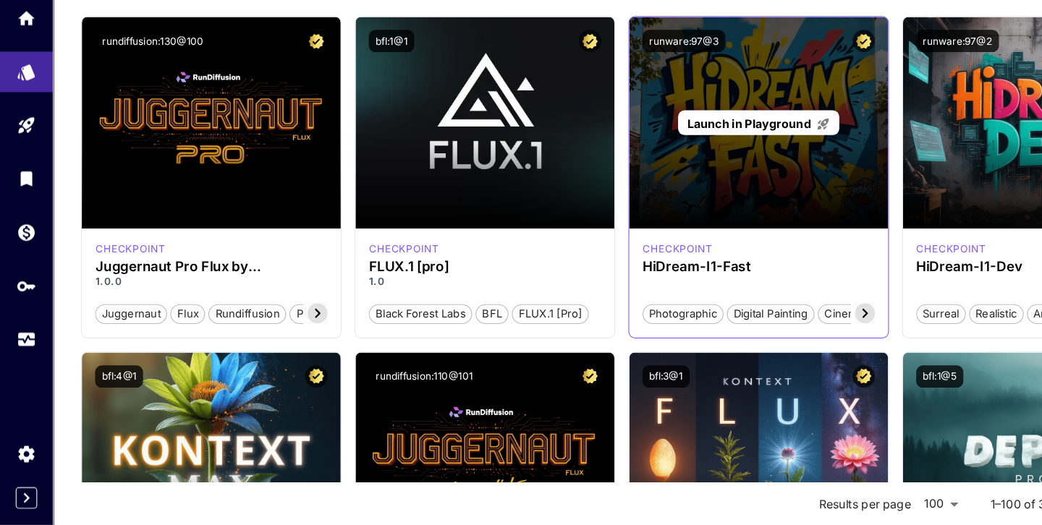
scroll to position [104, 0]
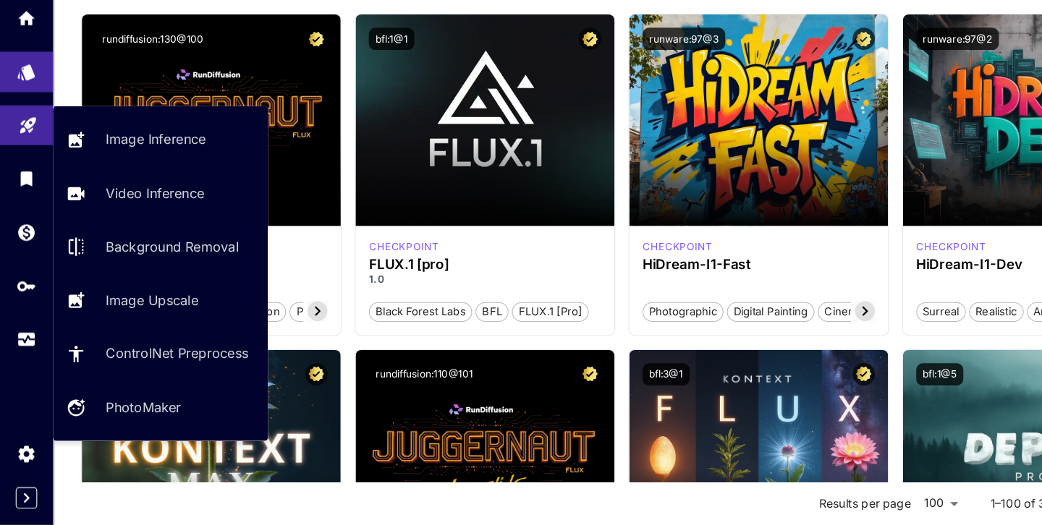
click at [23, 179] on icon "Playground" at bounding box center [24, 170] width 17 height 17
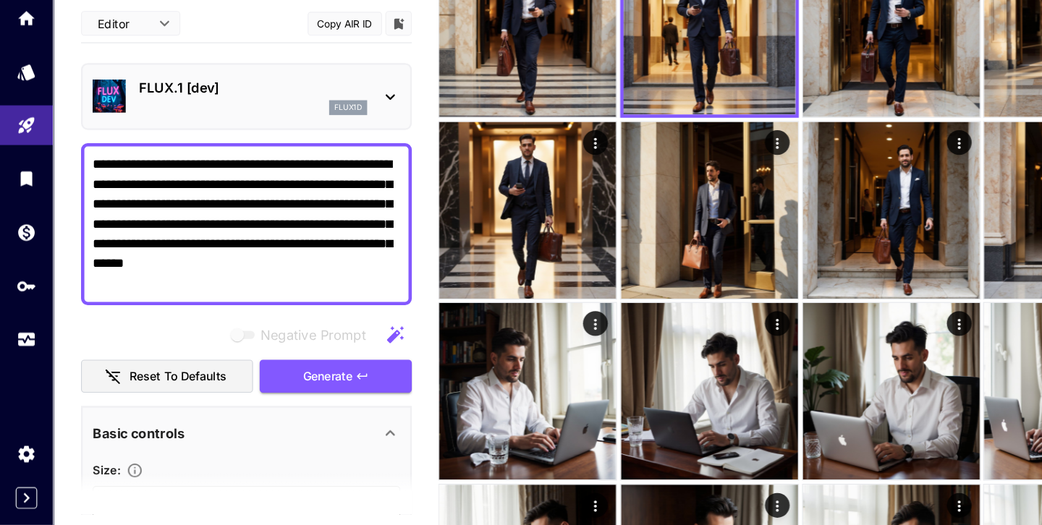
click at [166, 262] on textarea "**********" at bounding box center [215, 262] width 269 height 122
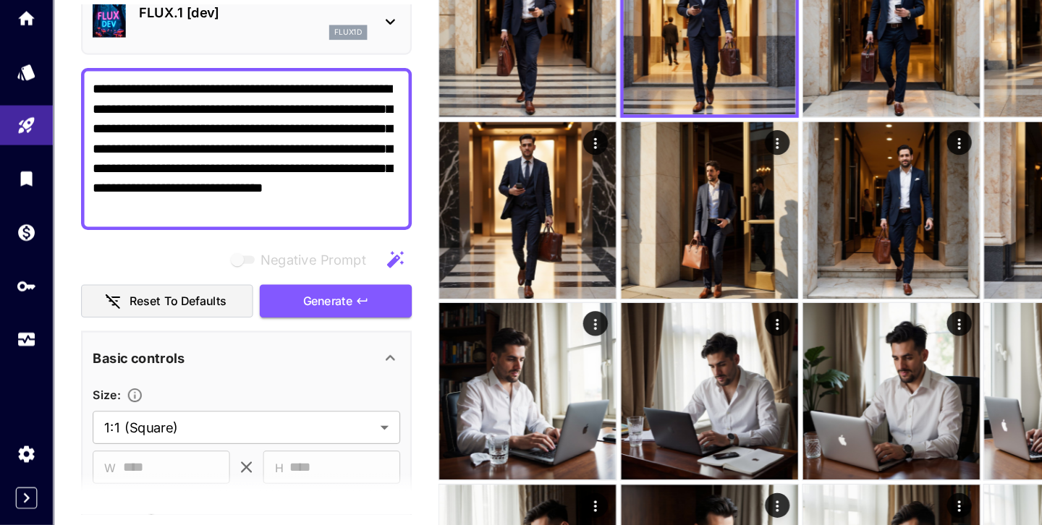
scroll to position [19, 0]
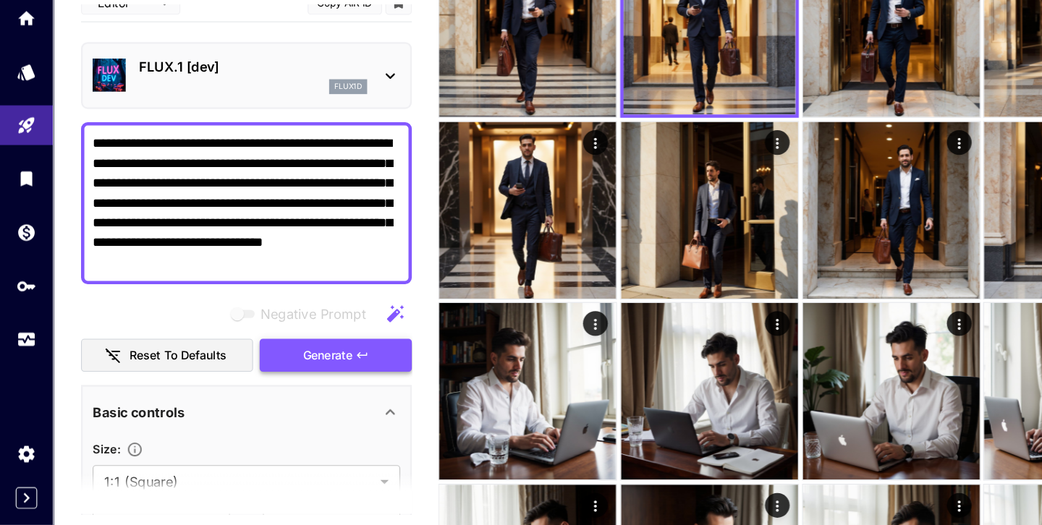
type textarea "**********"
click at [318, 373] on icon "button" at bounding box center [317, 376] width 12 height 12
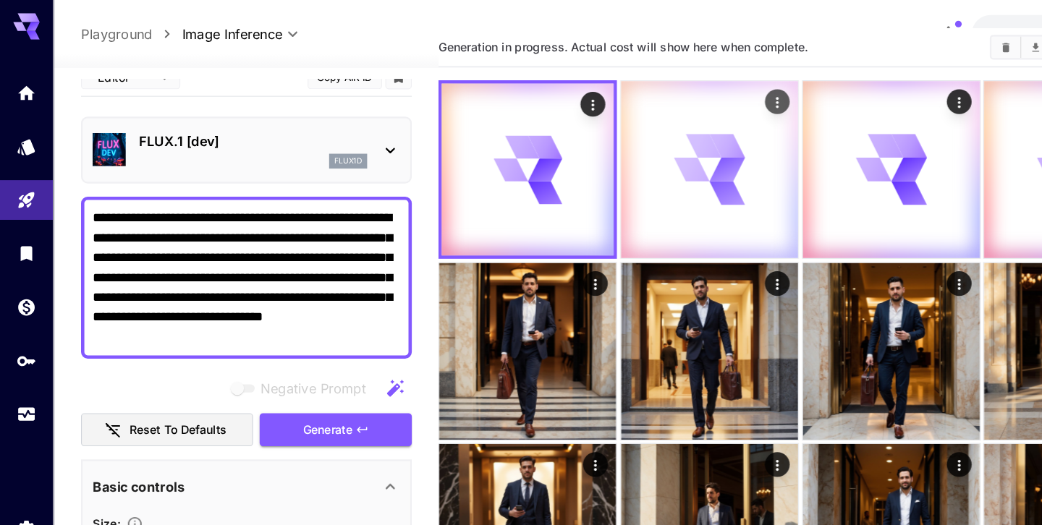
scroll to position [4, 0]
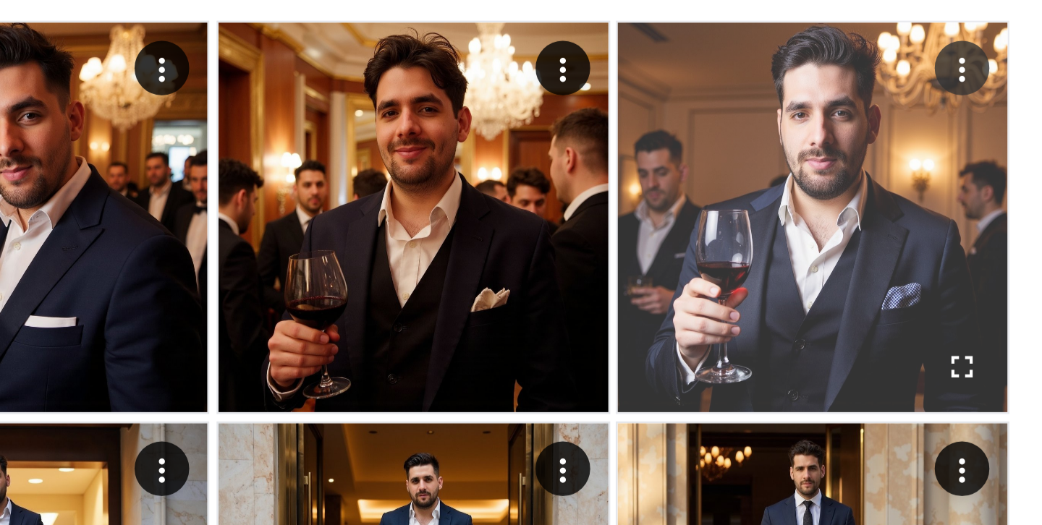
click at [993, 246] on icon "Open in fullscreen" at bounding box center [998, 249] width 14 height 14
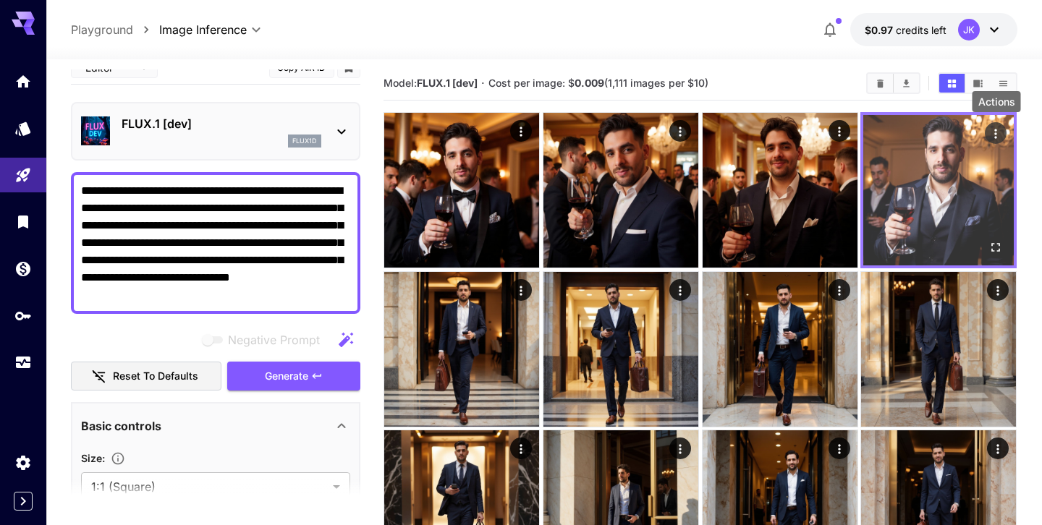
click at [996, 133] on icon "Actions" at bounding box center [996, 133] width 2 height 9
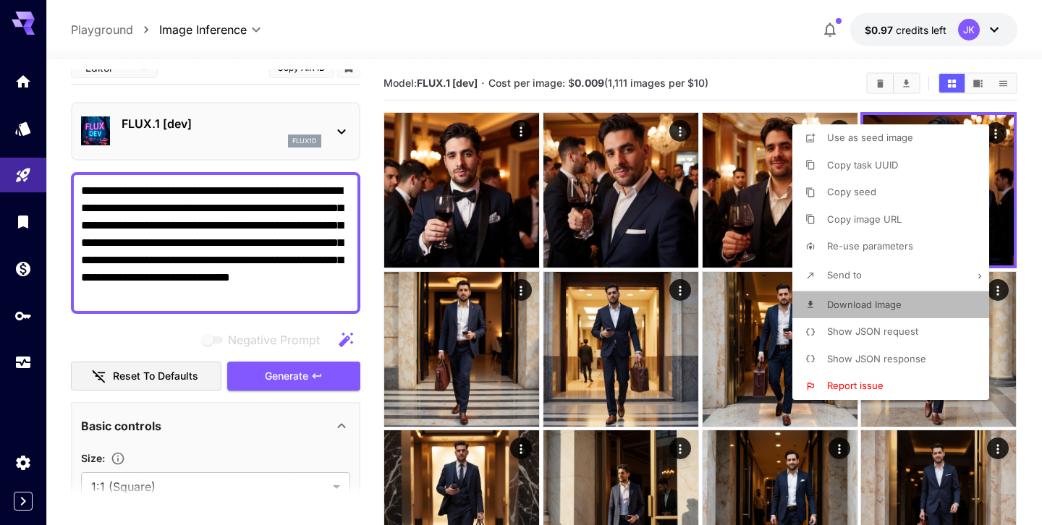
click at [877, 298] on p "Download Image" at bounding box center [864, 305] width 75 height 14
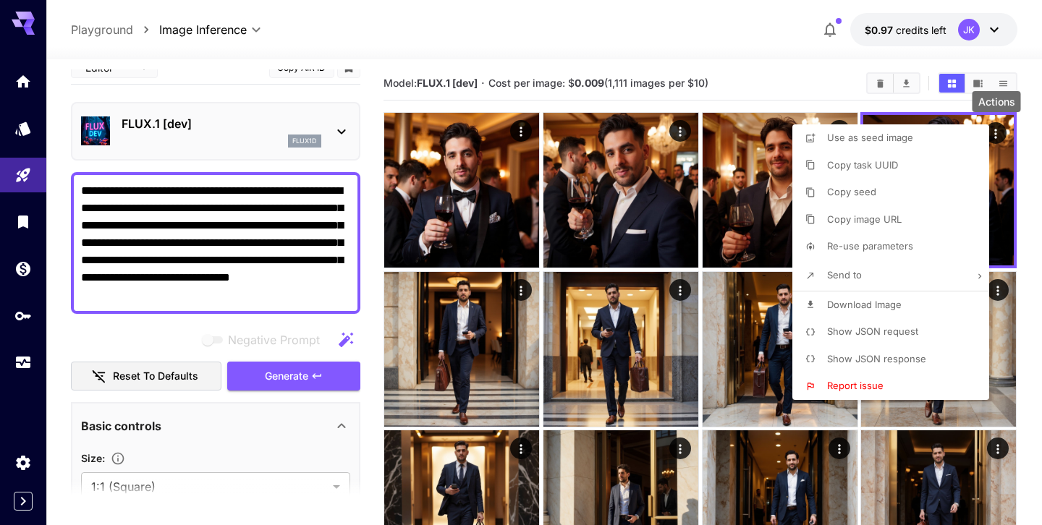
click at [136, 247] on div at bounding box center [521, 262] width 1042 height 525
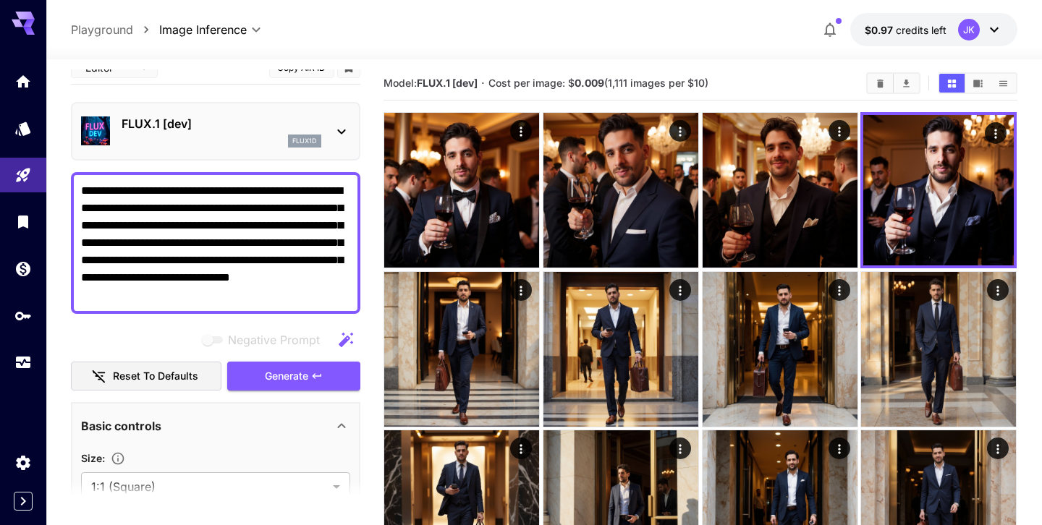
click at [229, 261] on textarea "**********" at bounding box center [215, 243] width 269 height 122
paste textarea "**"
type textarea "**********"
click at [297, 374] on span "Generate" at bounding box center [286, 377] width 43 height 18
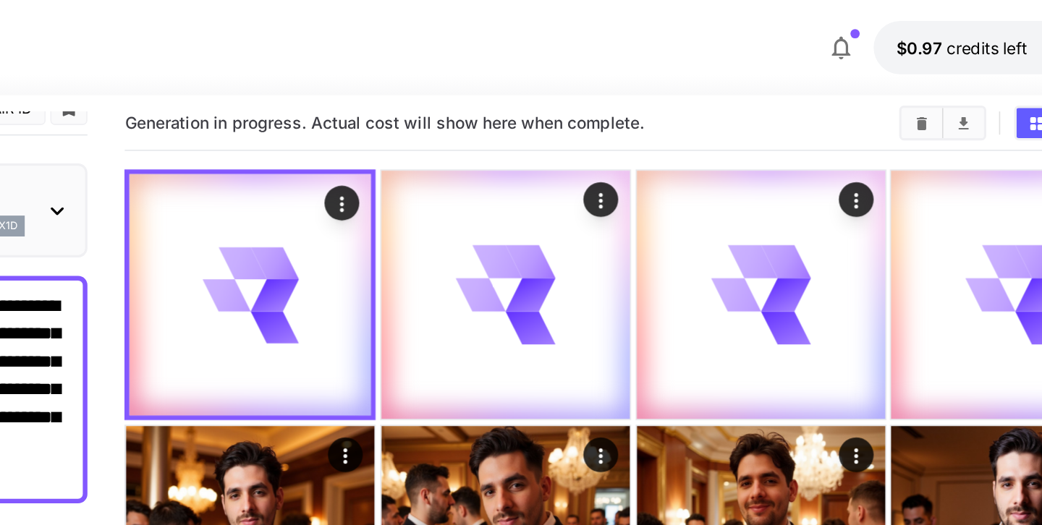
scroll to position [0, 0]
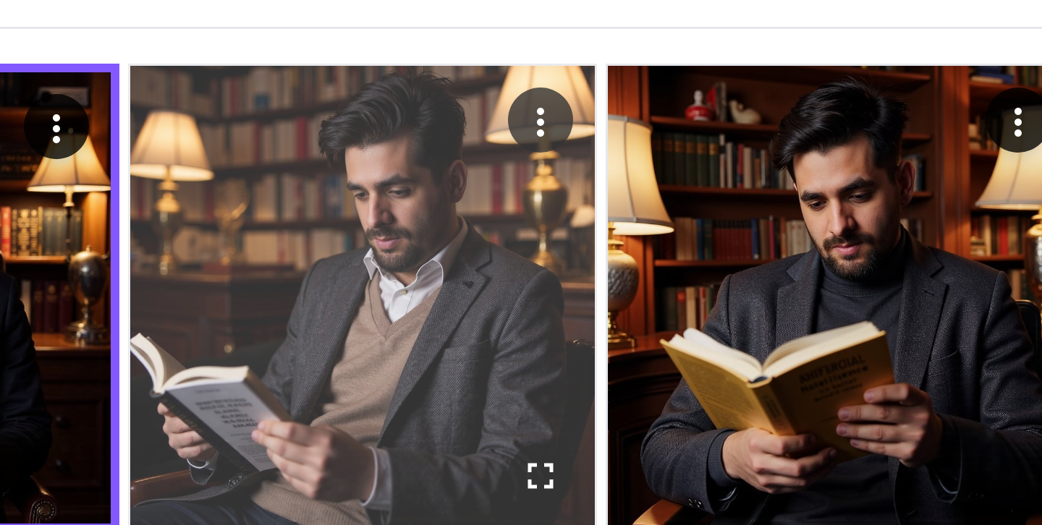
scroll to position [19, 0]
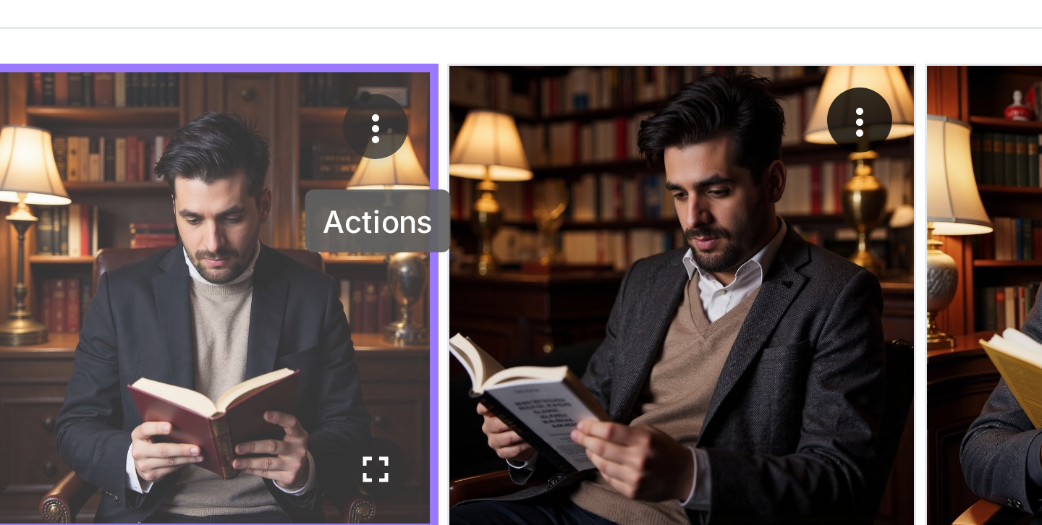
click at [517, 144] on icon "Actions" at bounding box center [519, 138] width 14 height 14
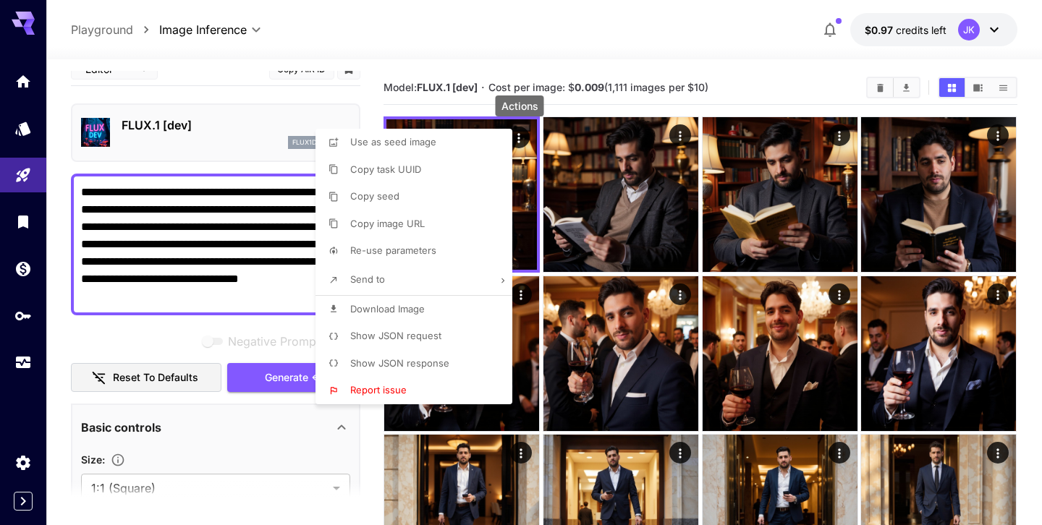
click at [417, 308] on span "Download Image" at bounding box center [387, 309] width 75 height 12
click at [280, 253] on div at bounding box center [521, 262] width 1042 height 525
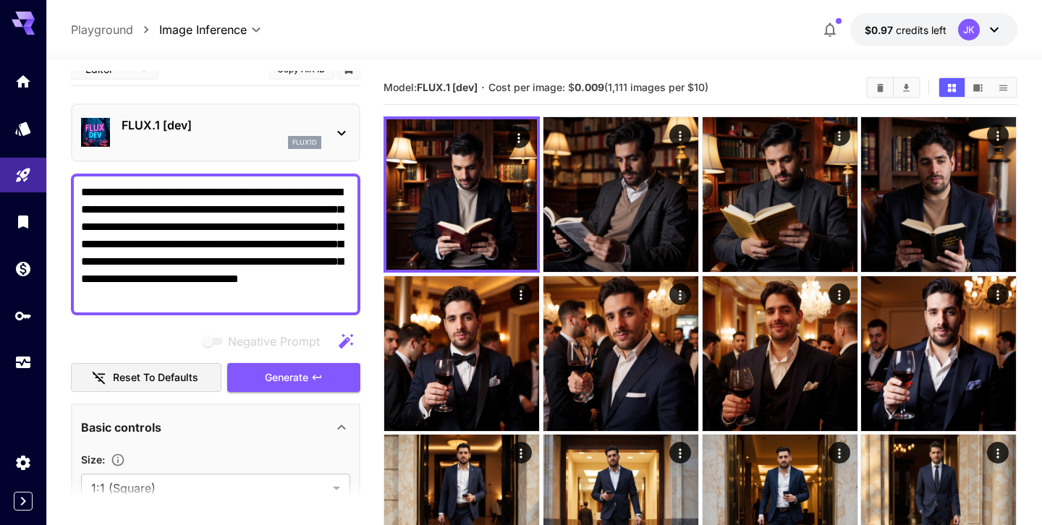
click at [277, 281] on textarea "**********" at bounding box center [215, 245] width 269 height 122
paste textarea
type textarea "**********"
click at [336, 372] on button "Generate" at bounding box center [293, 378] width 133 height 30
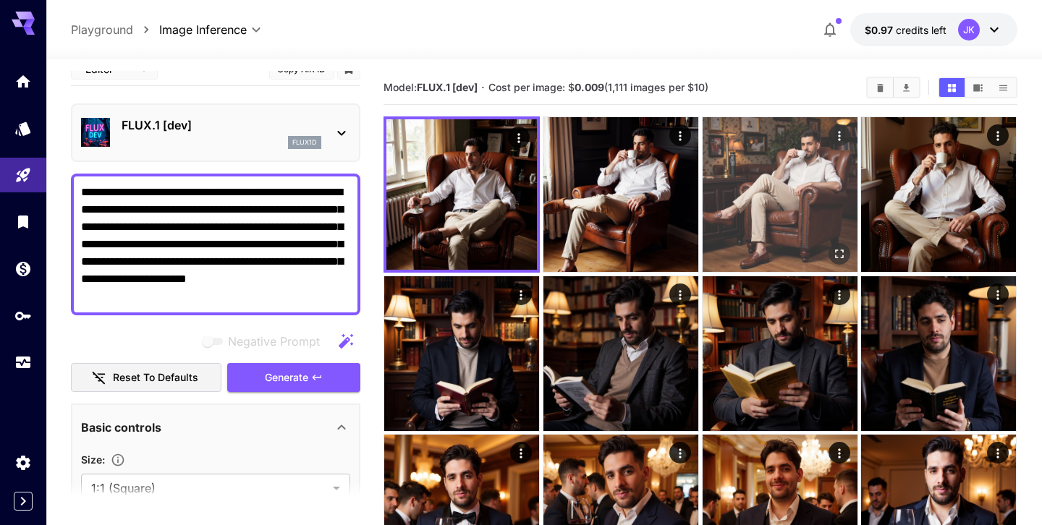
click at [760, 179] on img at bounding box center [780, 194] width 155 height 155
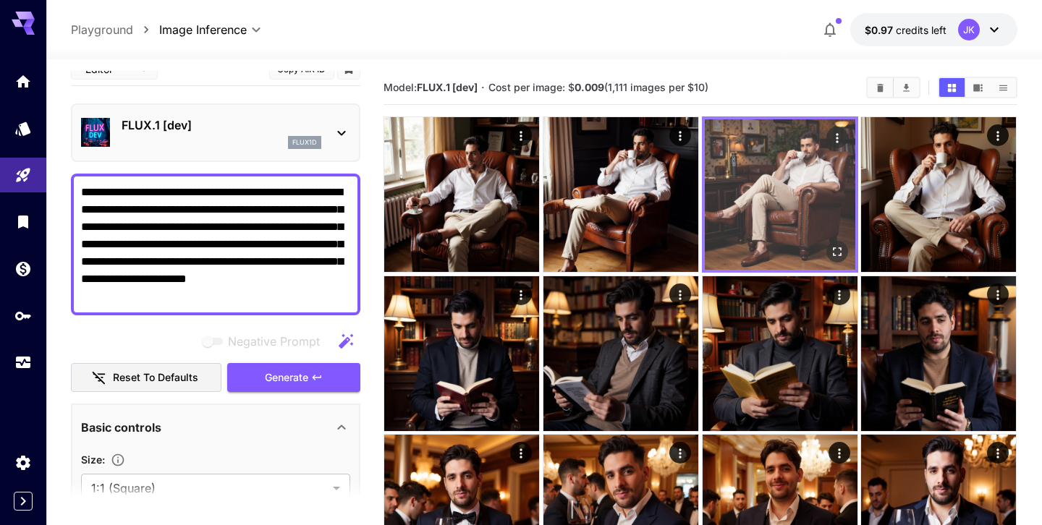
click at [784, 193] on img at bounding box center [780, 194] width 150 height 150
click at [828, 245] on button "Open in fullscreen" at bounding box center [837, 252] width 22 height 22
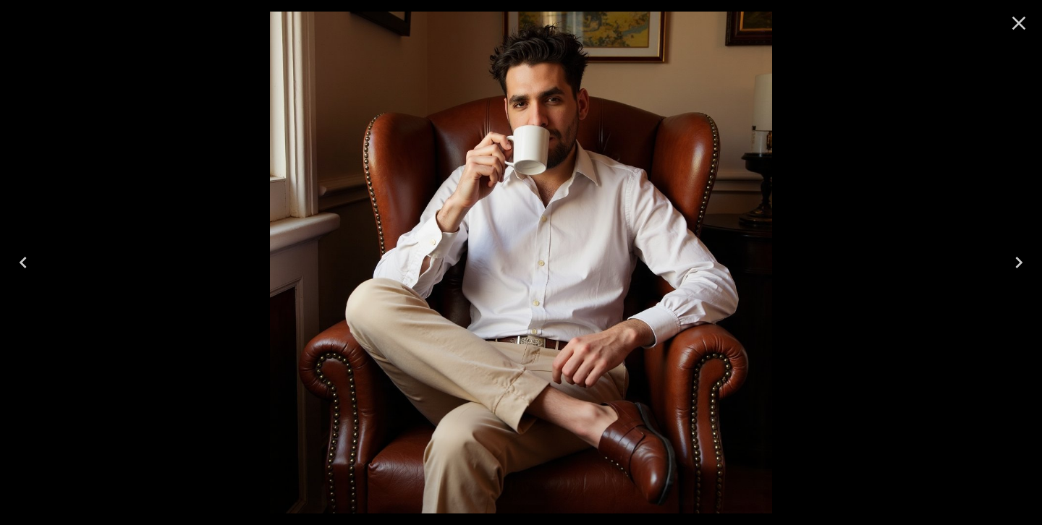
click at [1017, 32] on icon "Close" at bounding box center [1018, 23] width 23 height 23
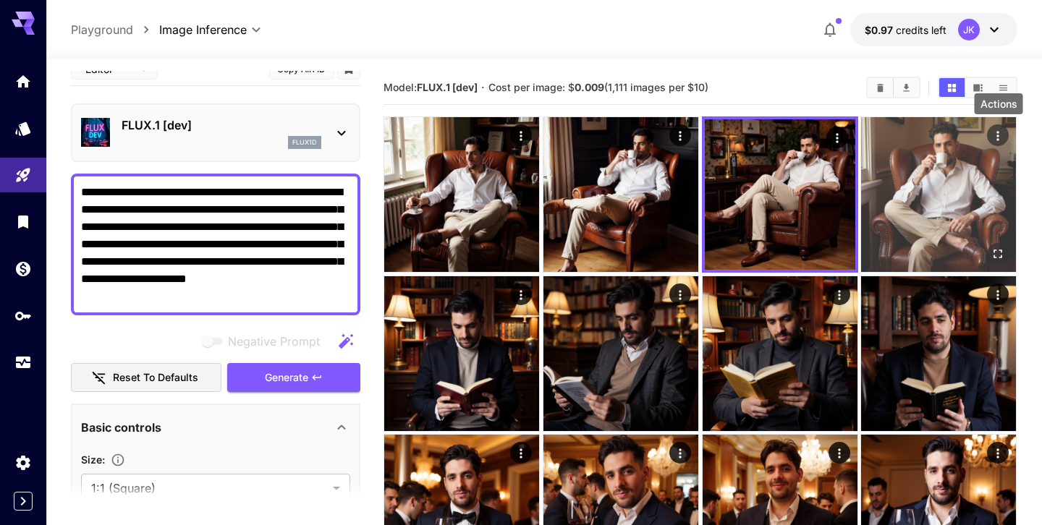
click at [1001, 132] on icon "Actions" at bounding box center [998, 136] width 14 height 14
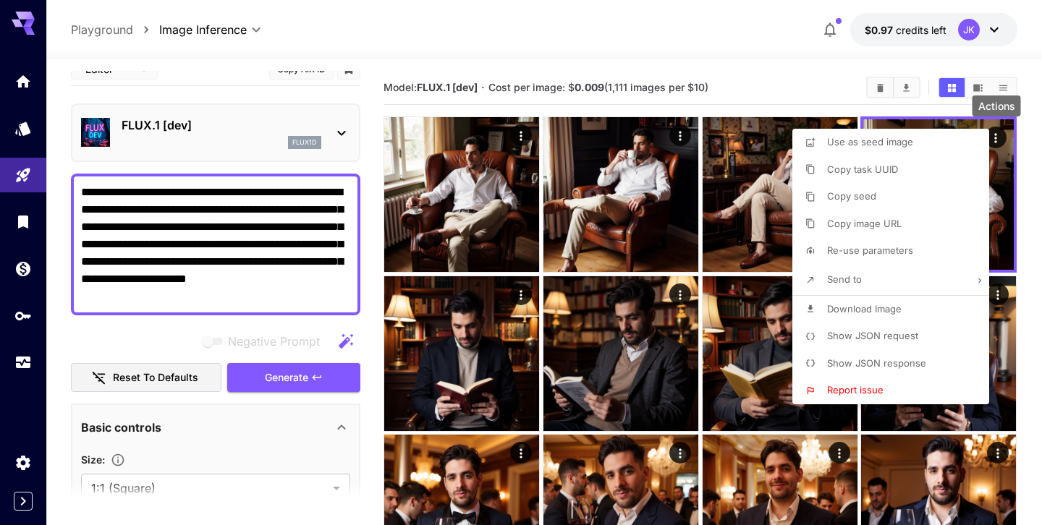
click at [854, 307] on span "Download Image" at bounding box center [864, 309] width 75 height 12
click at [187, 264] on div at bounding box center [521, 262] width 1042 height 525
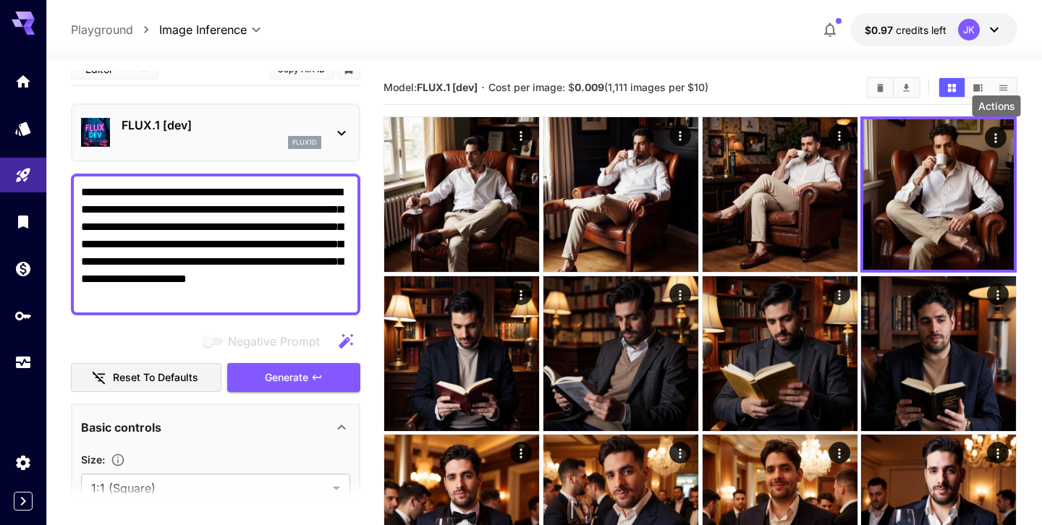
click at [274, 294] on textarea "**********" at bounding box center [215, 245] width 269 height 122
paste textarea "**********"
type textarea "**********"
click at [298, 371] on span "Generate" at bounding box center [286, 378] width 43 height 18
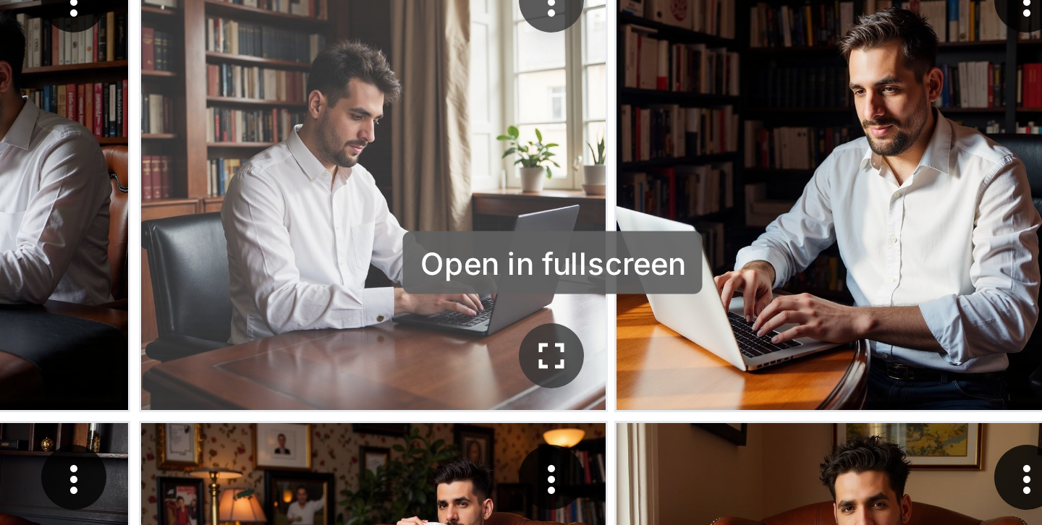
click at [835, 247] on icon "Open in fullscreen" at bounding box center [839, 254] width 14 height 14
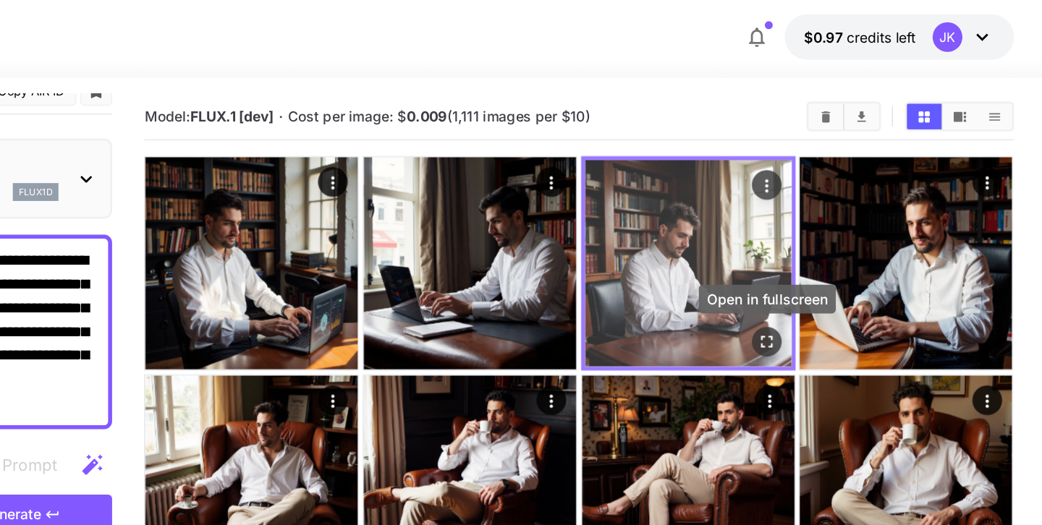
click at [826, 250] on button "Open in fullscreen" at bounding box center [837, 252] width 22 height 22
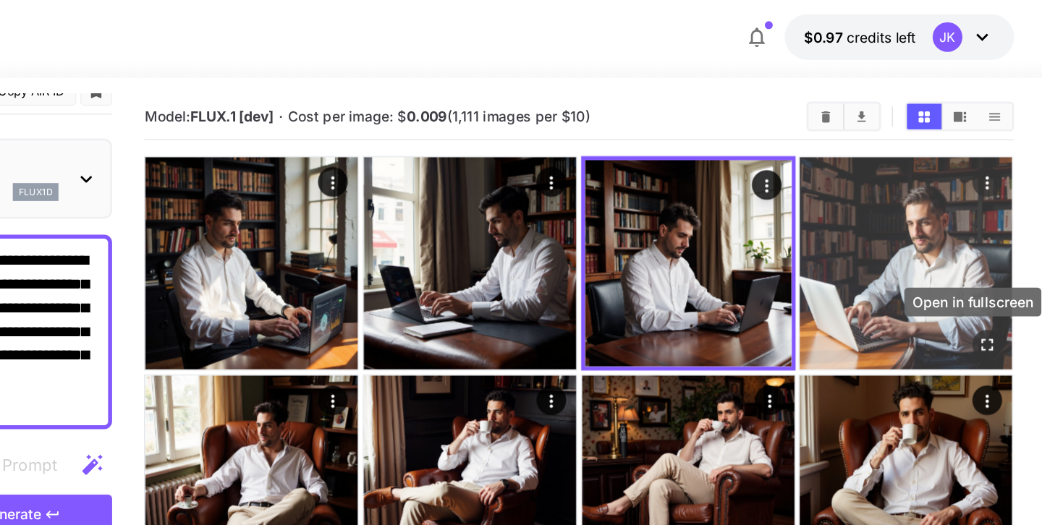
click at [997, 255] on icon "Open in fullscreen" at bounding box center [998, 254] width 14 height 14
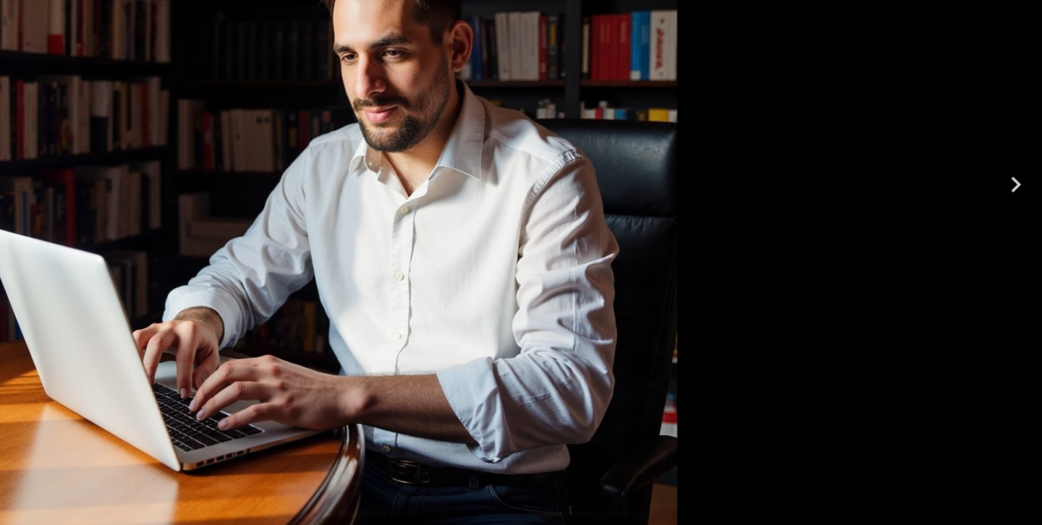
scroll to position [0, 0]
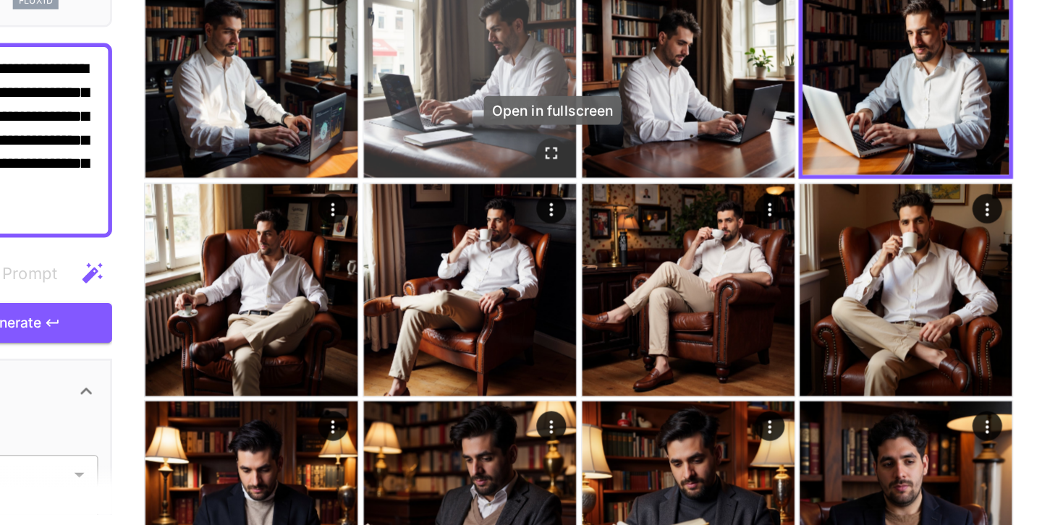
click at [688, 251] on button "Open in fullscreen" at bounding box center [680, 254] width 22 height 22
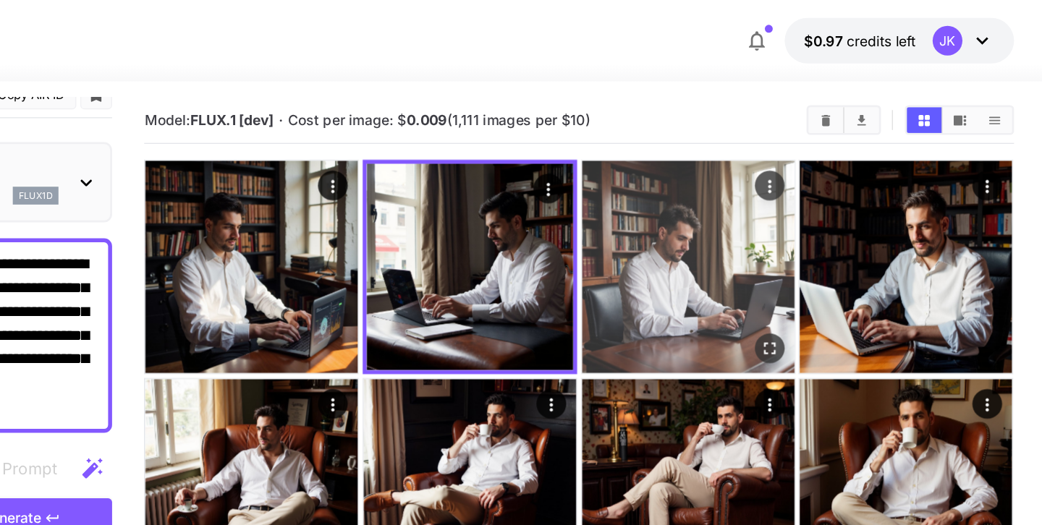
click at [842, 254] on icon "Open in fullscreen" at bounding box center [839, 254] width 14 height 14
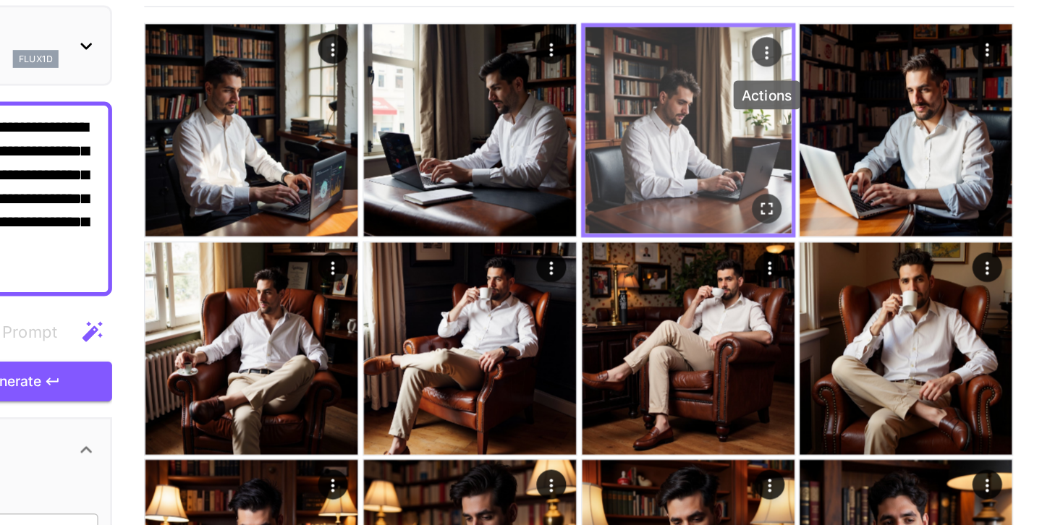
click at [844, 136] on icon "Actions" at bounding box center [837, 138] width 14 height 14
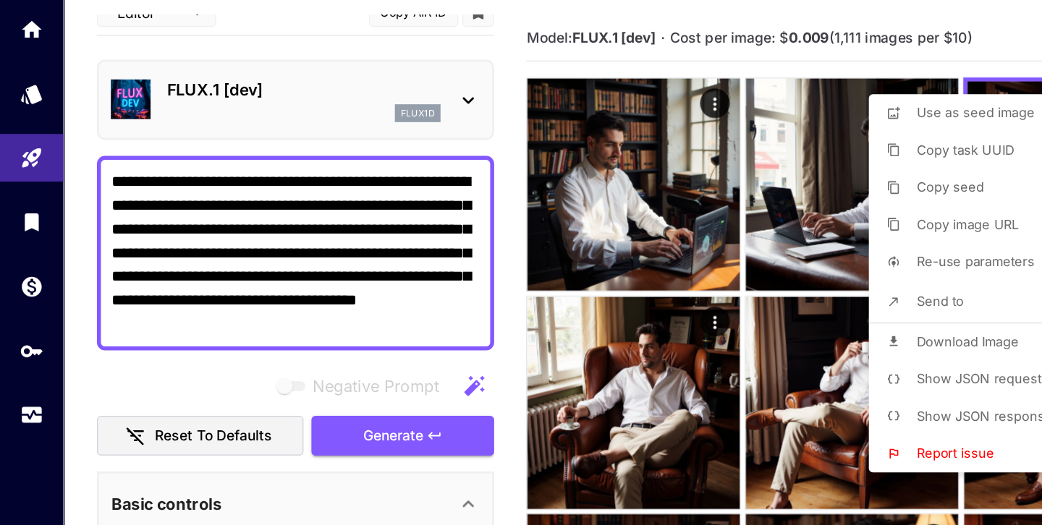
click at [577, 236] on div at bounding box center [521, 262] width 1042 height 525
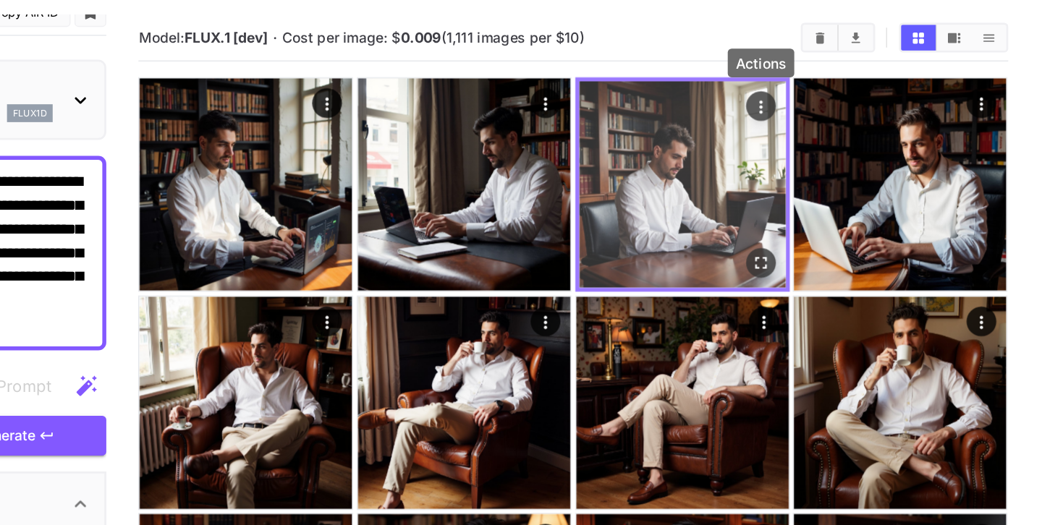
click at [836, 134] on icon "Actions" at bounding box center [837, 137] width 2 height 9
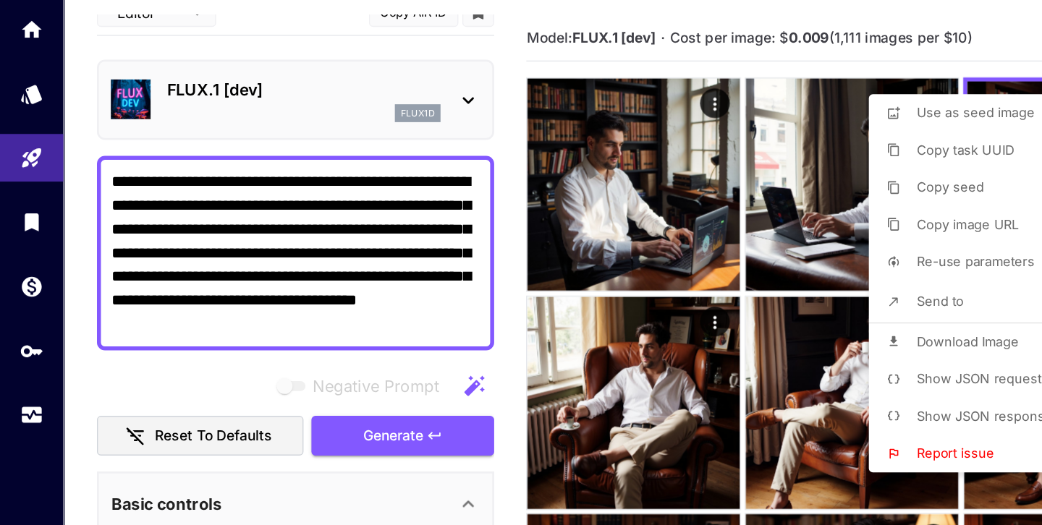
click at [698, 313] on span "Download Image" at bounding box center [705, 309] width 75 height 12
click at [217, 221] on div at bounding box center [521, 262] width 1042 height 525
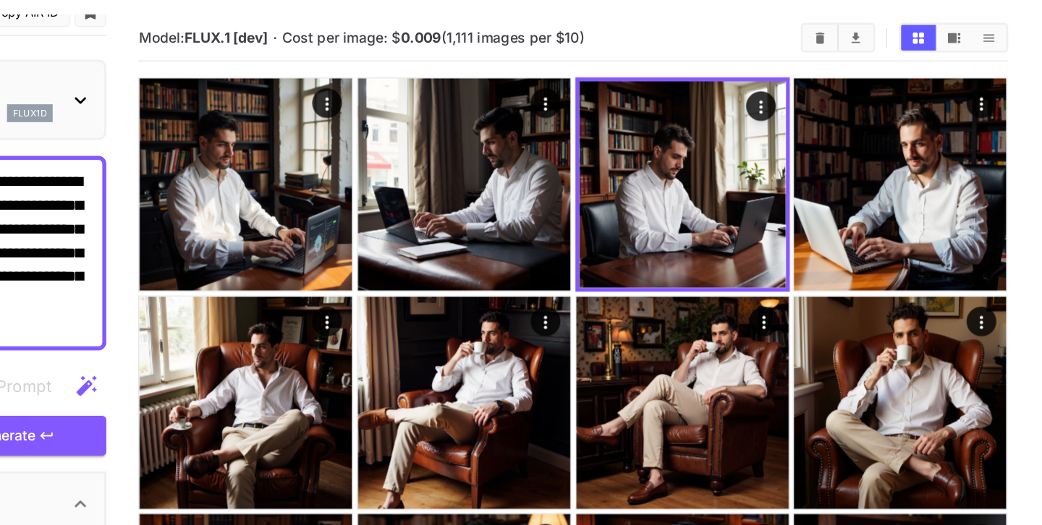
click at [293, 236] on textarea "**********" at bounding box center [215, 245] width 269 height 122
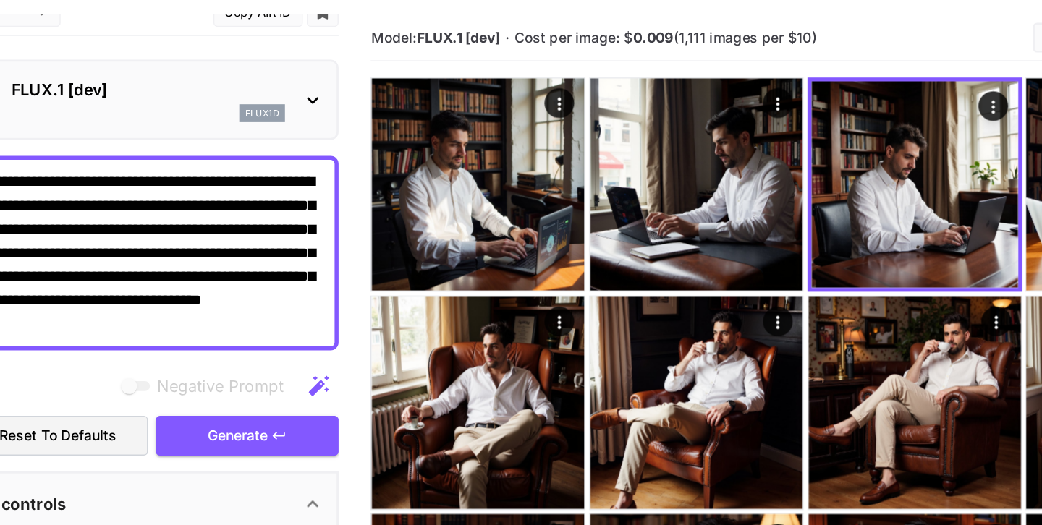
click at [199, 239] on textarea "**********" at bounding box center [215, 245] width 269 height 122
paste textarea "***"
type textarea "**********"
click at [297, 384] on span "Generate" at bounding box center [286, 378] width 43 height 18
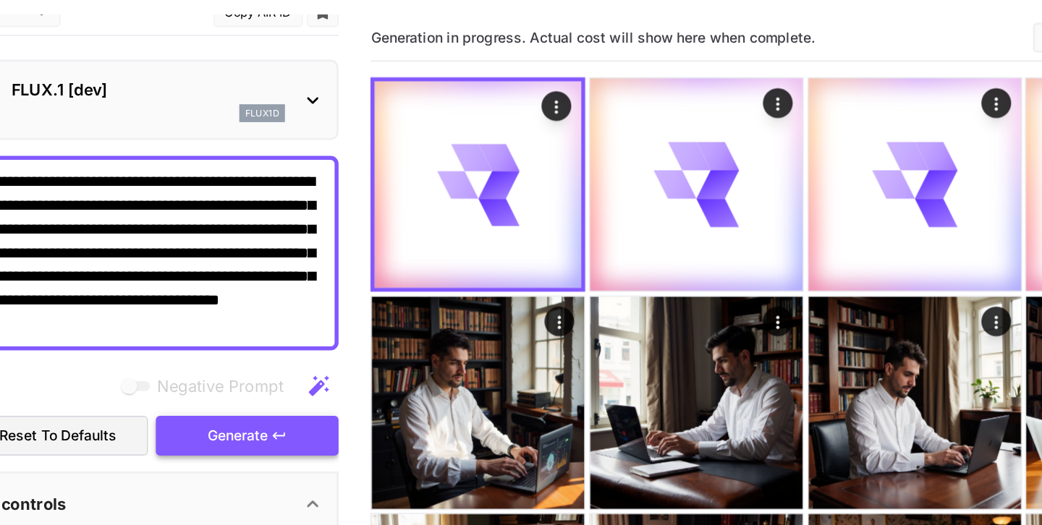
scroll to position [158, 0]
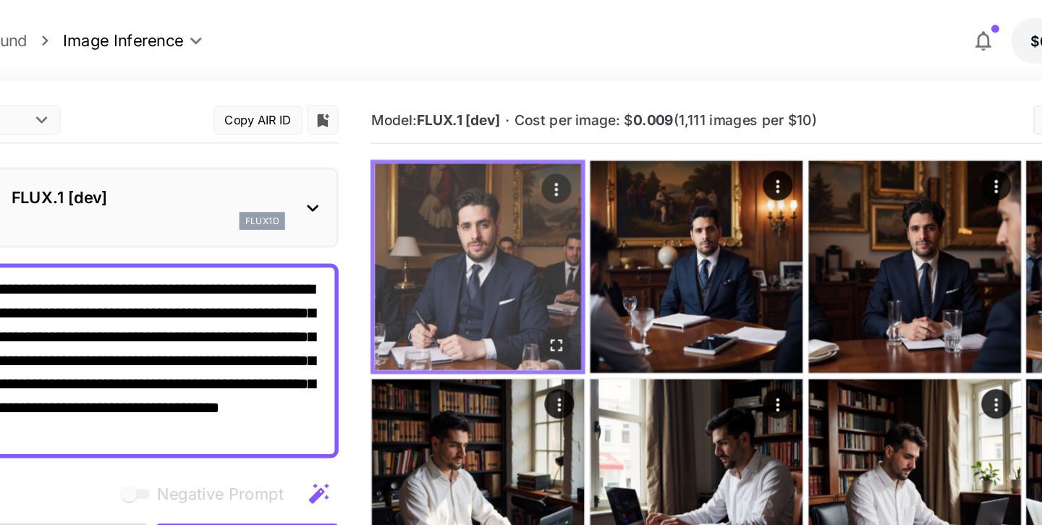
scroll to position [19, 0]
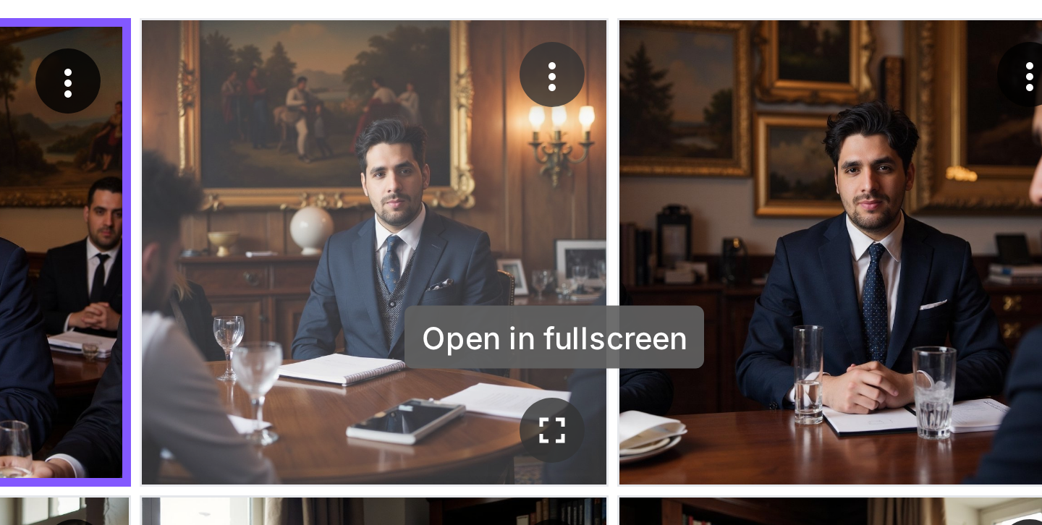
click at [679, 258] on icon "Open in fullscreen" at bounding box center [680, 254] width 14 height 14
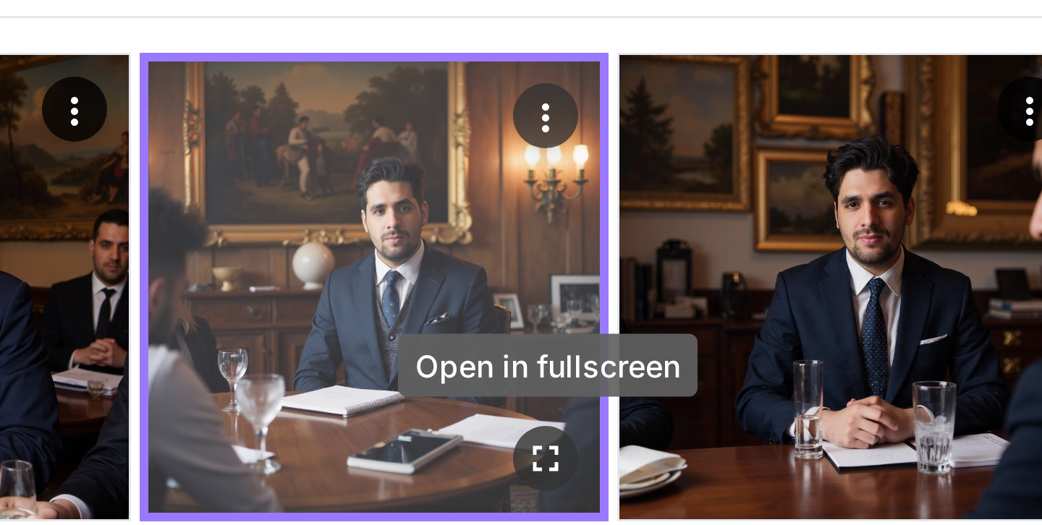
click at [682, 253] on icon "Open in fullscreen" at bounding box center [678, 252] width 9 height 9
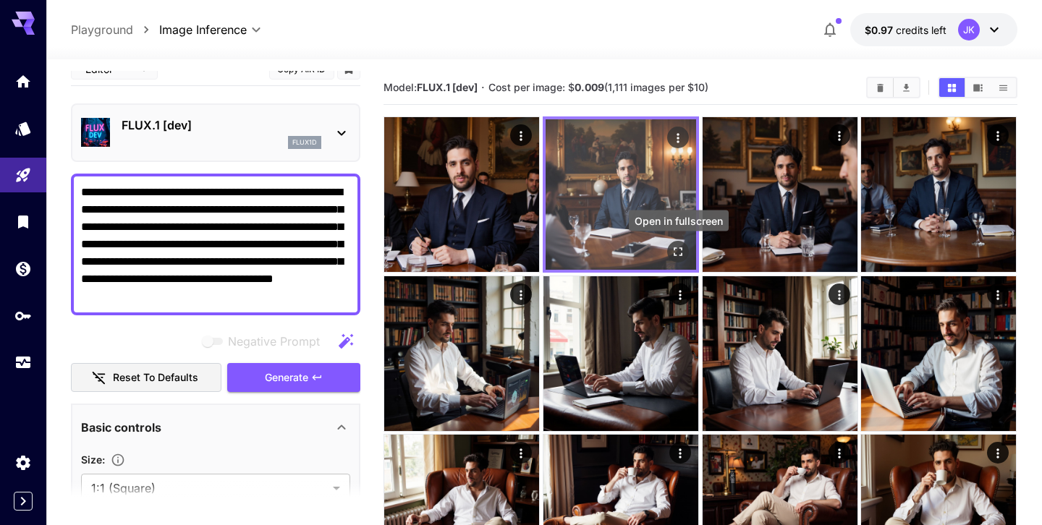
click at [677, 253] on icon "Open in fullscreen" at bounding box center [678, 252] width 14 height 14
click at [679, 137] on icon "Actions" at bounding box center [678, 138] width 14 height 14
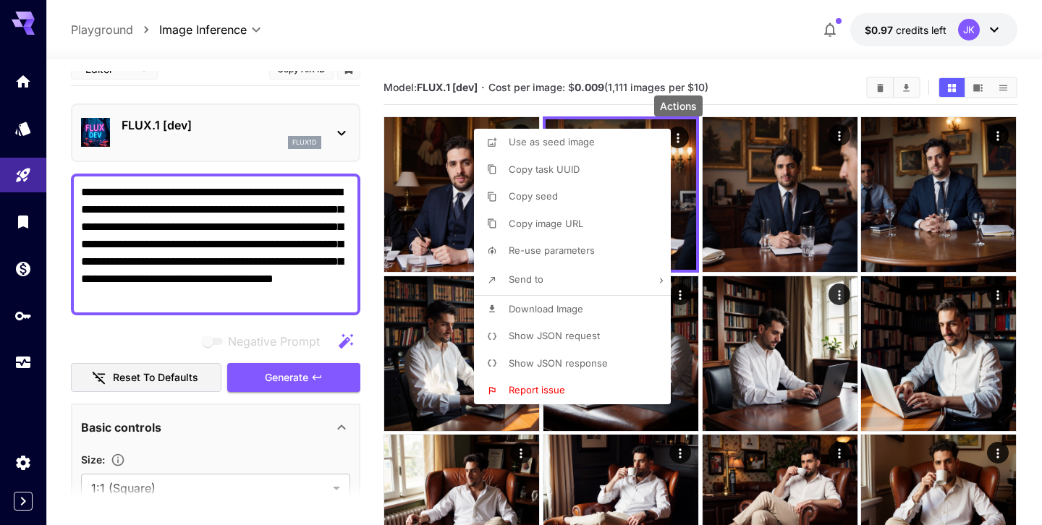
click at [593, 313] on li "Download Image" at bounding box center [576, 309] width 205 height 27
click at [271, 250] on div at bounding box center [521, 262] width 1042 height 525
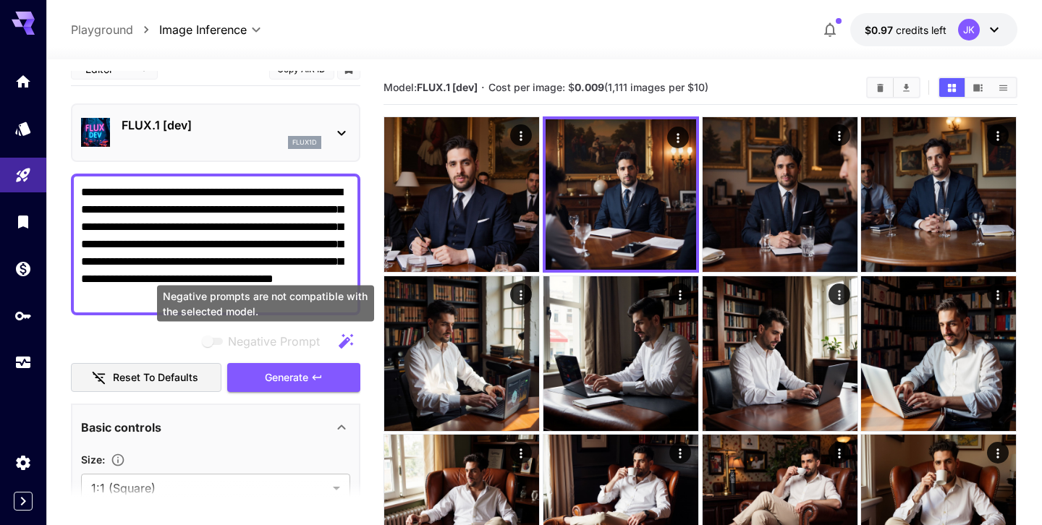
click at [261, 273] on textarea "**********" at bounding box center [215, 245] width 269 height 122
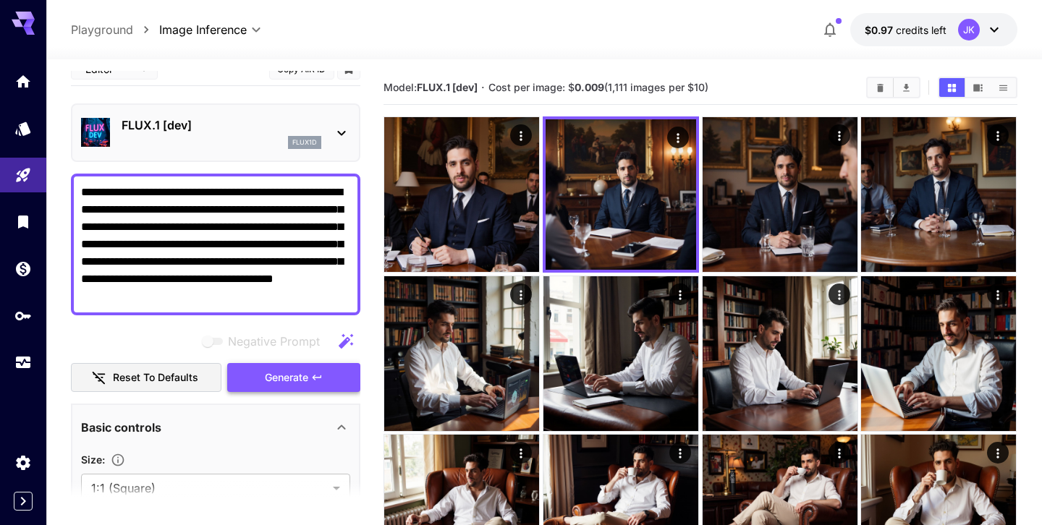
paste textarea "*****"
type textarea "**********"
click at [331, 378] on button "Generate" at bounding box center [293, 378] width 133 height 30
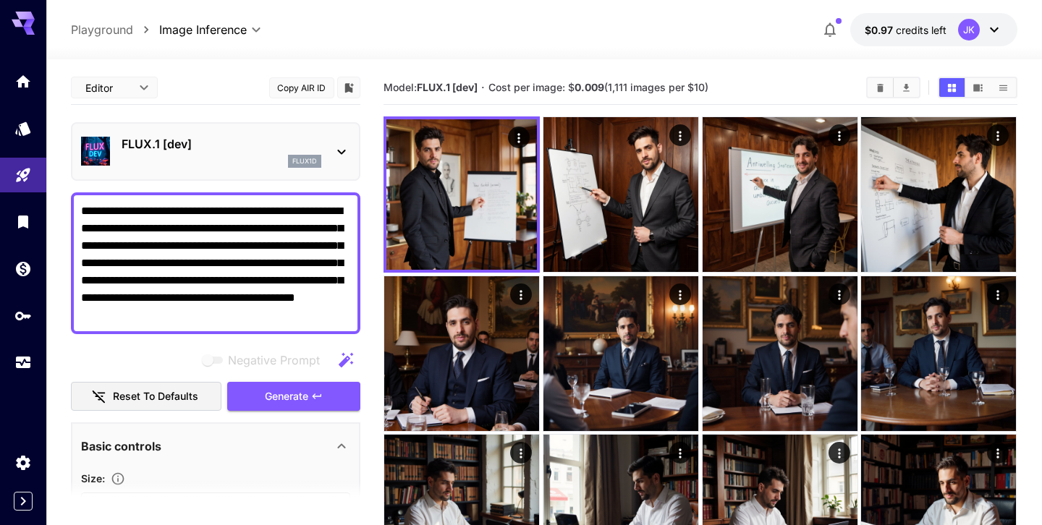
scroll to position [19, 0]
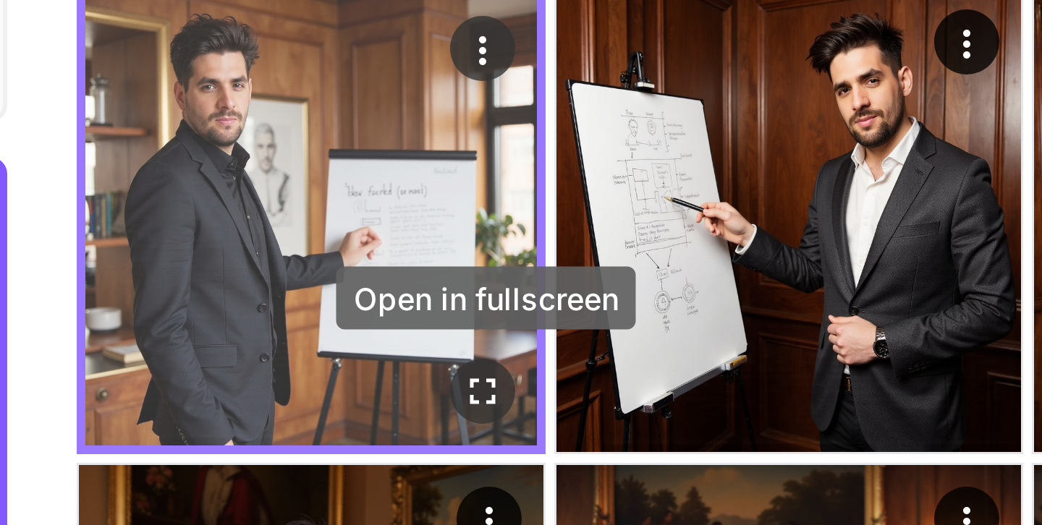
click at [515, 250] on icon "Open in fullscreen" at bounding box center [519, 252] width 9 height 9
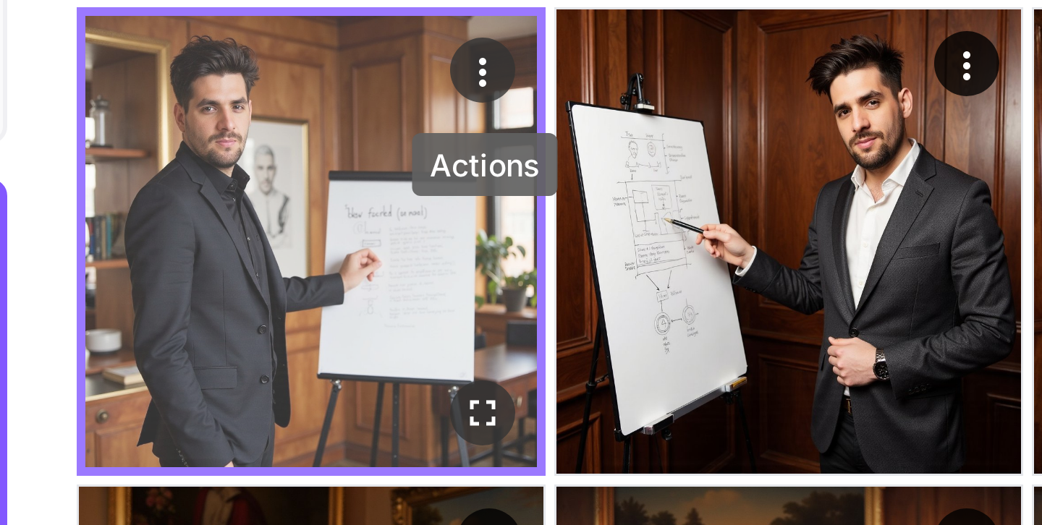
click at [517, 140] on icon "Actions" at bounding box center [519, 138] width 14 height 14
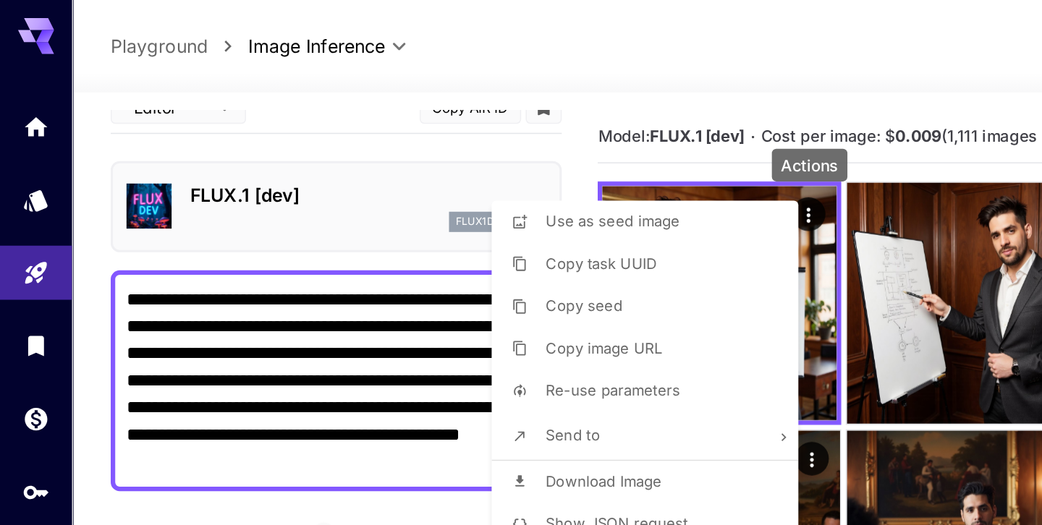
click at [402, 314] on span "Download Image" at bounding box center [387, 309] width 75 height 12
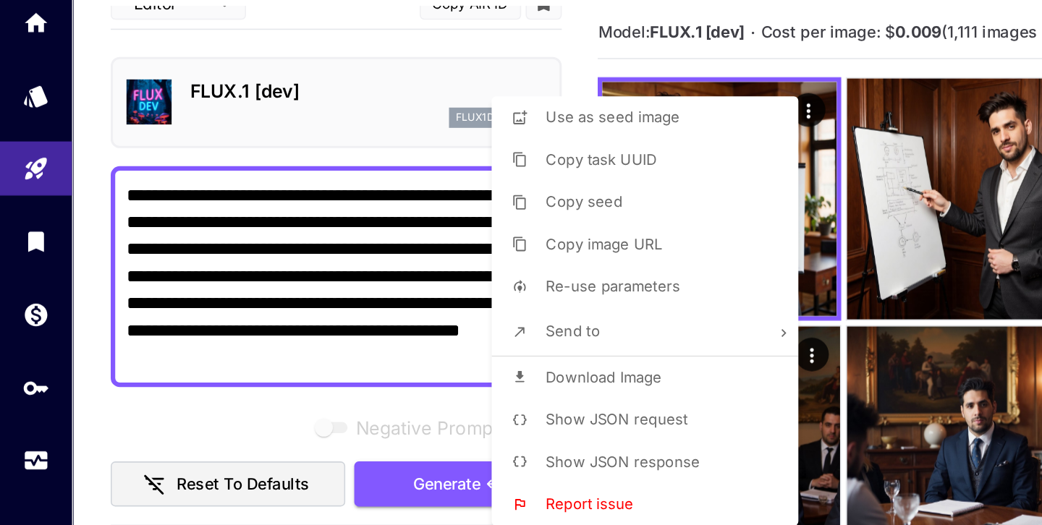
click at [262, 153] on div at bounding box center [521, 262] width 1042 height 525
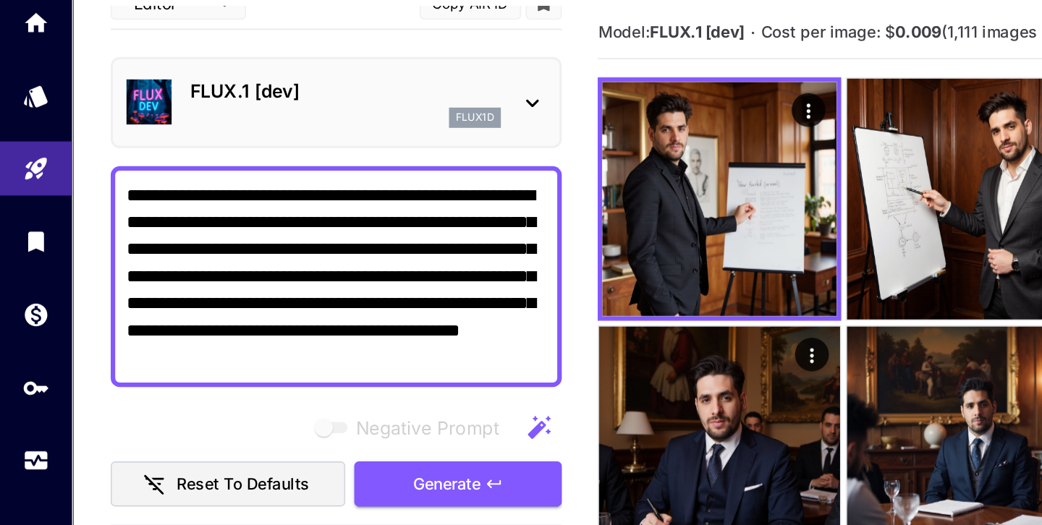
click at [255, 233] on textarea "**********" at bounding box center [215, 245] width 269 height 122
paste textarea
type textarea "**********"
click at [305, 383] on span "Generate" at bounding box center [286, 378] width 43 height 18
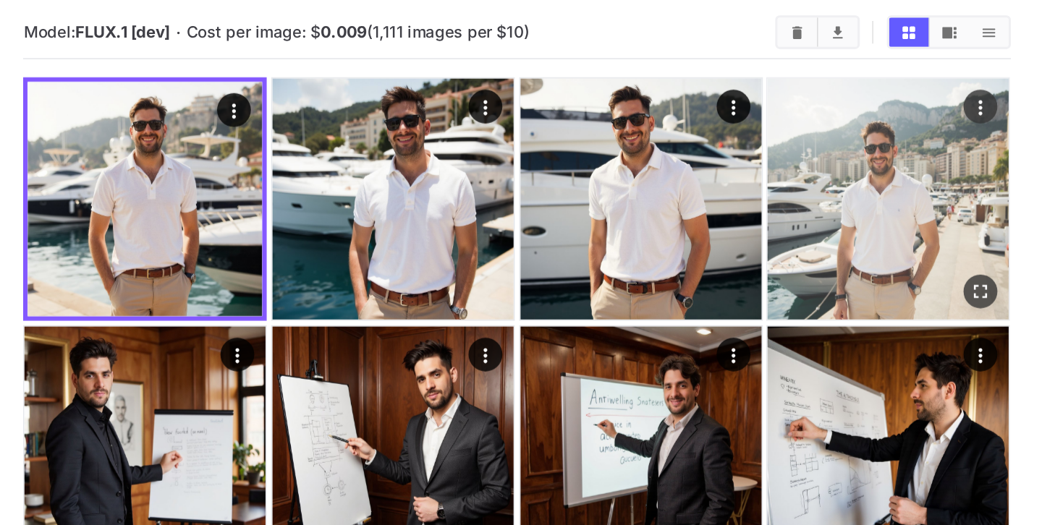
scroll to position [19, 0]
click at [917, 187] on img at bounding box center [938, 194] width 155 height 155
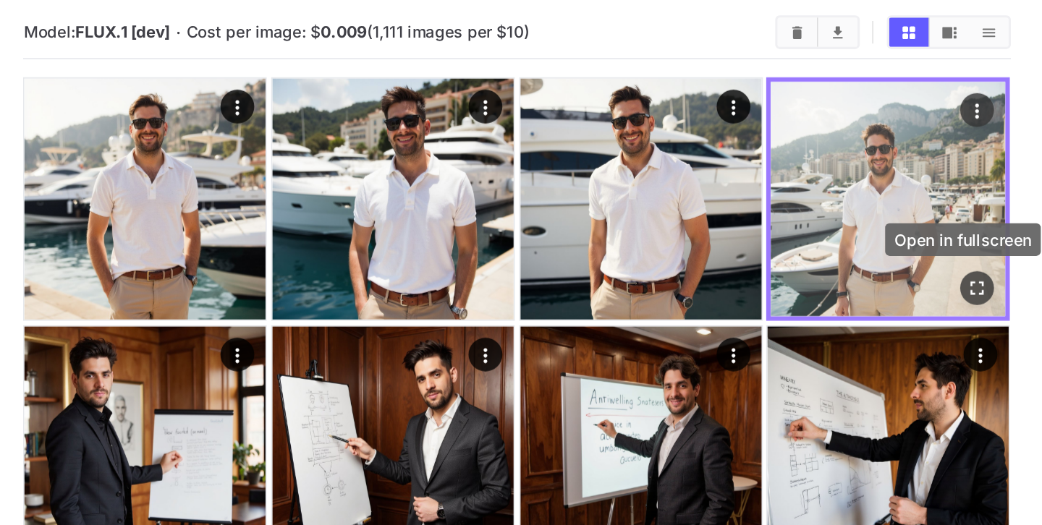
click at [989, 258] on icon "Open in fullscreen" at bounding box center [996, 252] width 14 height 14
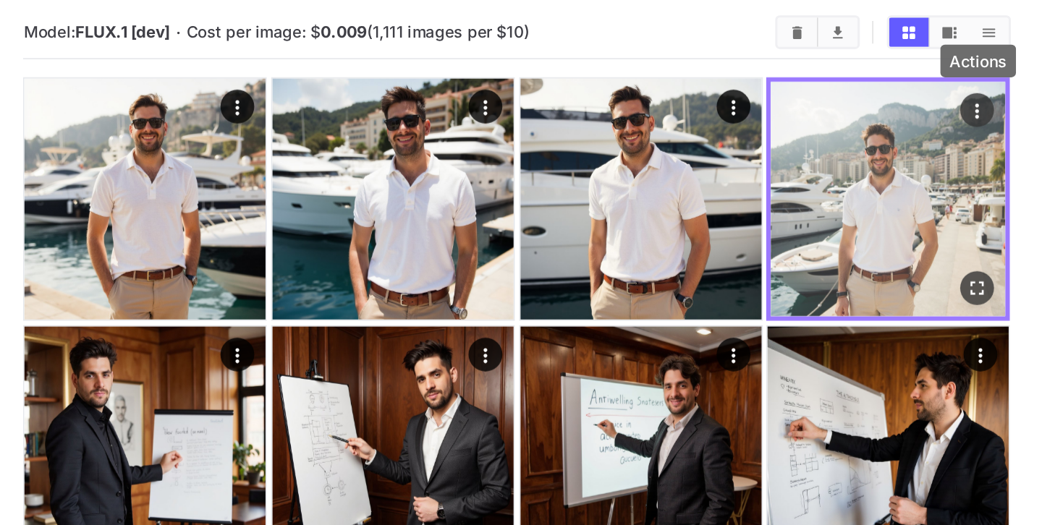
click at [998, 140] on icon "Actions" at bounding box center [996, 138] width 14 height 14
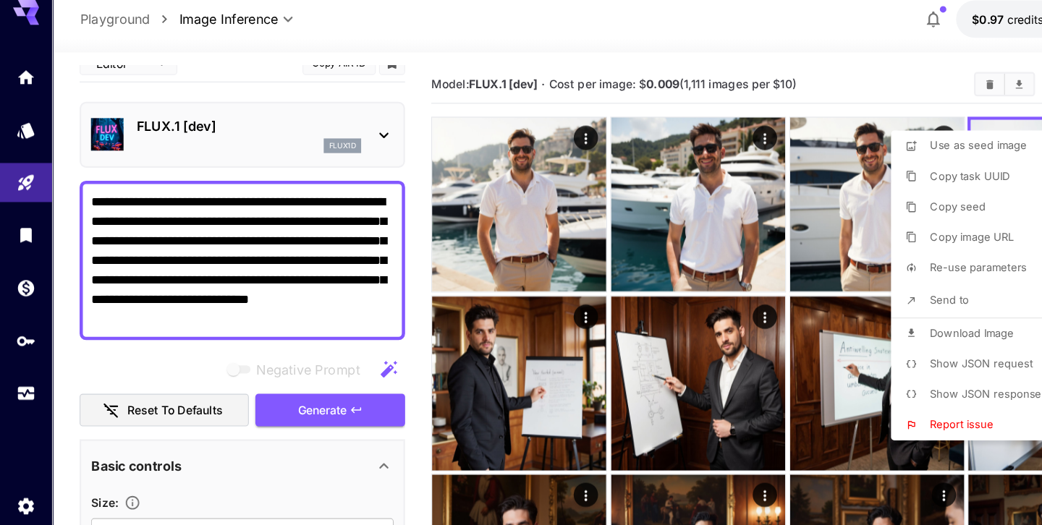
click at [851, 310] on span "Download Image" at bounding box center [864, 309] width 75 height 12
click at [301, 237] on div at bounding box center [521, 262] width 1042 height 525
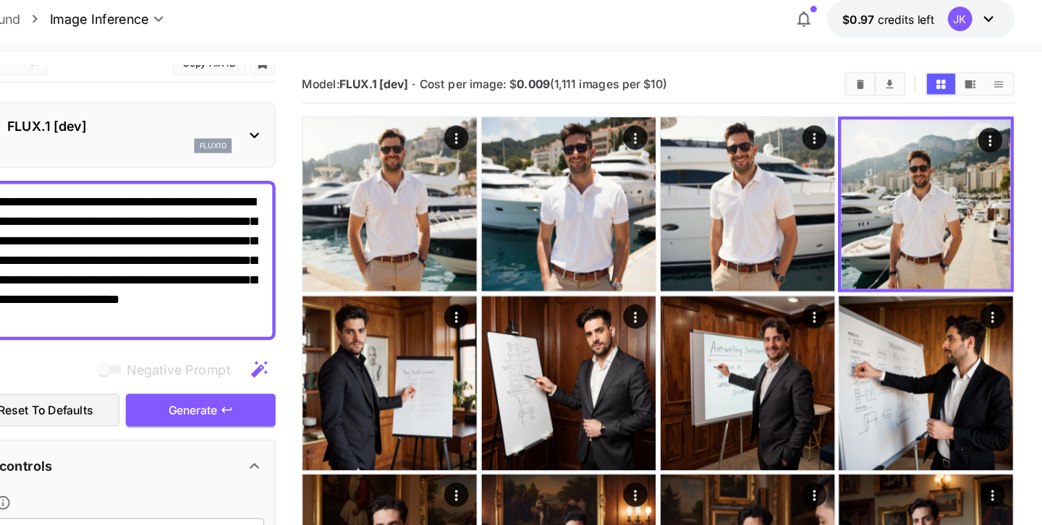
click at [266, 271] on textarea "**********" at bounding box center [215, 245] width 269 height 122
paste textarea
type textarea "**********"
click at [323, 382] on button "Generate" at bounding box center [293, 378] width 133 height 30
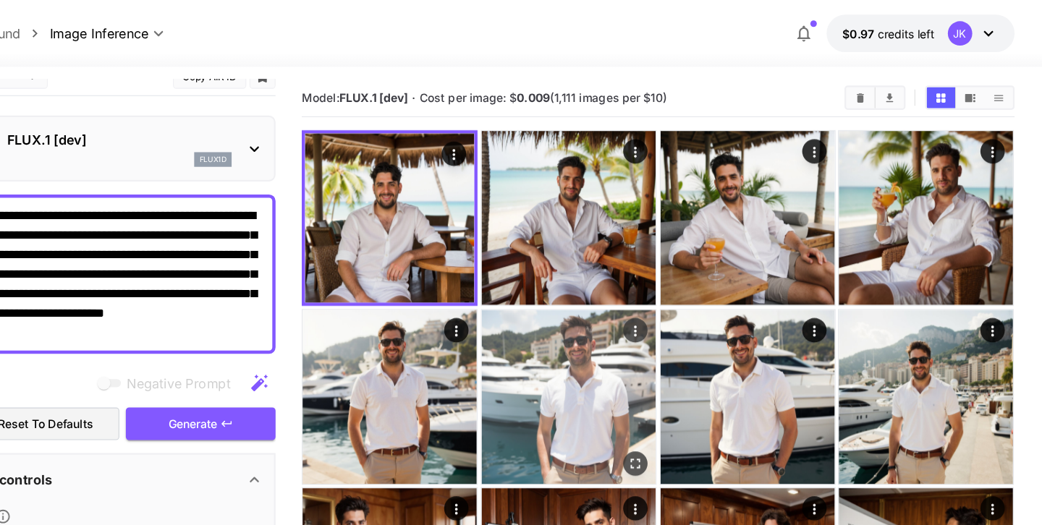
scroll to position [0, 0]
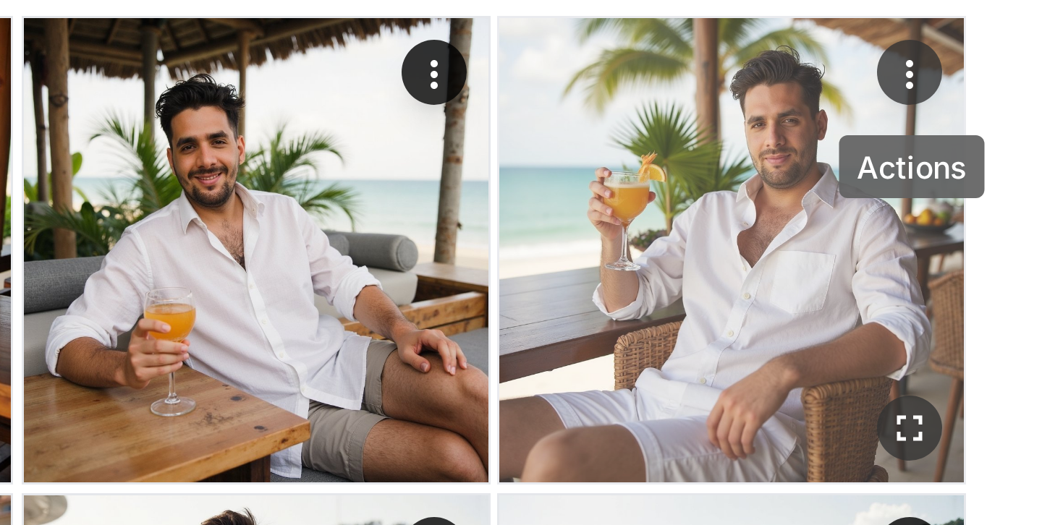
click at [1001, 140] on icon "Actions" at bounding box center [998, 136] width 14 height 14
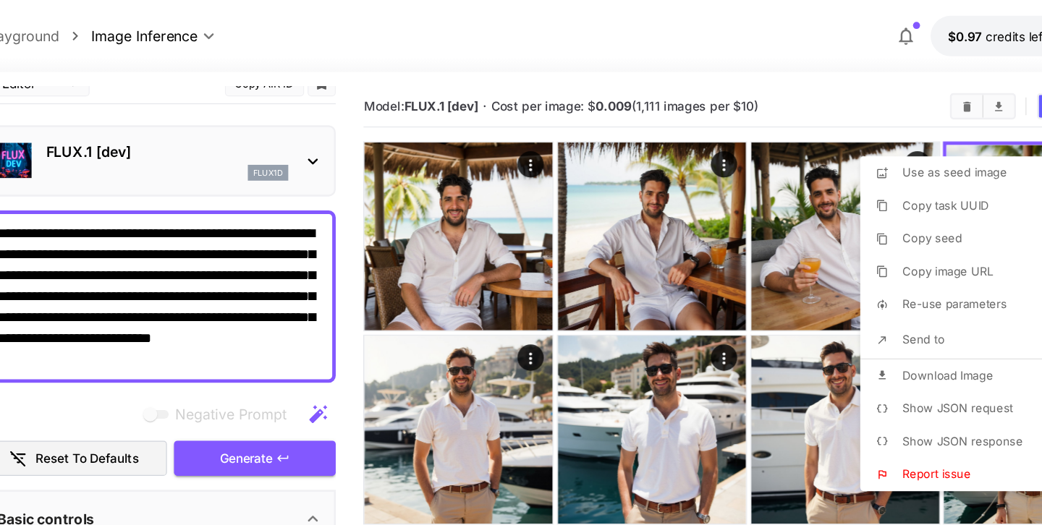
click at [835, 90] on div at bounding box center [521, 262] width 1042 height 525
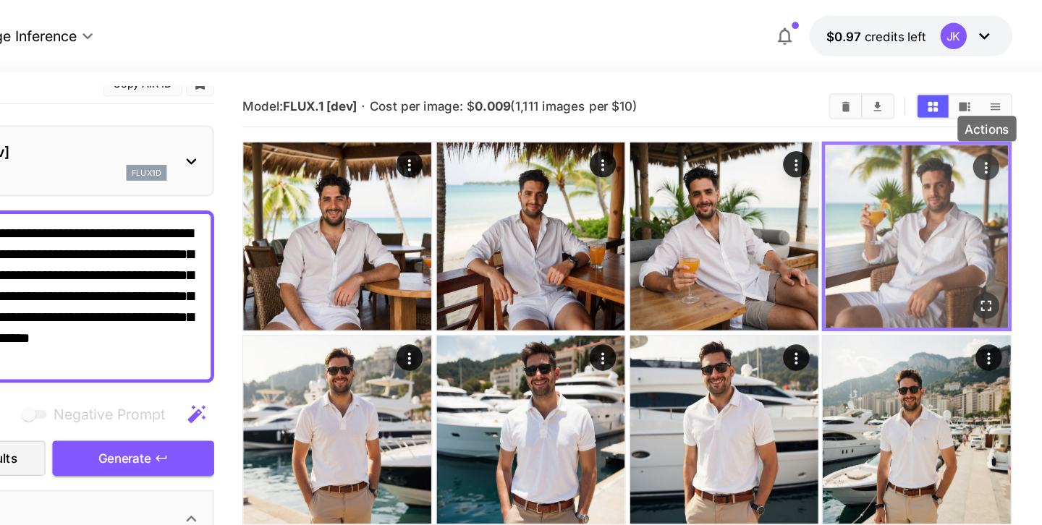
click at [1003, 140] on button "Actions" at bounding box center [996, 138] width 22 height 22
click at [993, 136] on icon "Actions" at bounding box center [996, 138] width 14 height 14
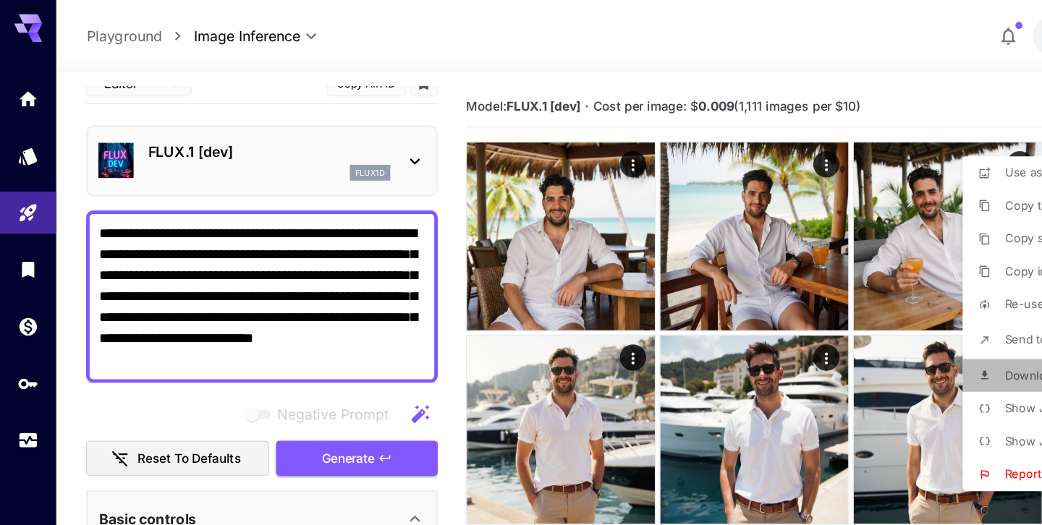
click at [814, 306] on icon at bounding box center [810, 309] width 10 height 10
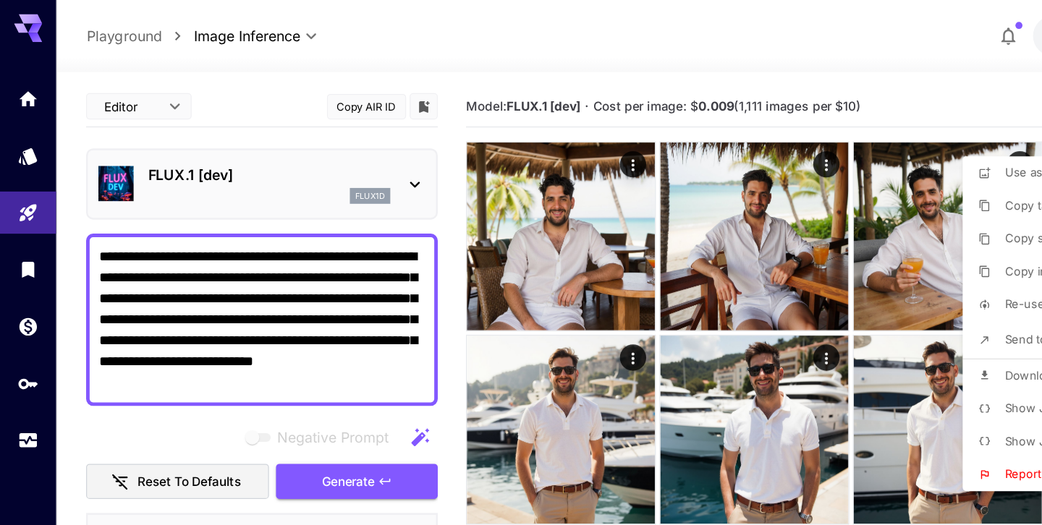
scroll to position [19, 0]
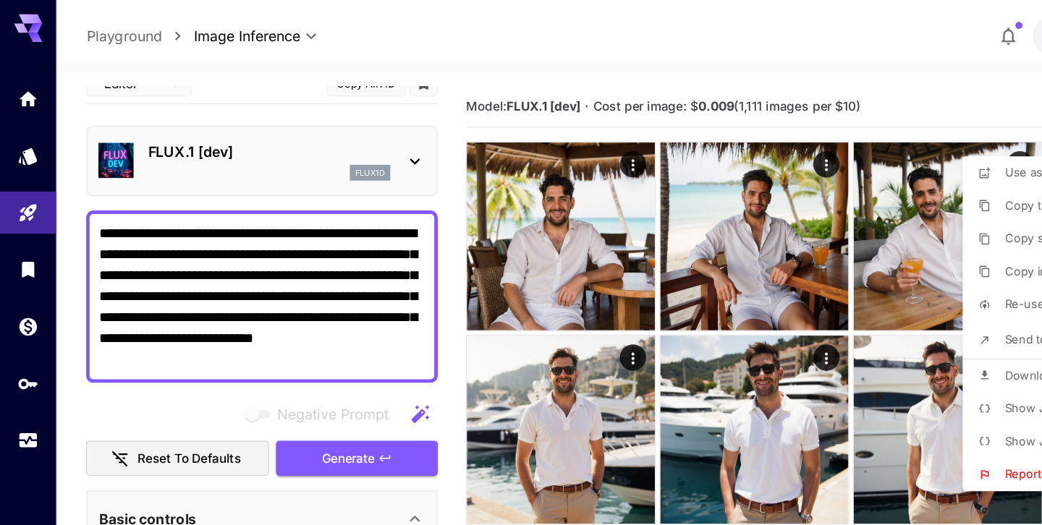
click at [540, 22] on div at bounding box center [521, 262] width 1042 height 525
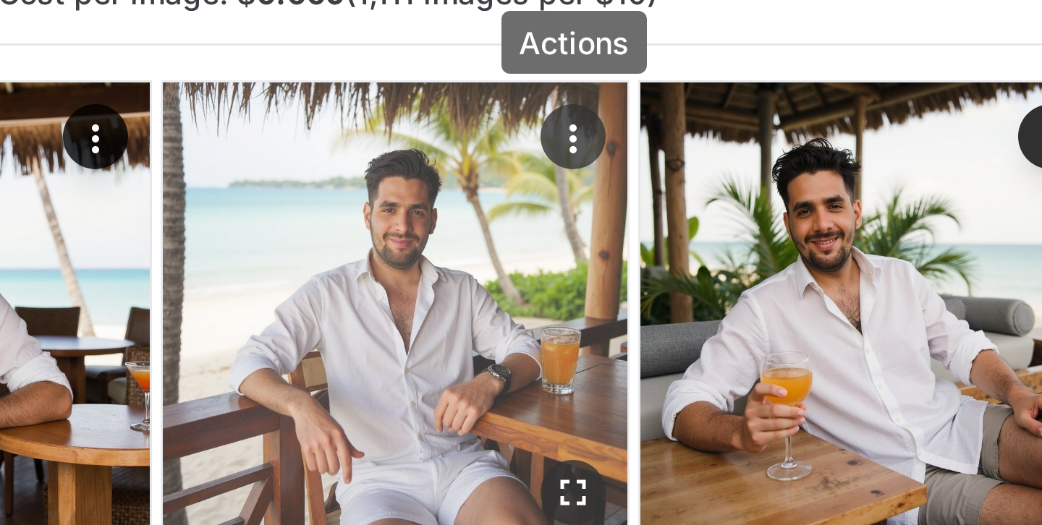
click at [684, 135] on icon "Actions" at bounding box center [680, 136] width 14 height 14
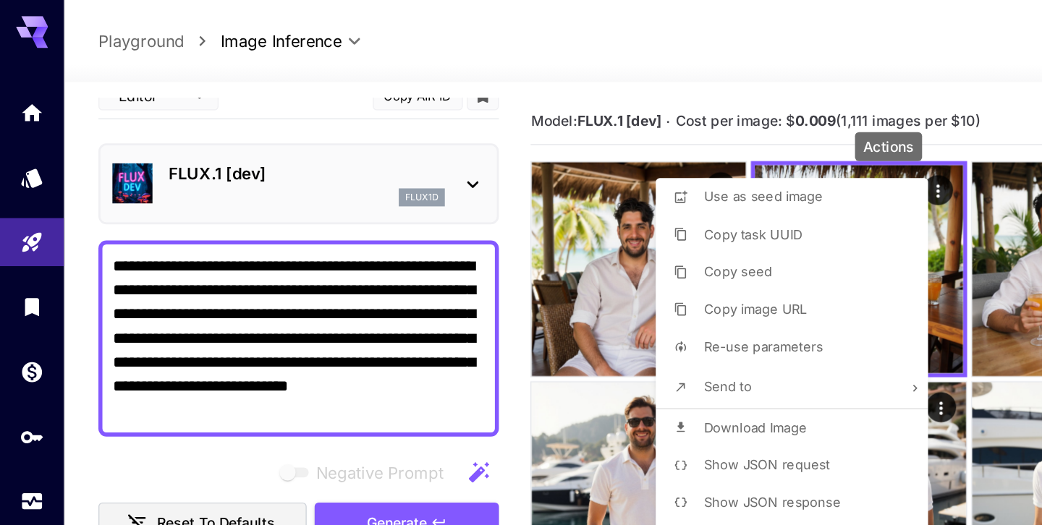
click at [572, 309] on span "Download Image" at bounding box center [546, 309] width 75 height 12
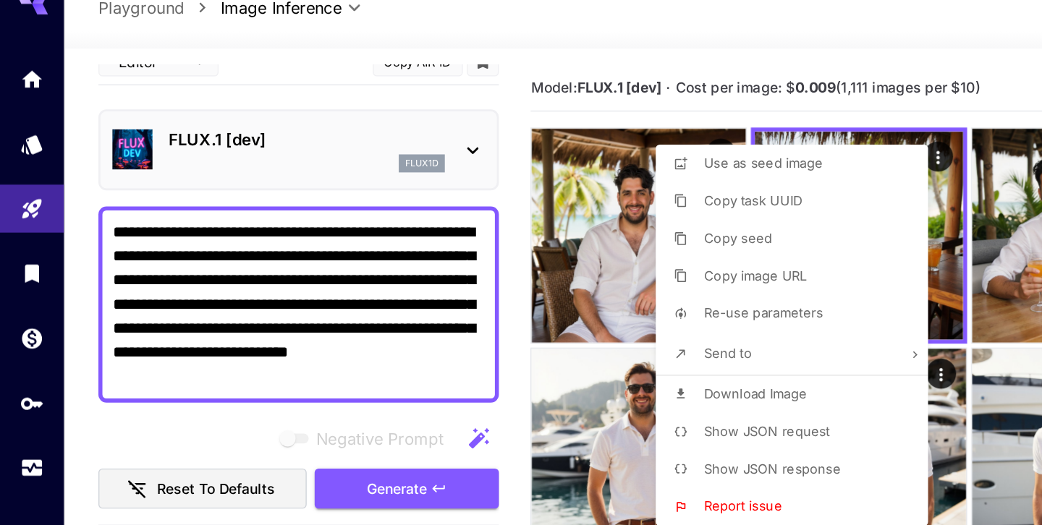
click at [253, 260] on div at bounding box center [521, 262] width 1042 height 525
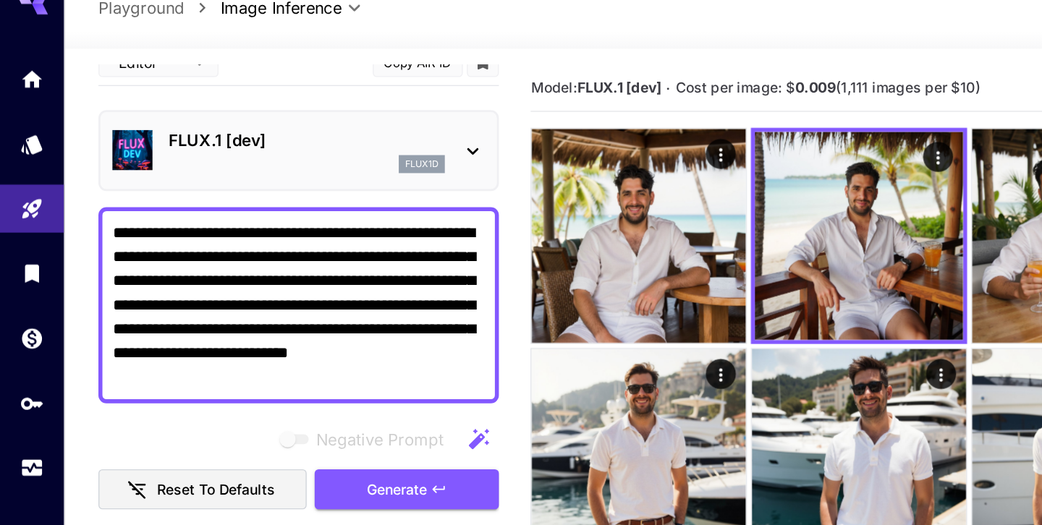
click at [250, 255] on textarea "**********" at bounding box center [215, 245] width 269 height 122
paste textarea
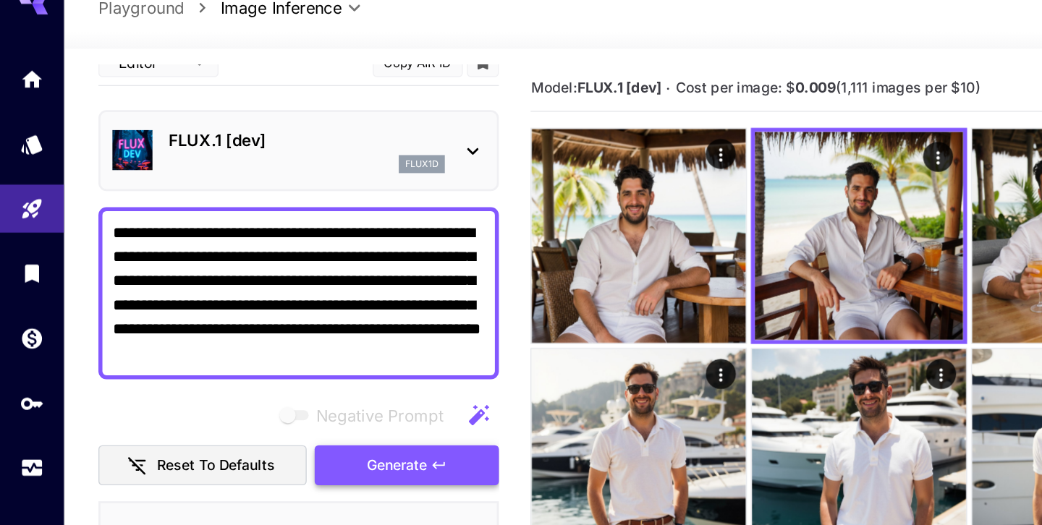
type textarea "**********"
click at [317, 362] on icon "button" at bounding box center [317, 361] width 12 height 12
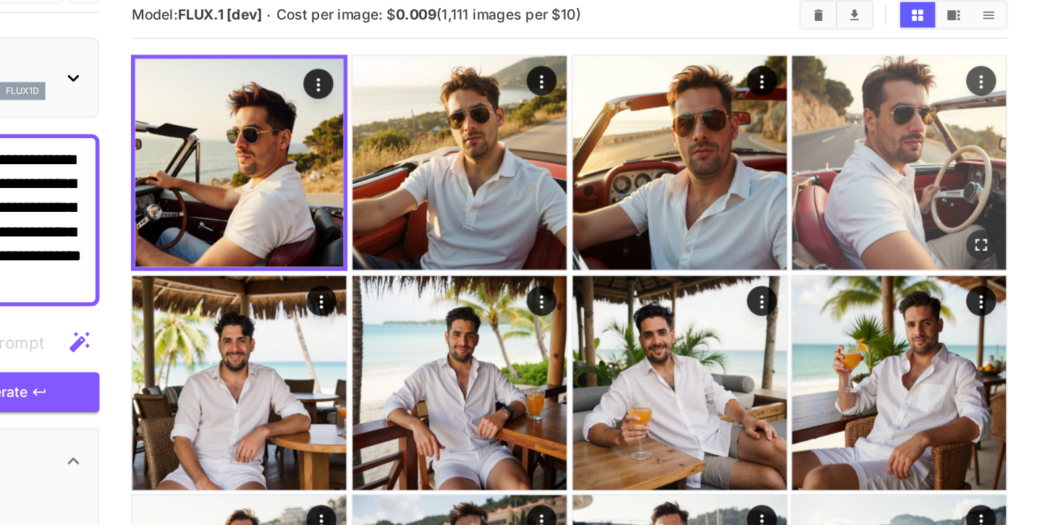
scroll to position [0, 0]
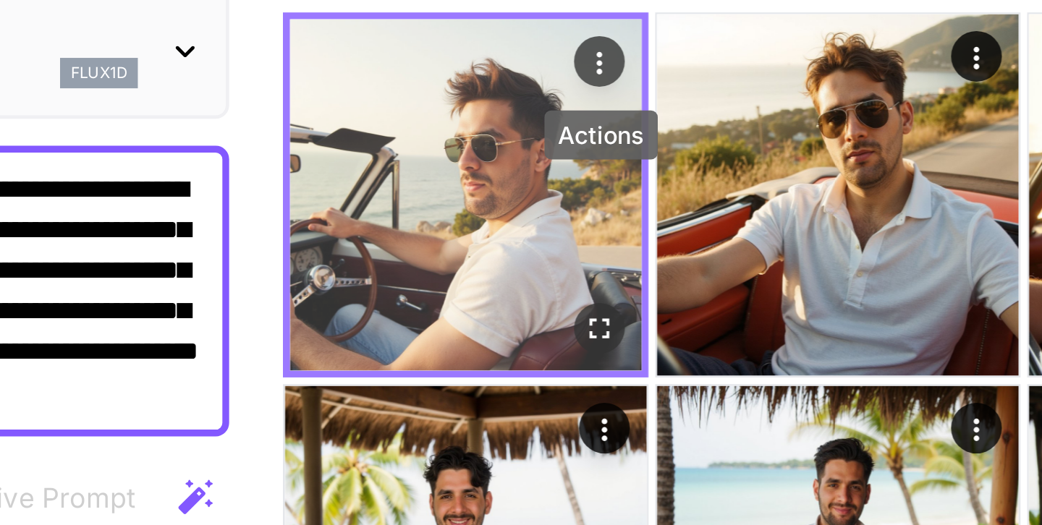
click at [522, 137] on icon "Actions" at bounding box center [519, 138] width 14 height 14
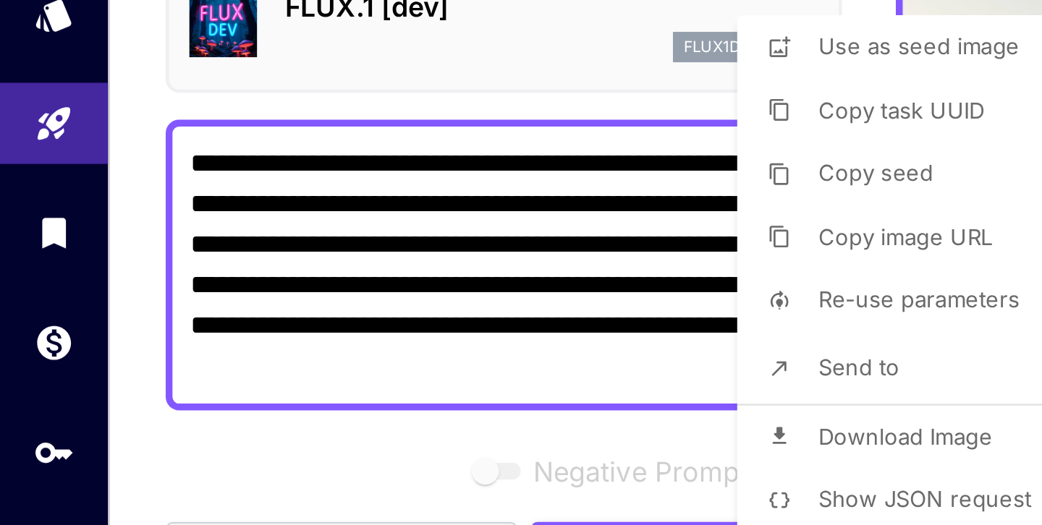
click at [390, 306] on span "Download Image" at bounding box center [387, 309] width 75 height 12
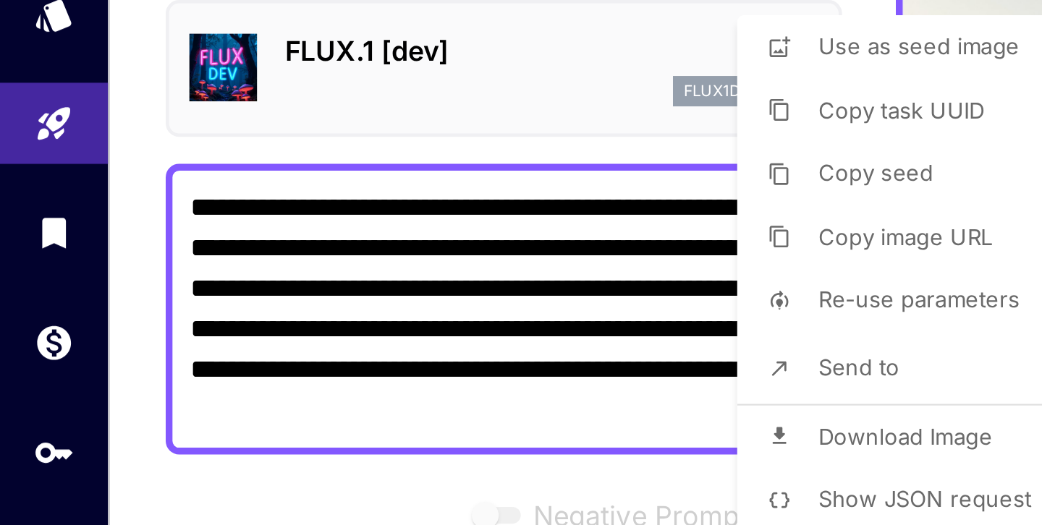
scroll to position [19, 0]
